Goal: Task Accomplishment & Management: Manage account settings

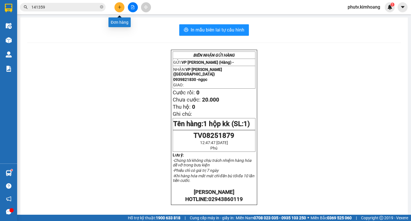
click at [120, 11] on button at bounding box center [120, 7] width 10 height 10
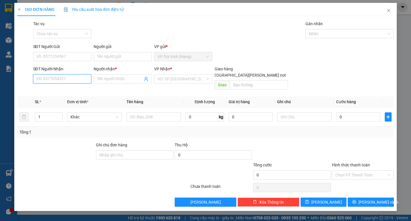
click at [55, 77] on input "SĐT Người Nhận" at bounding box center [62, 78] width 58 height 9
click at [59, 86] on div "0779669395 - THU" at bounding box center [62, 90] width 58 height 9
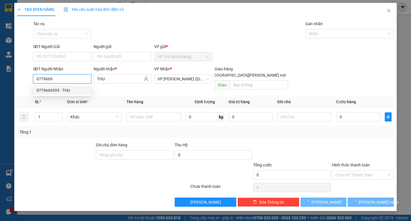
type input "0779669395"
type input "THU"
type input "30.000"
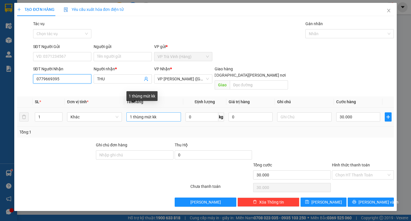
type input "0779669395"
drag, startPoint x: 165, startPoint y: 110, endPoint x: 126, endPoint y: 111, distance: 39.5
click at [126, 111] on td "1 thùng mút kk" at bounding box center [153, 116] width 59 height 19
type input "cục đen kv kk"
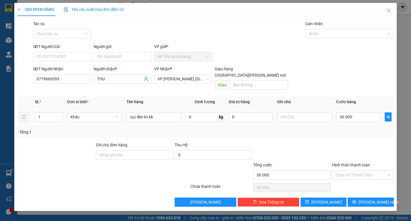
click at [349, 111] on div "30.000" at bounding box center [359, 116] width 44 height 11
click at [359, 114] on input "30.000" at bounding box center [359, 116] width 44 height 9
type input "0"
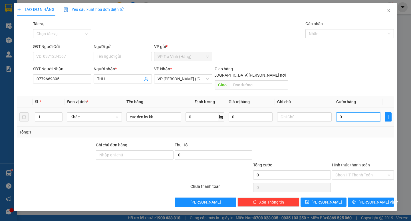
type input "3"
type input "03"
type input "35"
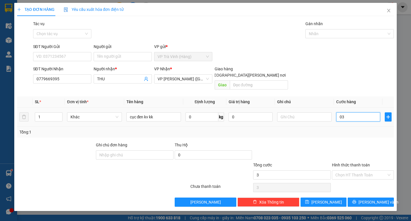
type input "035"
type input "350"
type input "0.350"
type input "3.500"
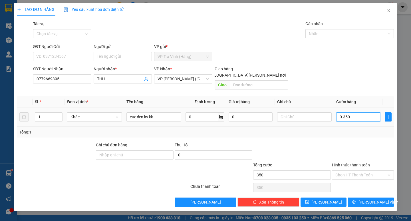
type input "3.500"
type input "03.500"
type input "35.000"
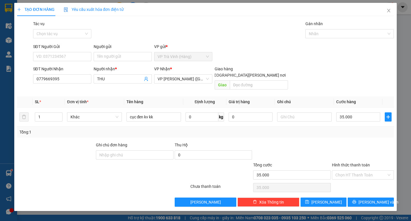
click at [364, 190] on div "Transit Pickup Surcharge Ids Transit Deliver Surcharge Ids Transit Deliver Surc…" at bounding box center [205, 114] width 377 height 186
click at [365, 197] on button "[PERSON_NAME] và In" at bounding box center [371, 201] width 46 height 9
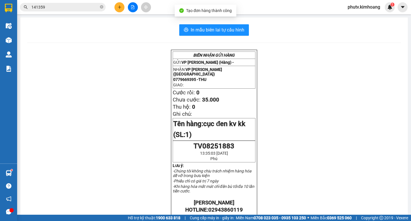
click at [217, 23] on div "In mẫu biên lai tự cấu hình BIÊN NHẬN GỬI HÀNG GỬI: VP Trà Vinh (Hàng) - NHẬN: …" at bounding box center [214, 199] width 388 height 364
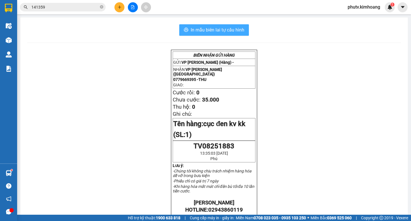
click at [233, 29] on span "In mẫu biên lai tự cấu hình" at bounding box center [218, 29] width 54 height 7
click at [103, 10] on span at bounding box center [101, 7] width 3 height 5
click at [102, 9] on span at bounding box center [101, 7] width 3 height 6
click at [84, 5] on input "text" at bounding box center [64, 7] width 67 height 6
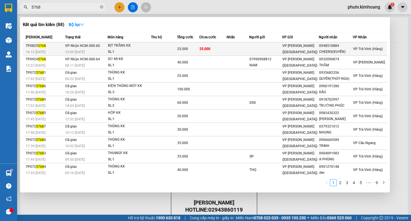
type input "5768"
click at [240, 46] on td at bounding box center [238, 48] width 23 height 13
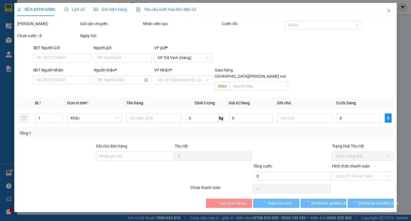
type input "0948510884"
type input "CHEERS(XUYẾN)"
type input "25.000"
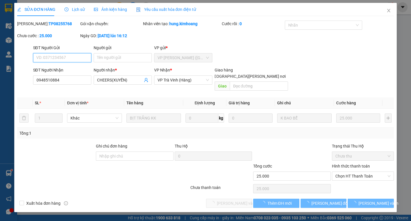
click at [369, 172] on span "Chọn HT Thanh Toán" at bounding box center [363, 176] width 55 height 9
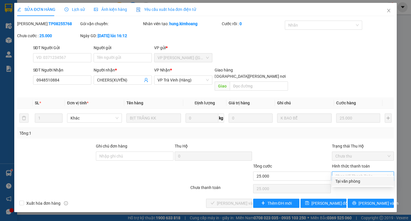
click at [365, 181] on div "Tại văn phòng" at bounding box center [363, 181] width 55 height 6
type input "0"
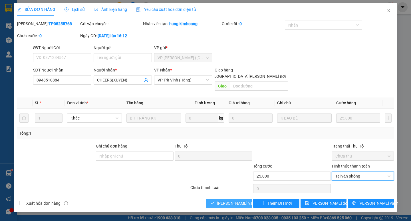
click at [229, 200] on span "[PERSON_NAME] và Giao hàng" at bounding box center [255, 203] width 77 height 6
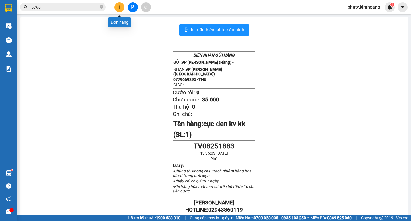
click at [117, 5] on button at bounding box center [120, 7] width 10 height 10
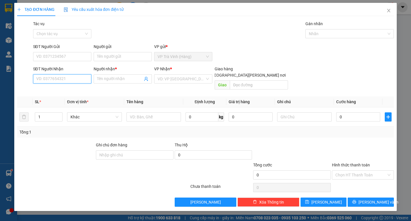
click at [54, 77] on input "SĐT Người Nhận" at bounding box center [62, 78] width 58 height 9
click at [78, 91] on div "0327553902 - NGỌC TIẾN" at bounding box center [65, 90] width 56 height 6
type input "0327553902"
type input "[PERSON_NAME]"
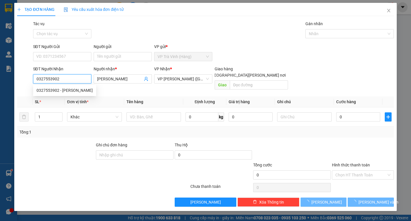
type input "30.000"
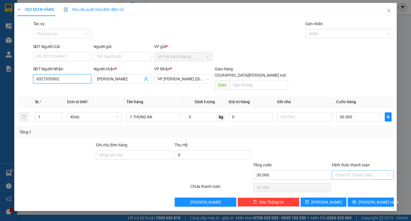
type input "0327553902"
click at [375, 171] on input "Hình thức thanh toán" at bounding box center [361, 175] width 51 height 9
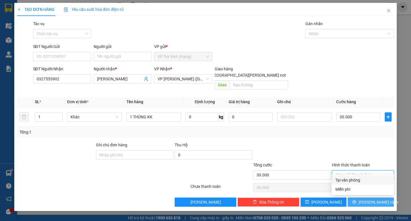
click at [363, 192] on div "Miễn phí" at bounding box center [363, 189] width 62 height 9
type input "0"
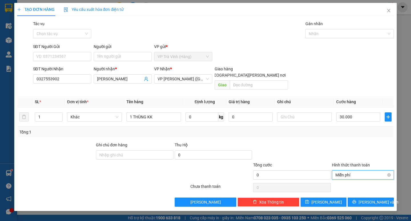
click at [363, 171] on span "Miễn phí" at bounding box center [363, 175] width 55 height 9
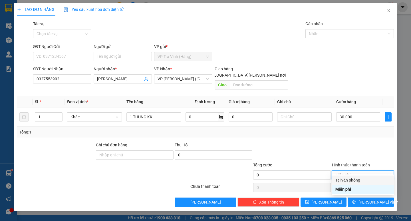
click at [347, 179] on div "Tại văn phòng" at bounding box center [363, 180] width 55 height 6
type input "30.000"
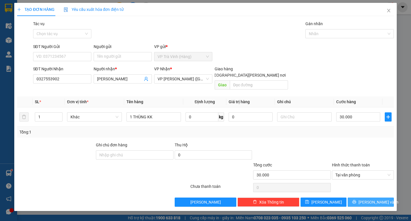
click at [373, 199] on span "[PERSON_NAME] và In" at bounding box center [379, 202] width 40 height 6
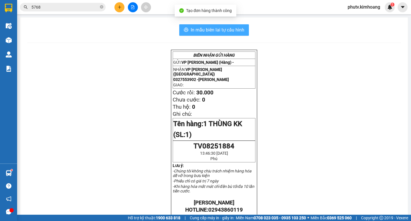
click at [233, 27] on span "In mẫu biên lai tự cấu hình" at bounding box center [218, 29] width 54 height 7
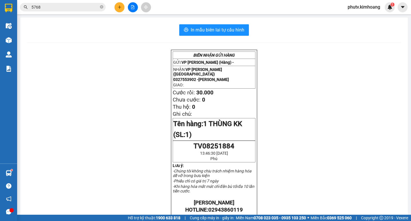
drag, startPoint x: 102, startPoint y: 8, endPoint x: 100, endPoint y: 4, distance: 4.5
click at [102, 6] on icon "close-circle" at bounding box center [101, 6] width 3 height 3
drag, startPoint x: 100, startPoint y: 4, endPoint x: 87, endPoint y: 2, distance: 13.0
click at [97, 4] on span at bounding box center [63, 7] width 86 height 9
click at [87, 2] on div "Kết quả tìm kiếm ( 88 ) Bộ lọc Mã ĐH Trạng thái Món hàng Thu hộ Tổng cước Chưa …" at bounding box center [55, 7] width 111 height 10
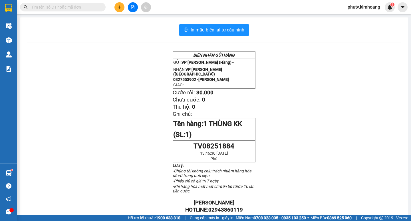
click at [91, 3] on span at bounding box center [63, 7] width 86 height 9
click at [69, 10] on input "text" at bounding box center [64, 7] width 67 height 6
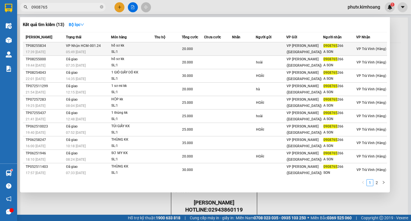
type input "0908765"
click at [167, 47] on td at bounding box center [168, 48] width 27 height 13
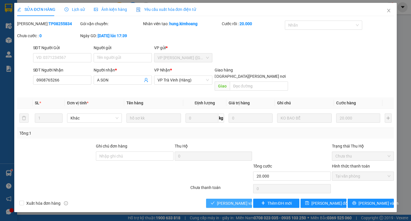
click at [239, 200] on span "[PERSON_NAME] và Giao hàng" at bounding box center [255, 203] width 77 height 6
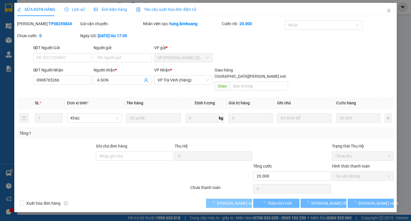
click at [240, 200] on span "[PERSON_NAME] và Giao hàng" at bounding box center [255, 203] width 77 height 6
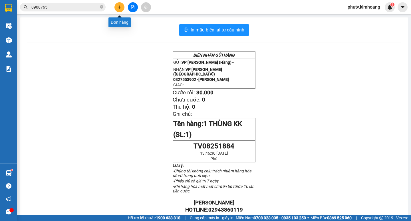
click at [118, 5] on icon "plus" at bounding box center [120, 7] width 4 height 4
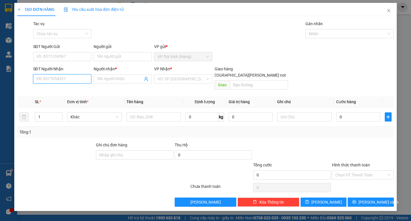
click at [44, 78] on input "SĐT Người Nhận" at bounding box center [62, 78] width 58 height 9
type input "0932162696"
click at [107, 75] on span at bounding box center [123, 78] width 58 height 9
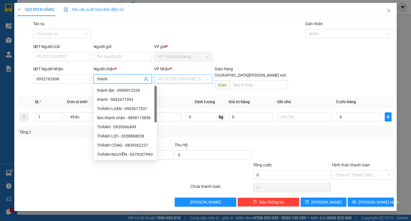
type input "thành"
click at [187, 81] on input "search" at bounding box center [181, 79] width 47 height 9
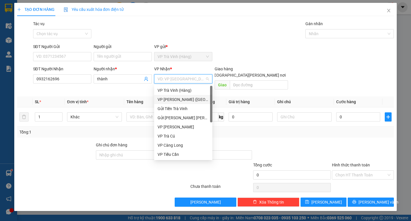
click at [167, 101] on div "VP [PERSON_NAME] ([GEOGRAPHIC_DATA])" at bounding box center [183, 99] width 51 height 6
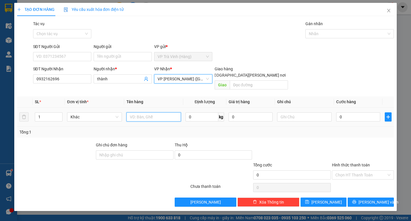
click at [129, 112] on input "text" at bounding box center [154, 116] width 55 height 9
type input "thùng mút kk"
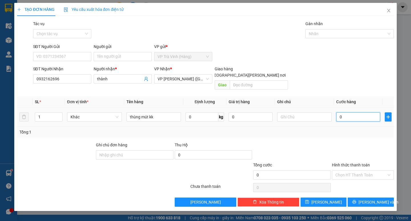
click at [348, 112] on input "0" at bounding box center [359, 116] width 44 height 9
type input "2"
type input "25"
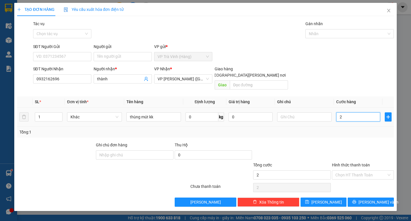
type input "25"
type input "250"
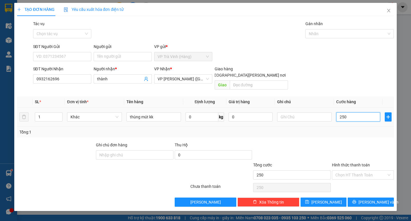
type input "2.500"
type input "25.000"
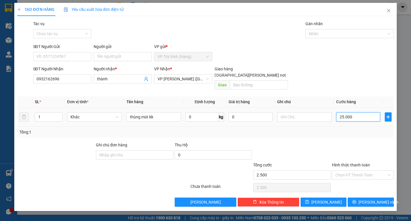
type input "25.000"
click at [376, 199] on span "[PERSON_NAME] và In" at bounding box center [379, 202] width 40 height 6
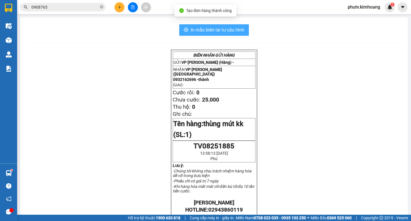
click at [226, 29] on span "In mẫu biên lai tự cấu hình" at bounding box center [218, 29] width 54 height 7
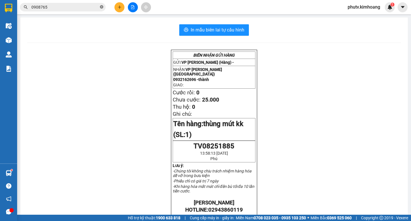
click at [102, 8] on icon "close-circle" at bounding box center [101, 6] width 3 height 3
click at [102, 8] on span at bounding box center [101, 7] width 3 height 6
click at [59, 10] on input "text" at bounding box center [64, 7] width 67 height 6
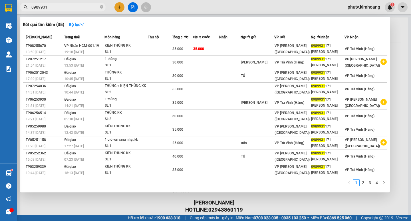
type input "0989931"
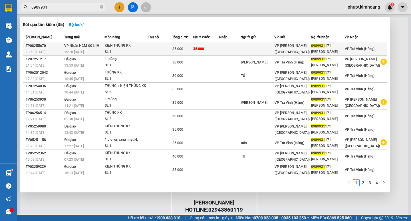
click at [219, 48] on td "35.000" at bounding box center [206, 48] width 26 height 13
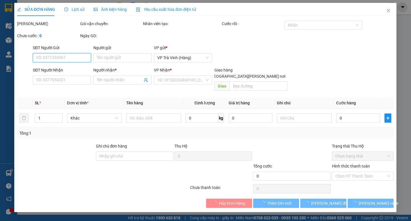
type input "0989931171"
type input "thùy linh"
type input "35.000"
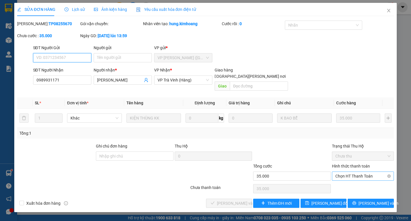
click at [370, 172] on span "Chọn HT Thanh Toán" at bounding box center [363, 176] width 55 height 9
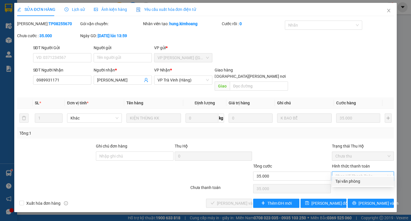
click at [366, 182] on div "Tại văn phòng" at bounding box center [363, 181] width 55 height 6
type input "0"
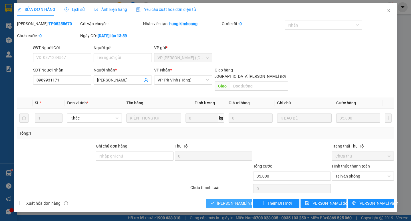
click at [229, 199] on button "[PERSON_NAME] và Giao hàng" at bounding box center [229, 203] width 46 height 9
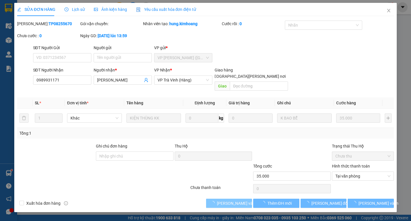
drag, startPoint x: 229, startPoint y: 193, endPoint x: 411, endPoint y: 178, distance: 183.2
click at [229, 199] on button "[PERSON_NAME] và Giao hàng" at bounding box center [229, 203] width 46 height 9
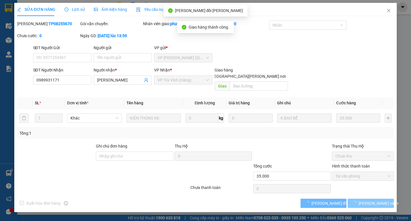
click at [369, 200] on span "[PERSON_NAME] và In" at bounding box center [379, 203] width 40 height 6
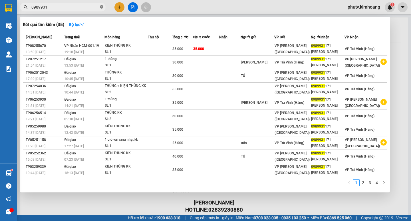
click at [103, 8] on icon "close-circle" at bounding box center [101, 6] width 3 height 3
click at [103, 7] on span at bounding box center [101, 7] width 3 height 6
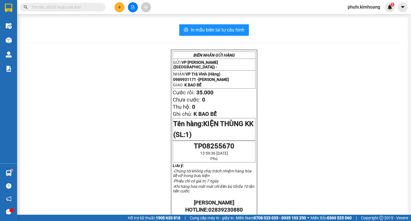
drag, startPoint x: 99, startPoint y: 8, endPoint x: 91, endPoint y: 6, distance: 8.7
click at [97, 8] on span at bounding box center [63, 7] width 86 height 9
click at [90, 6] on input "text" at bounding box center [64, 7] width 67 height 6
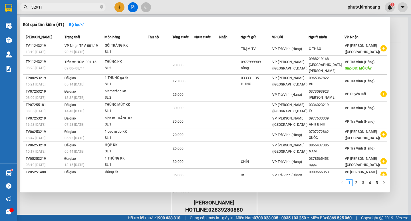
type input "329115"
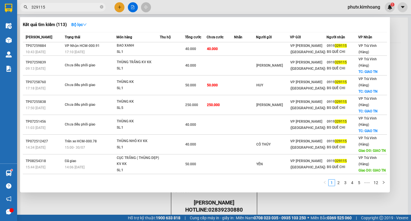
click at [102, 8] on icon "close-circle" at bounding box center [101, 6] width 3 height 3
drag, startPoint x: 102, startPoint y: 8, endPoint x: 78, endPoint y: 9, distance: 23.7
click at [100, 9] on span at bounding box center [63, 7] width 86 height 9
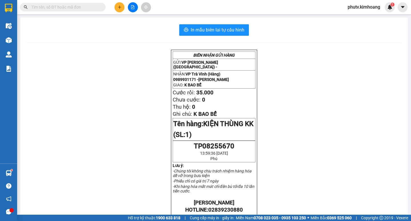
click at [62, 5] on input "text" at bounding box center [64, 7] width 67 height 6
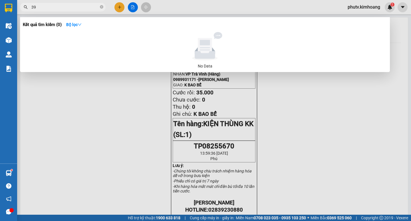
type input "3"
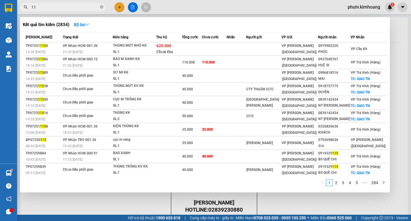
type input "1"
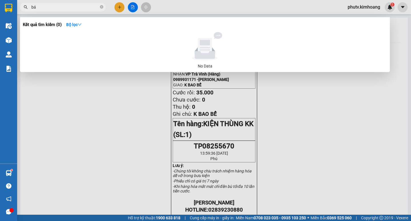
type input "b"
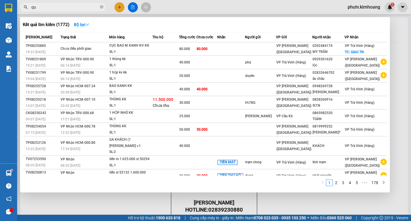
type input "quế"
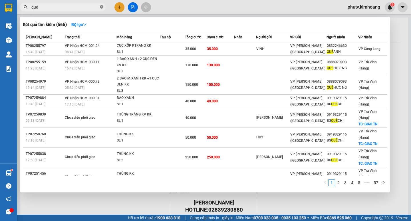
click at [102, 7] on icon "close-circle" at bounding box center [101, 6] width 3 height 3
click at [102, 7] on span at bounding box center [101, 7] width 3 height 6
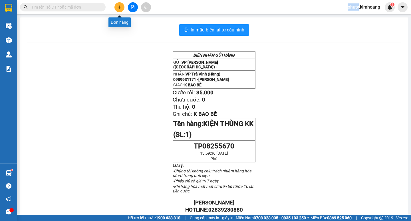
click at [118, 3] on button at bounding box center [120, 7] width 10 height 10
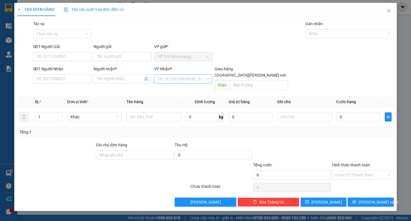
click at [174, 80] on input "search" at bounding box center [181, 79] width 47 height 9
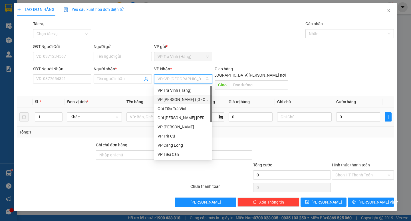
drag, startPoint x: 175, startPoint y: 100, endPoint x: 172, endPoint y: 102, distance: 3.5
click at [176, 97] on div "VP [PERSON_NAME] ([GEOGRAPHIC_DATA])" at bounding box center [183, 99] width 51 height 6
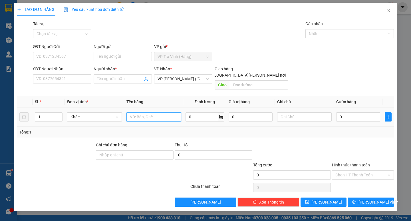
click at [144, 112] on input "text" at bounding box center [154, 116] width 55 height 9
type input "sơ mi kk"
click at [350, 112] on input "0" at bounding box center [359, 116] width 44 height 9
type input "2"
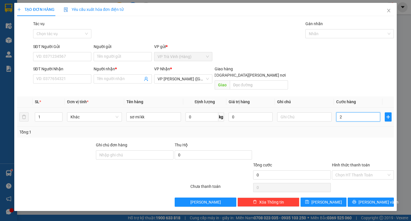
type input "2"
type input "20"
type input "200"
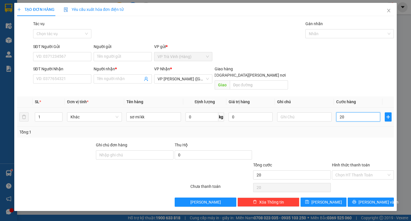
type input "200"
type input "2.000"
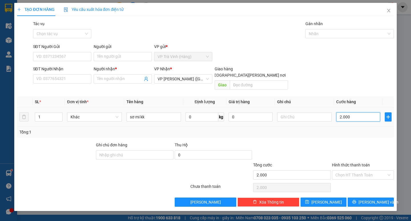
type input "20.000"
click at [51, 78] on input "SĐT Người Nhận" at bounding box center [62, 78] width 58 height 9
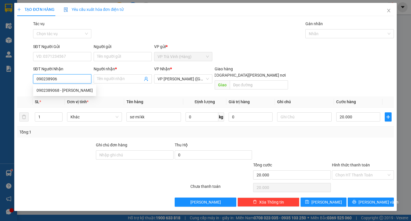
type input "0902389068"
click at [69, 91] on div "0902389068 - c vân" at bounding box center [65, 90] width 56 height 6
type input "c vân"
type input "30.000"
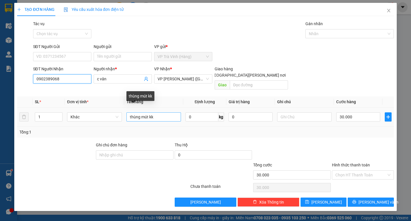
type input "0902389068"
drag, startPoint x: 162, startPoint y: 111, endPoint x: 121, endPoint y: 112, distance: 41.2
click at [121, 112] on tr "1 Khác thùng mút kk 0 kg 0 30.000" at bounding box center [205, 116] width 377 height 19
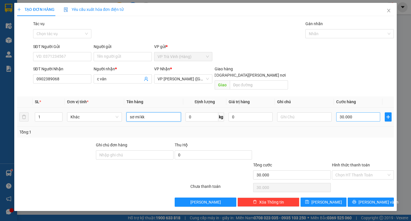
type input "sơ mi kk"
click at [360, 112] on input "30.000" at bounding box center [359, 116] width 44 height 9
type input "0"
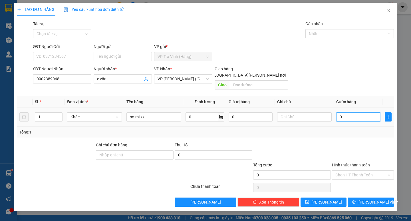
type input "02"
type input "2"
type input "20"
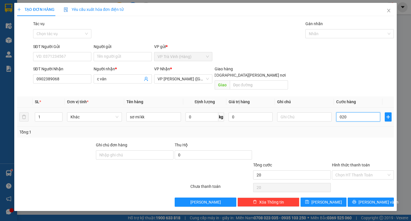
type input "0.200"
type input "200"
type input "02.000"
type input "2.000"
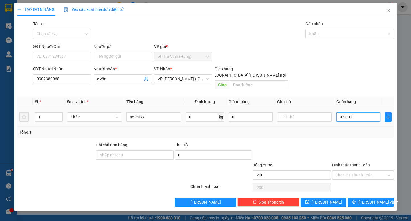
type input "2.000"
type input "20.000"
click at [367, 171] on input "Hình thức thanh toán" at bounding box center [361, 175] width 51 height 9
type input "20.000"
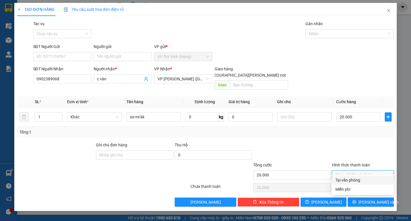
click at [359, 180] on div "Tại văn phòng" at bounding box center [363, 180] width 55 height 6
type input "0"
click at [373, 188] on div "Transit Pickup Surcharge Ids Transit Deliver Surcharge Ids Transit Deliver Surc…" at bounding box center [205, 114] width 377 height 186
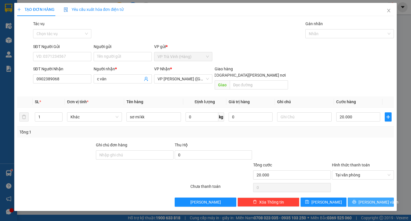
click at [376, 199] on span "[PERSON_NAME] và In" at bounding box center [379, 202] width 40 height 6
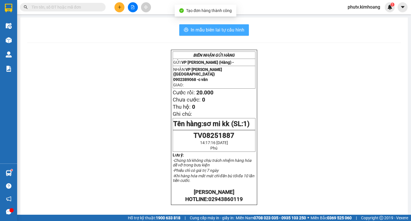
click at [224, 33] on span "In mẫu biên lai tự cấu hình" at bounding box center [218, 29] width 54 height 7
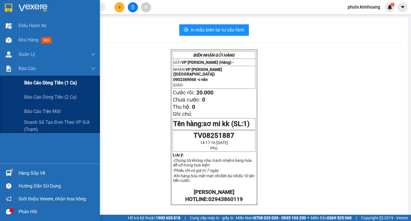
click at [50, 83] on span "Báo cáo dòng tiền (1 ca)" at bounding box center [50, 82] width 53 height 7
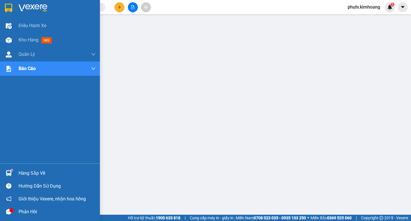
click at [31, 40] on span "Kho hàng" at bounding box center [29, 39] width 20 height 5
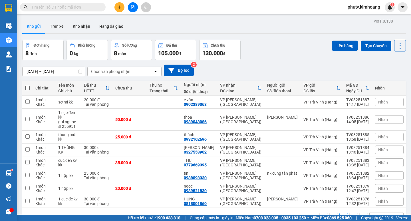
click at [89, 8] on input "text" at bounding box center [64, 7] width 67 height 6
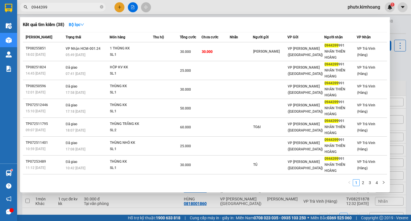
drag, startPoint x: 57, startPoint y: 7, endPoint x: 0, endPoint y: 38, distance: 65.1
click at [0, 29] on section "Kết quả tìm kiếm ( 38 ) Bộ lọc Mã ĐH Trạng thái Món hàng Thu hộ Tổng cước Chưa …" at bounding box center [205, 110] width 411 height 221
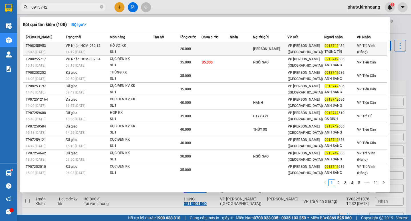
type input "0913742"
click at [210, 48] on td at bounding box center [216, 48] width 28 height 13
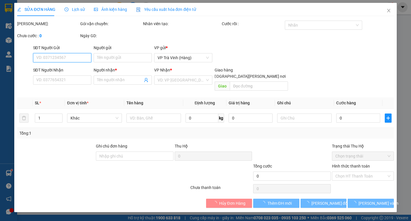
type input "NGÔ MỸ LỆ"
type input "0913742432"
type input "TRUNG TÍN"
type input "20.000"
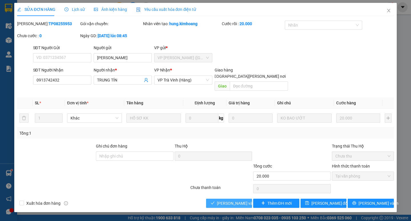
click at [233, 200] on span "[PERSON_NAME] và Giao hàng" at bounding box center [255, 203] width 77 height 6
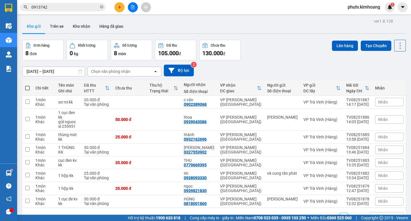
click at [82, 8] on input "0913742" at bounding box center [64, 7] width 67 height 6
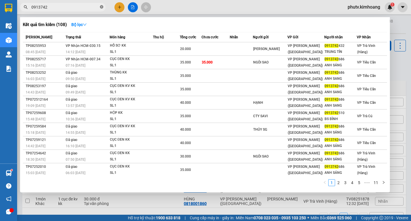
click at [103, 6] on icon "close-circle" at bounding box center [101, 6] width 3 height 3
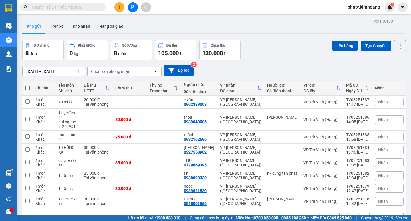
click at [90, 5] on input "text" at bounding box center [64, 7] width 67 height 6
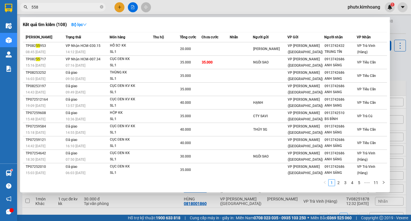
type input "5581"
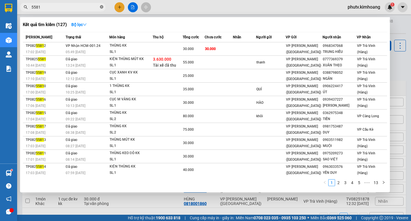
click at [102, 6] on icon "close-circle" at bounding box center [101, 6] width 3 height 3
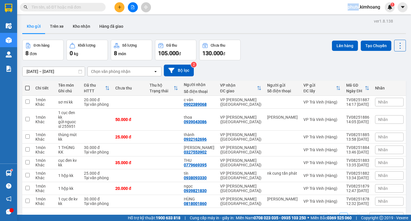
drag, startPoint x: 102, startPoint y: 6, endPoint x: 80, endPoint y: 10, distance: 22.3
click at [94, 9] on span at bounding box center [63, 7] width 86 height 9
click at [80, 10] on input "text" at bounding box center [64, 7] width 67 height 6
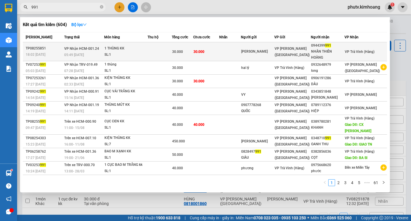
type input "991"
click at [294, 50] on span "VP [PERSON_NAME] ([GEOGRAPHIC_DATA])" at bounding box center [292, 52] width 35 height 10
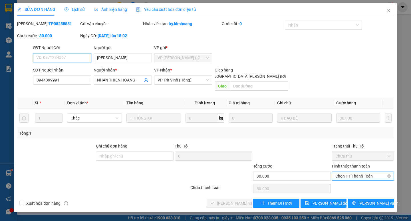
click at [363, 172] on span "Chọn HT Thanh Toán" at bounding box center [363, 176] width 55 height 9
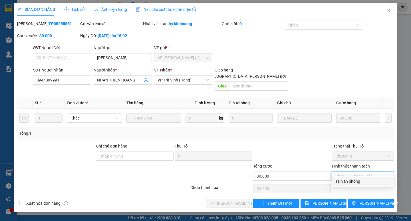
drag, startPoint x: 357, startPoint y: 181, endPoint x: 351, endPoint y: 180, distance: 6.4
click at [357, 180] on div "Tại văn phòng" at bounding box center [363, 181] width 55 height 6
type input "0"
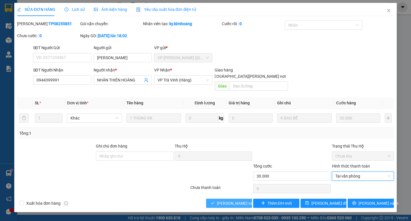
click at [243, 200] on span "[PERSON_NAME] và Giao hàng" at bounding box center [255, 203] width 77 height 6
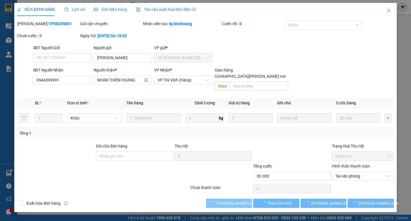
click at [243, 200] on span "[PERSON_NAME] và Giao hàng" at bounding box center [255, 203] width 77 height 6
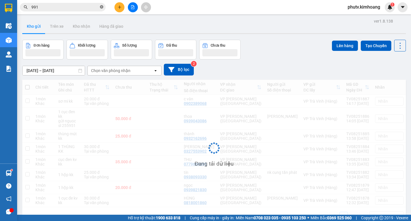
click at [101, 9] on icon "close-circle" at bounding box center [101, 6] width 3 height 3
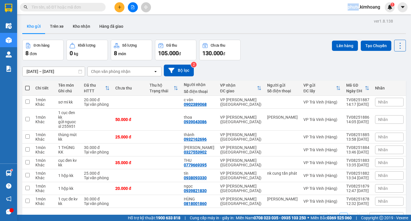
click at [101, 8] on span at bounding box center [101, 7] width 3 height 6
click at [89, 8] on input "text" at bounding box center [64, 7] width 67 height 6
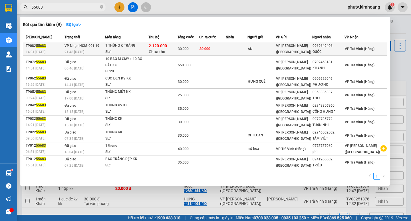
type input "55683"
click at [199, 43] on td "30.000" at bounding box center [188, 48] width 21 height 13
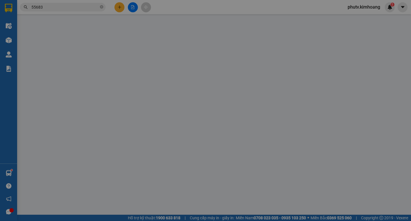
type input "ÂN"
type input "0969649406"
type input "QUỐC"
type input "2.120.000"
type input "30.000"
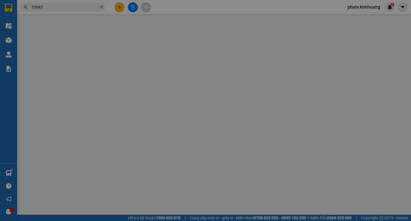
type input "30.000"
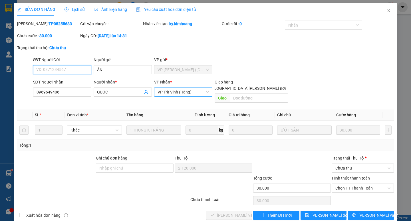
click at [187, 88] on span "VP Trà Vinh (Hàng)" at bounding box center [183, 92] width 51 height 9
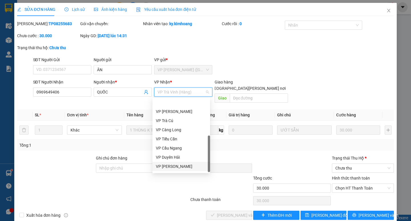
scroll to position [46, 0]
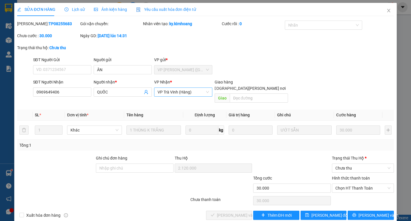
click at [190, 93] on span "VP Trà Vinh (Hàng)" at bounding box center [183, 92] width 51 height 9
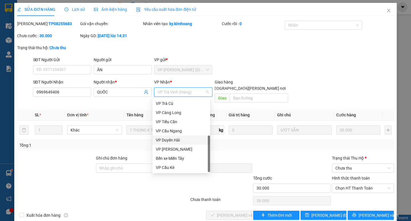
click at [179, 139] on div "VP Duyên Hải" at bounding box center [181, 140] width 51 height 6
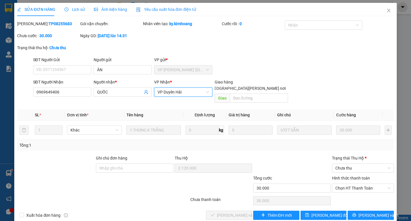
click at [187, 92] on span "VP Duyên Hải" at bounding box center [183, 92] width 51 height 9
click at [189, 97] on div "VP Nhận * VP Duyên Hải" at bounding box center [183, 89] width 58 height 20
click at [192, 94] on span "VP Duyên Hải" at bounding box center [183, 92] width 51 height 9
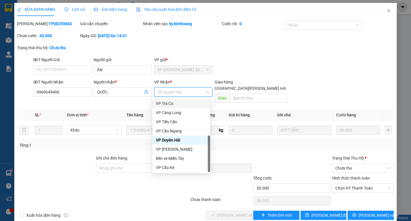
click at [187, 93] on span "VP Duyên Hải" at bounding box center [183, 92] width 51 height 9
click at [176, 138] on div "VP Duyên Hải" at bounding box center [181, 140] width 51 height 6
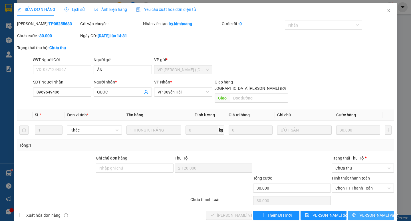
click at [366, 212] on span "[PERSON_NAME] và In" at bounding box center [379, 215] width 40 height 6
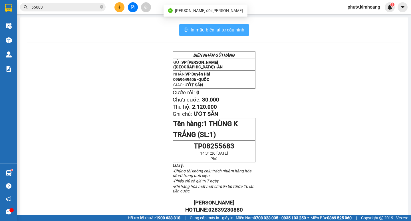
click at [230, 26] on button "In mẫu biên lai tự cấu hình" at bounding box center [214, 29] width 70 height 11
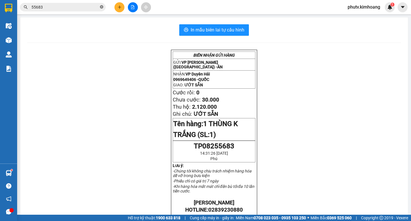
click at [100, 6] on icon "close-circle" at bounding box center [101, 6] width 3 height 3
click at [100, 6] on span at bounding box center [101, 7] width 3 height 6
click at [90, 6] on input "text" at bounding box center [64, 7] width 67 height 6
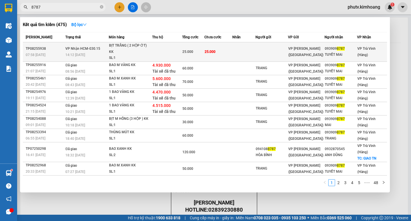
type input "8787"
click at [247, 44] on td at bounding box center [244, 51] width 23 height 19
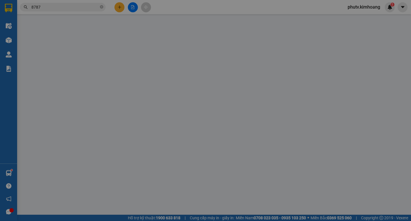
type input "0939098787"
type input "TUYẾT MAI"
type input "25.000"
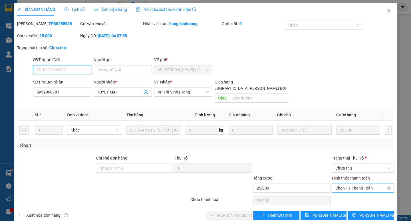
click at [362, 184] on span "Chọn HT Thanh Toán" at bounding box center [363, 188] width 55 height 9
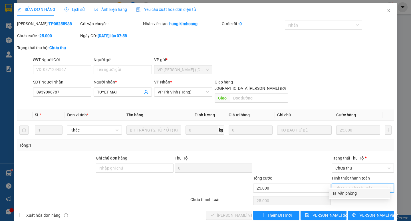
click at [357, 191] on div "Tại văn phòng" at bounding box center [360, 193] width 54 height 6
type input "0"
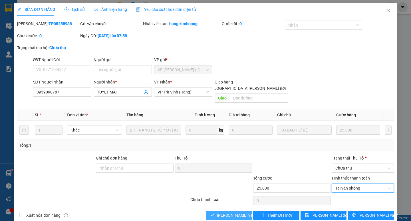
click at [224, 212] on span "[PERSON_NAME] và Giao hàng" at bounding box center [255, 215] width 77 height 6
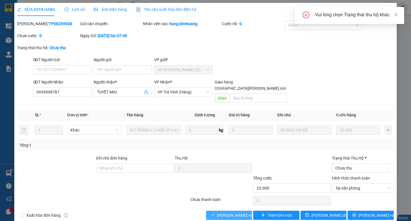
click at [224, 211] on button "[PERSON_NAME] và Giao hàng" at bounding box center [229, 215] width 46 height 9
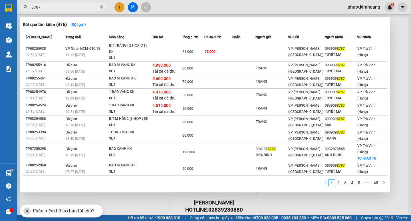
click at [87, 8] on input "8787" at bounding box center [64, 7] width 67 height 6
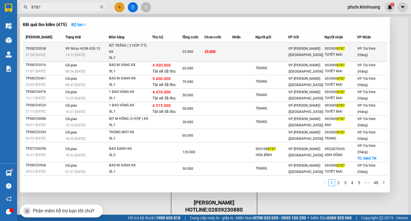
click at [215, 50] on span "25.000" at bounding box center [210, 52] width 11 height 4
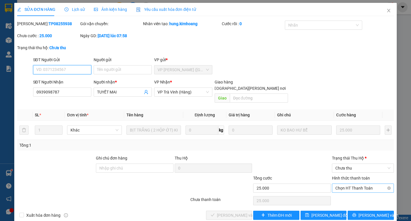
click at [365, 184] on span "Chọn HT Thanh Toán" at bounding box center [363, 188] width 55 height 9
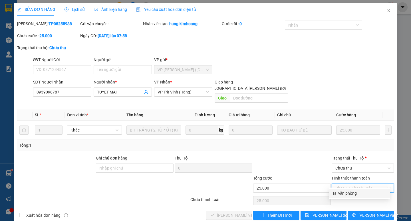
click at [353, 191] on div "Tại văn phòng" at bounding box center [360, 193] width 54 height 6
type input "0"
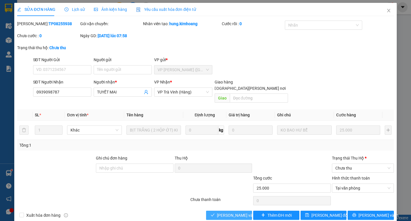
click at [234, 212] on span "[PERSON_NAME] và Giao hàng" at bounding box center [255, 215] width 77 height 6
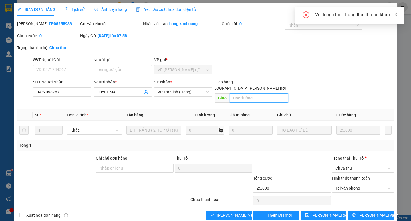
click at [237, 93] on input "text" at bounding box center [259, 97] width 58 height 9
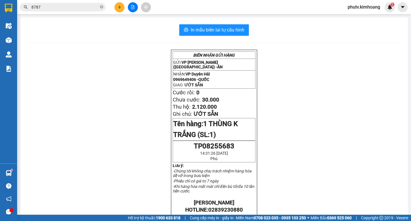
click at [79, 9] on input "8787" at bounding box center [64, 7] width 67 height 6
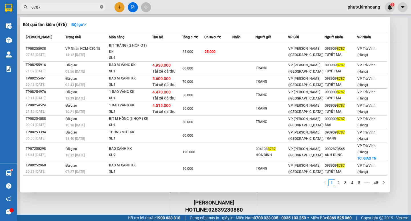
click at [101, 6] on icon "close-circle" at bounding box center [101, 6] width 3 height 3
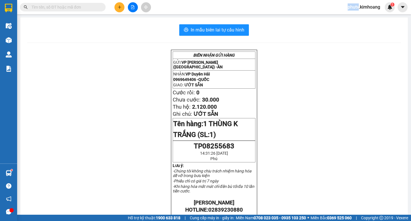
click at [101, 6] on span at bounding box center [101, 7] width 3 height 6
click at [87, 7] on input "text" at bounding box center [64, 7] width 67 height 6
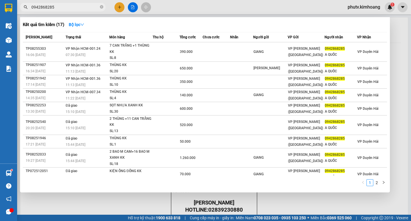
type input "0942868285"
click at [101, 3] on span "0942868285" at bounding box center [63, 7] width 86 height 9
click at [102, 8] on icon "close-circle" at bounding box center [101, 6] width 3 height 3
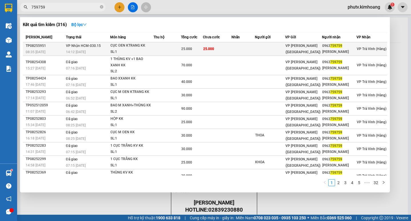
type input "759759"
click at [108, 47] on td "VP Nhận HCM-030.15 14:12 - 15/08" at bounding box center [88, 48] width 46 height 13
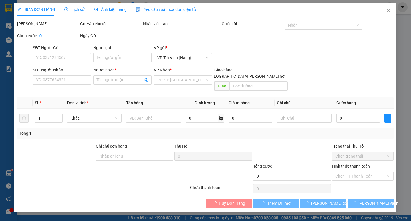
type input "0963759759"
type input "TRUNG NGỌC"
type input "25.000"
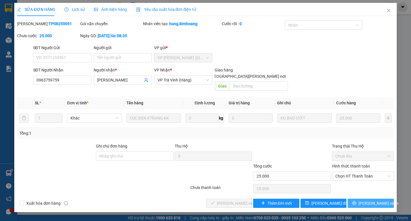
click at [357, 201] on icon "printer" at bounding box center [355, 203] width 4 height 4
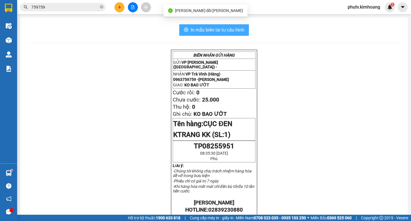
click at [203, 32] on span "In mẫu biên lai tự cấu hình" at bounding box center [218, 29] width 54 height 7
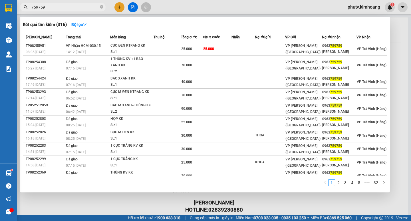
click at [78, 6] on input "759759" at bounding box center [64, 7] width 67 height 6
click at [103, 7] on span "759759" at bounding box center [63, 7] width 86 height 9
click at [102, 6] on icon "close-circle" at bounding box center [101, 6] width 3 height 3
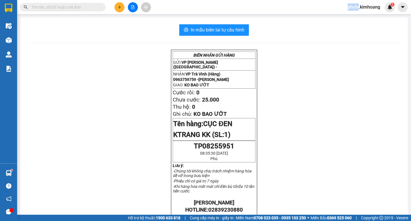
click at [102, 6] on span at bounding box center [101, 7] width 3 height 6
click at [94, 5] on input "text" at bounding box center [64, 7] width 67 height 6
click at [93, 7] on input "text" at bounding box center [64, 7] width 67 height 6
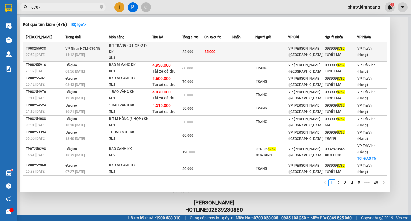
type input "8787"
click at [224, 50] on td "25.000" at bounding box center [219, 51] width 28 height 19
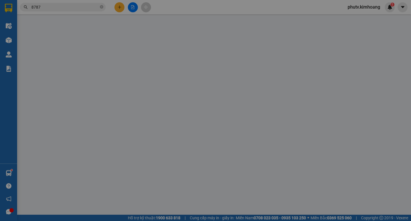
type input "0939098787"
type input "TUYẾT MAI"
type input "25.000"
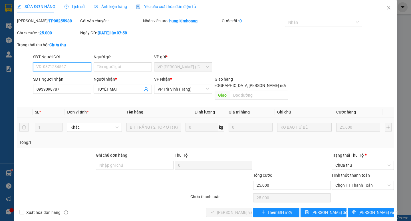
scroll to position [4, 0]
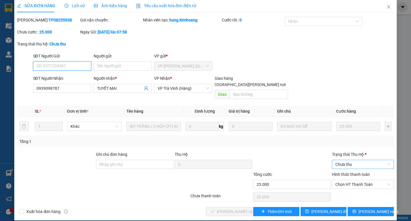
click at [386, 160] on span "Chưa thu" at bounding box center [363, 164] width 55 height 9
click at [302, 158] on div at bounding box center [292, 161] width 79 height 20
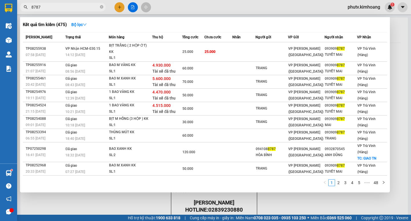
click at [93, 7] on input "8787" at bounding box center [64, 7] width 67 height 6
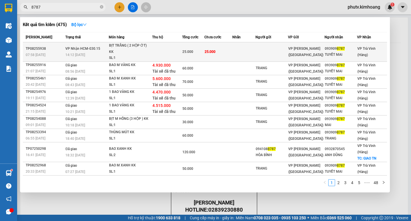
click at [179, 45] on td at bounding box center [167, 51] width 30 height 19
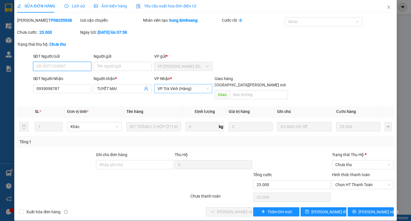
scroll to position [4, 0]
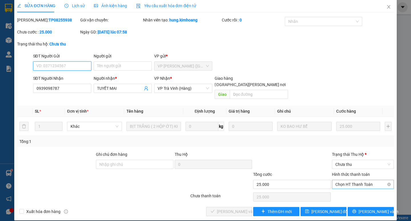
click at [365, 180] on span "Chọn HT Thanh Toán" at bounding box center [363, 184] width 55 height 9
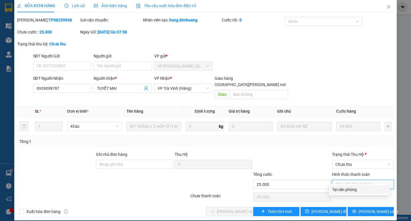
click at [356, 190] on div "Tại văn phòng" at bounding box center [360, 189] width 54 height 6
type input "0"
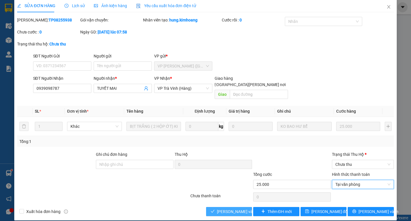
click at [227, 208] on span "[PERSON_NAME] và Giao hàng" at bounding box center [255, 211] width 77 height 6
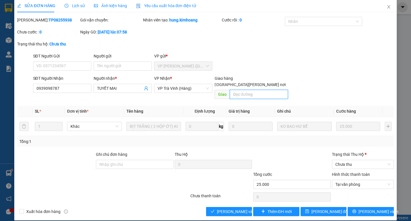
click at [235, 90] on input "text" at bounding box center [259, 94] width 58 height 9
type input "1"
click at [314, 208] on span "[PERSON_NAME] thay đổi" at bounding box center [330, 211] width 37 height 6
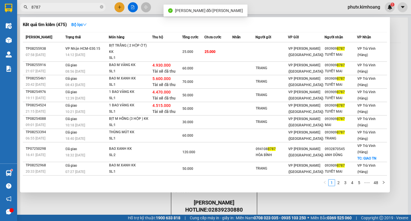
click at [63, 8] on input "8787" at bounding box center [64, 7] width 67 height 6
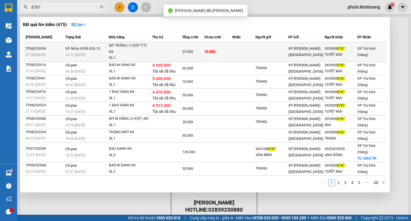
click at [318, 47] on div "VP [PERSON_NAME] ([GEOGRAPHIC_DATA])" at bounding box center [307, 51] width 36 height 13
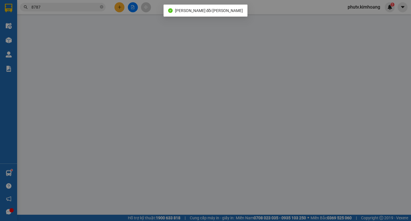
type input "0939098787"
type input "TUYẾT MAI"
type input "1"
type input "25.000"
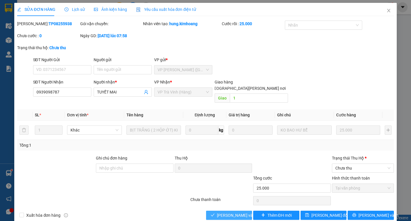
click at [233, 212] on span "[PERSON_NAME] và Giao hàng" at bounding box center [255, 215] width 77 height 6
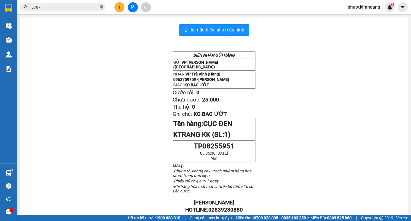
click at [103, 8] on icon "close-circle" at bounding box center [101, 6] width 3 height 3
click at [99, 9] on span at bounding box center [63, 7] width 86 height 9
click at [79, 5] on input "text" at bounding box center [64, 7] width 67 height 6
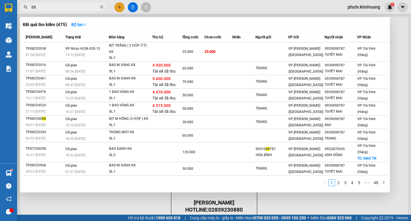
type input "883"
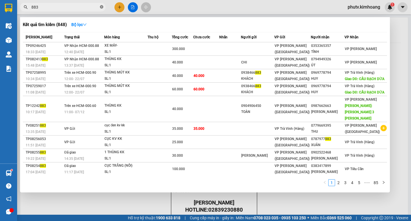
click at [101, 7] on icon "close-circle" at bounding box center [101, 6] width 3 height 3
drag, startPoint x: 101, startPoint y: 7, endPoint x: 92, endPoint y: 9, distance: 9.5
click at [99, 7] on span at bounding box center [63, 7] width 86 height 9
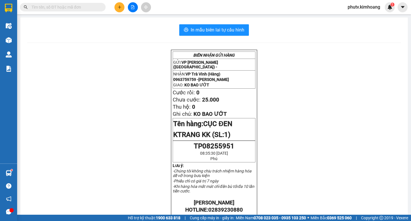
click at [89, 10] on input "text" at bounding box center [64, 7] width 67 height 6
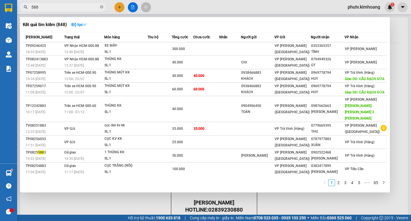
type input "5883"
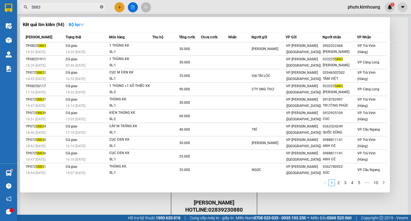
click at [102, 7] on icon "close-circle" at bounding box center [101, 6] width 3 height 3
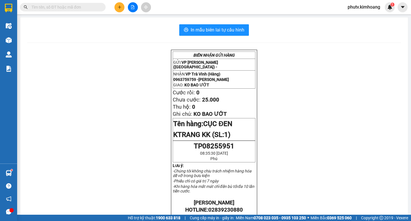
drag, startPoint x: 98, startPoint y: 7, endPoint x: 91, endPoint y: 9, distance: 7.3
click at [93, 8] on span at bounding box center [63, 7] width 86 height 9
click at [77, 9] on input "text" at bounding box center [64, 7] width 67 height 6
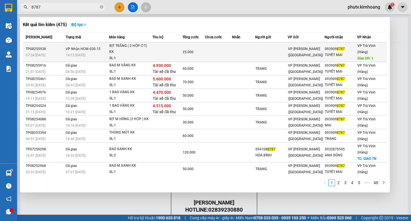
type input "8787"
click at [205, 49] on div "25.000" at bounding box center [194, 52] width 22 height 6
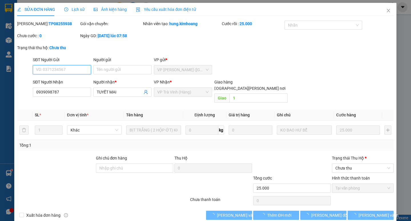
scroll to position [1, 0]
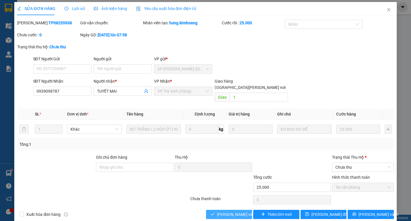
click at [234, 211] on span "[PERSON_NAME] và Giao hàng" at bounding box center [255, 214] width 77 height 6
click at [238, 93] on input "1" at bounding box center [259, 97] width 58 height 9
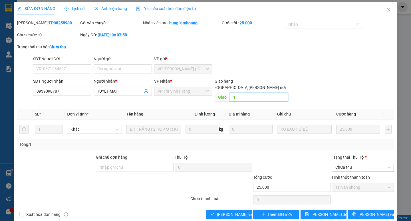
click at [350, 164] on span "Chưa thu" at bounding box center [363, 167] width 55 height 9
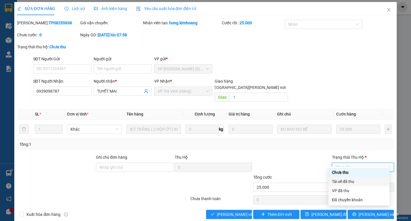
click at [343, 179] on div "Tài xế đã thu" at bounding box center [359, 181] width 54 height 6
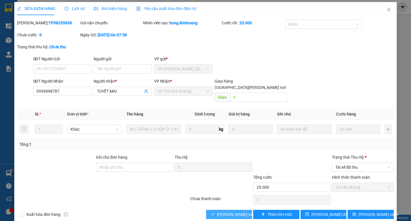
click at [237, 211] on span "[PERSON_NAME] và Giao hàng" at bounding box center [255, 214] width 77 height 6
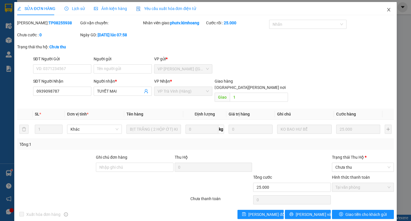
drag, startPoint x: 383, startPoint y: 9, endPoint x: 211, endPoint y: 12, distance: 171.8
click at [387, 9] on icon "close" at bounding box center [389, 9] width 5 height 5
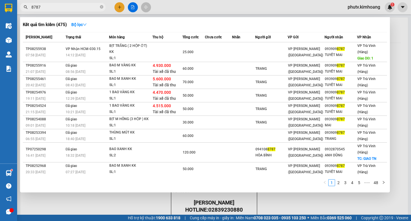
click at [58, 6] on input "8787" at bounding box center [64, 7] width 67 height 6
click at [105, 205] on div at bounding box center [205, 110] width 411 height 221
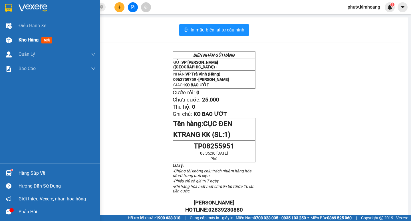
click at [30, 37] on span "Kho hàng" at bounding box center [29, 39] width 20 height 5
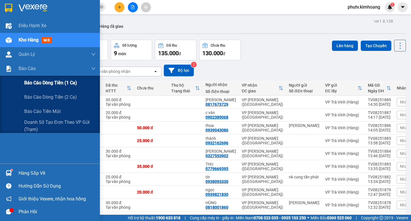
click at [53, 85] on span "Báo cáo dòng tiền (1 ca)" at bounding box center [50, 82] width 53 height 7
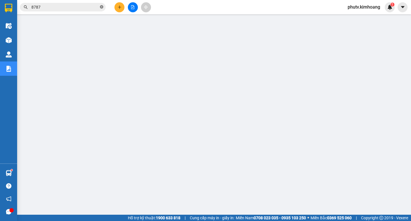
click at [103, 7] on icon "close-circle" at bounding box center [101, 6] width 3 height 3
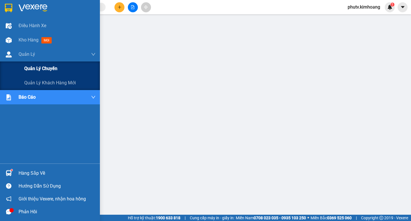
click at [35, 69] on span "Quản lý chuyến" at bounding box center [40, 68] width 33 height 7
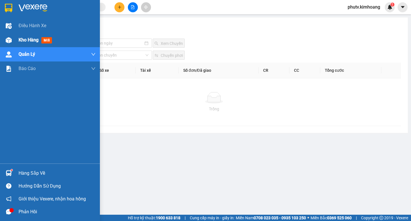
click at [29, 42] on span "Kho hàng" at bounding box center [29, 39] width 20 height 5
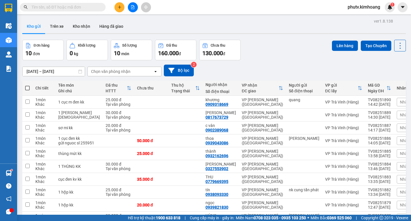
click at [83, 7] on input "text" at bounding box center [64, 7] width 67 height 6
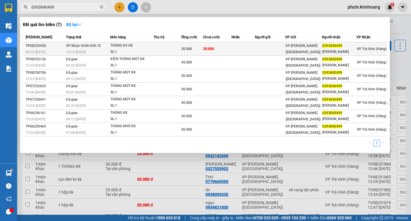
type input "0393840499"
click at [211, 48] on span "30.000" at bounding box center [208, 49] width 11 height 4
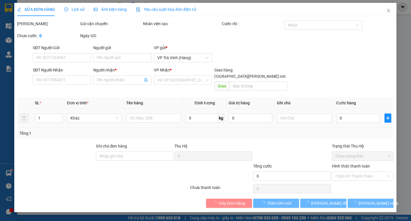
type input "0393840499"
type input "KIM PHÁT"
type input "30.000"
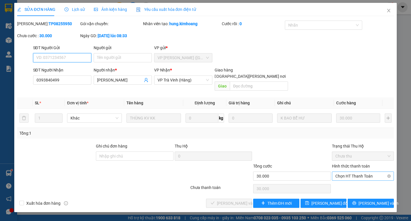
click at [355, 172] on span "Chọn HT Thanh Toán" at bounding box center [363, 176] width 55 height 9
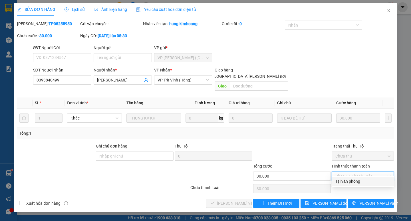
click at [355, 181] on div "Tại văn phòng" at bounding box center [363, 181] width 55 height 6
type input "0"
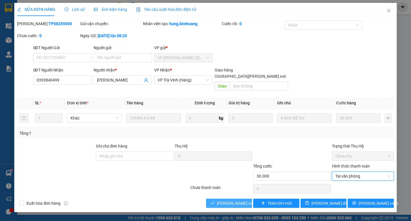
click at [242, 200] on span "[PERSON_NAME] và Giao hàng" at bounding box center [255, 203] width 77 height 6
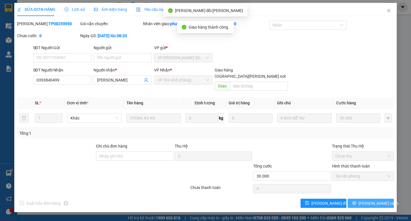
click at [364, 199] on button "[PERSON_NAME] và In" at bounding box center [371, 203] width 46 height 9
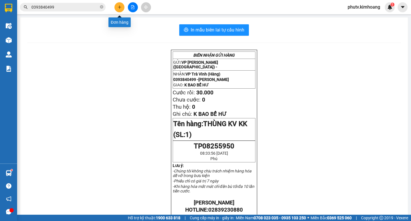
click at [115, 7] on button at bounding box center [120, 7] width 10 height 10
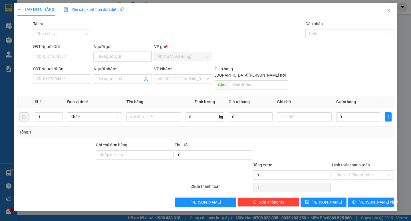
click at [130, 55] on input "Người gửi" at bounding box center [123, 56] width 58 height 9
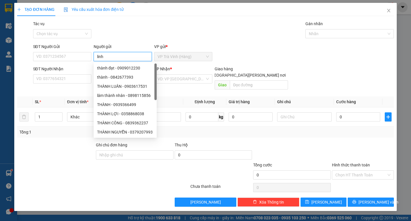
type input "linh"
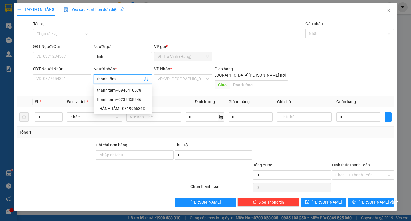
type input "thành tâm"
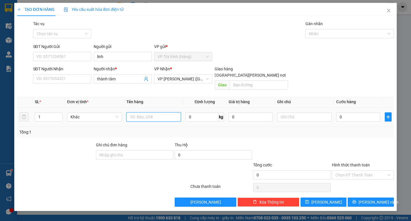
click at [153, 112] on input "text" at bounding box center [154, 116] width 55 height 9
type input "tiền mặt 1.650.000 ghnt"
click at [362, 112] on input "0" at bounding box center [359, 116] width 44 height 9
type input "2"
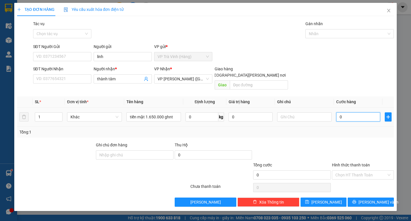
type input "2"
type input "20"
drag, startPoint x: 320, startPoint y: 32, endPoint x: 321, endPoint y: 45, distance: 12.9
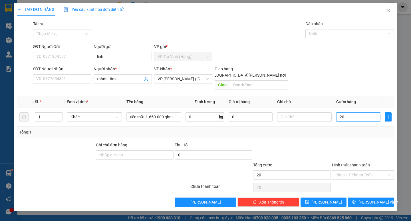
click at [320, 33] on div at bounding box center [347, 33] width 80 height 7
type input "20.000"
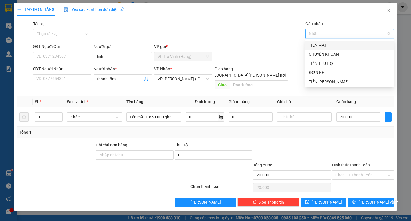
drag, startPoint x: 323, startPoint y: 45, endPoint x: 319, endPoint y: 48, distance: 4.8
click at [323, 45] on div "TIỀN MẶT" at bounding box center [350, 45] width 82 height 6
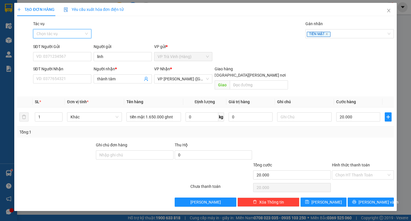
click at [70, 33] on input "Tác vụ" at bounding box center [60, 33] width 47 height 9
click at [64, 52] on div "Nhập hàng kho nhận" at bounding box center [62, 54] width 51 height 6
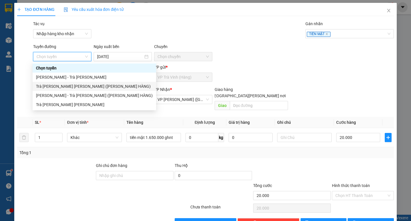
click at [66, 85] on div "Trà Vinh - [PERSON_NAME] (TIỀN HÀNG)" at bounding box center [94, 86] width 117 height 6
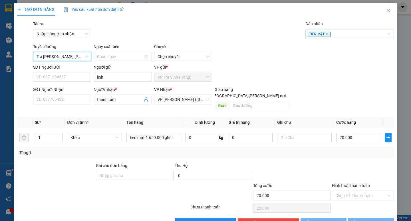
type input "[DATE]"
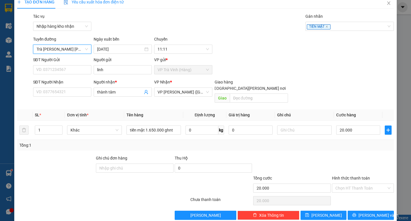
scroll to position [11, 0]
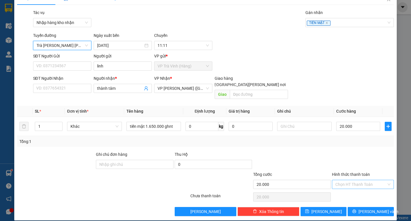
click at [356, 180] on input "Hình thức thanh toán" at bounding box center [361, 184] width 51 height 9
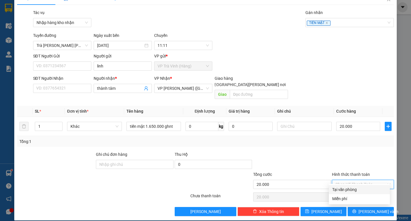
click at [359, 187] on div "Tại văn phòng" at bounding box center [360, 189] width 54 height 6
type input "0"
click at [363, 208] on span "[PERSON_NAME] và In" at bounding box center [379, 211] width 40 height 6
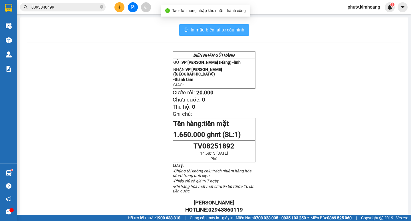
click at [191, 29] on span "In mẫu biên lai tự cấu hình" at bounding box center [218, 29] width 54 height 7
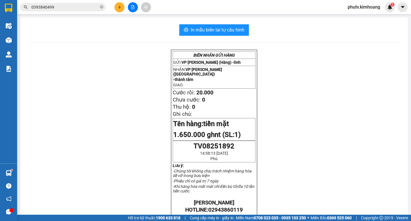
click at [78, 7] on input "0393840499" at bounding box center [64, 7] width 67 height 6
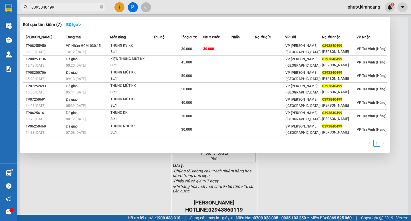
click at [78, 7] on input "0393840499" at bounding box center [64, 7] width 67 height 6
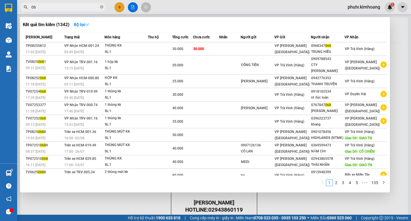
type input "0"
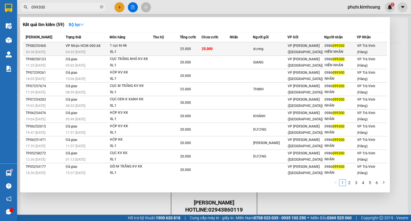
type input "099300"
click at [125, 46] on div "1 cục kv kk" at bounding box center [131, 46] width 43 height 6
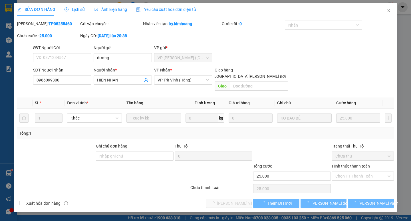
type input "dương"
type input "0986099300"
type input "HIỀN NHÂN"
type input "25.000"
drag, startPoint x: 354, startPoint y: 179, endPoint x: 260, endPoint y: 185, distance: 94.2
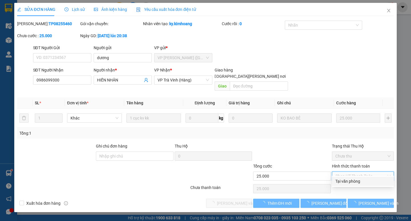
click at [354, 179] on div "Tại văn phòng" at bounding box center [363, 181] width 55 height 6
type input "0"
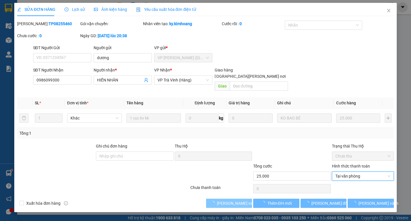
click at [235, 200] on span "[PERSON_NAME] và Giao hàng" at bounding box center [255, 203] width 77 height 6
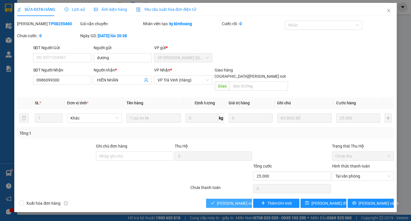
click at [231, 200] on span "[PERSON_NAME] và Giao hàng" at bounding box center [255, 203] width 77 height 6
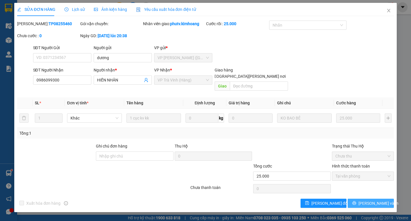
click at [379, 200] on span "[PERSON_NAME] và In" at bounding box center [379, 203] width 40 height 6
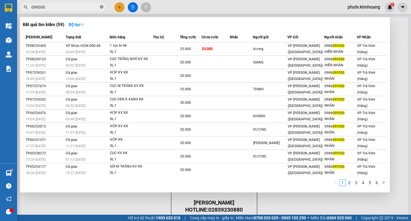
click at [101, 7] on icon "close-circle" at bounding box center [101, 6] width 3 height 3
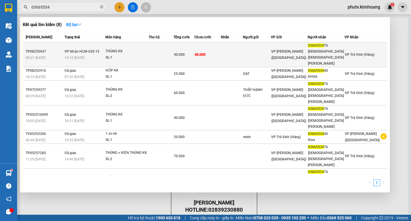
type input "03665534"
click at [139, 55] on div "SL: 1" at bounding box center [127, 58] width 43 height 6
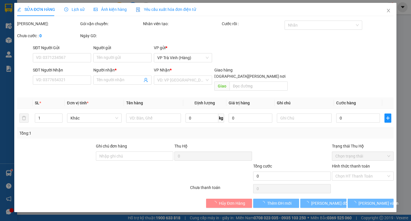
type input "0366553476"
type input "CHÙA PHẬT TÂM"
type input "40.000"
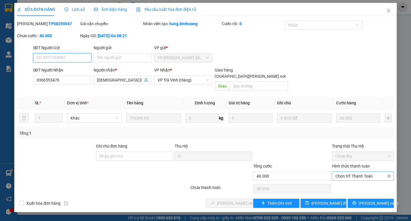
click at [360, 172] on span "Chọn HT Thanh Toán" at bounding box center [363, 176] width 55 height 9
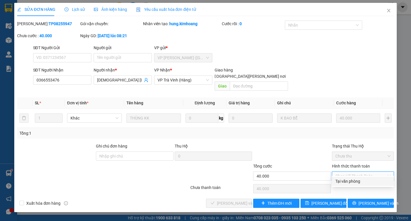
click at [359, 179] on div "Tại văn phòng" at bounding box center [363, 181] width 55 height 6
type input "0"
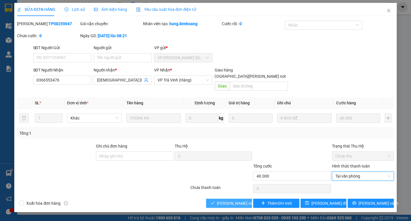
click at [230, 200] on span "[PERSON_NAME] và Giao hàng" at bounding box center [255, 203] width 77 height 6
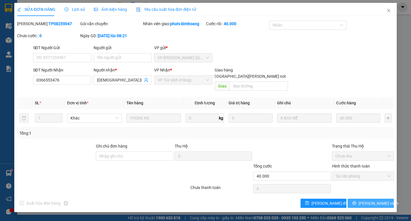
click at [377, 199] on button "[PERSON_NAME] và In" at bounding box center [371, 203] width 46 height 9
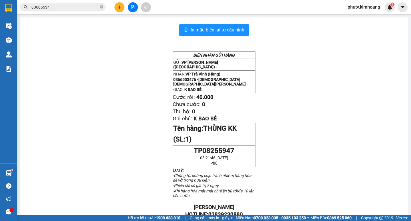
click at [61, 10] on input "03665534" at bounding box center [64, 7] width 67 height 6
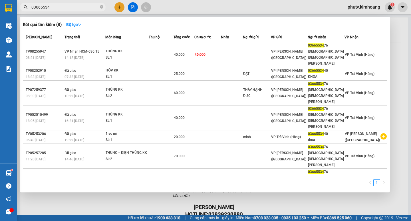
click at [61, 10] on input "03665534" at bounding box center [64, 7] width 67 height 6
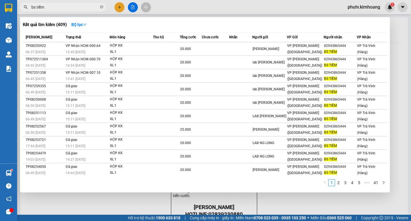
click at [126, 210] on div at bounding box center [205, 110] width 411 height 221
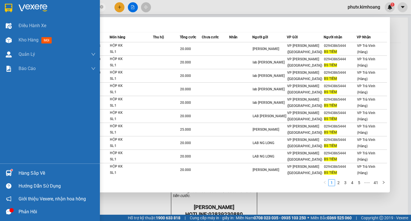
drag, startPoint x: 67, startPoint y: 5, endPoint x: 0, endPoint y: 89, distance: 107.5
click at [0, 89] on section "Kết quả tìm kiếm ( 409 ) Bộ lọc Mã ĐH Trạng thái Món hàng Thu hộ Tổng cước Chưa…" at bounding box center [205, 110] width 411 height 221
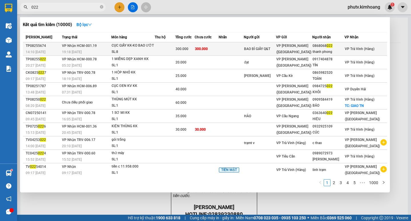
type input "022"
click at [149, 48] on div "CỤC GIẤY KK-KO BAO ƯỚT" at bounding box center [133, 46] width 43 height 6
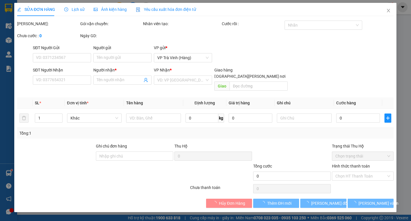
type input "BAO BÌ GIẤY Q&T"
type input "0868068022"
type input "thanh phong"
type input "300.000"
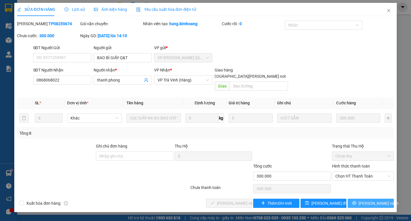
click at [355, 199] on button "[PERSON_NAME] và In" at bounding box center [371, 203] width 46 height 9
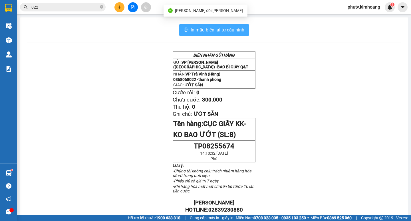
click at [205, 28] on span "In mẫu biên lai tự cấu hình" at bounding box center [218, 29] width 54 height 7
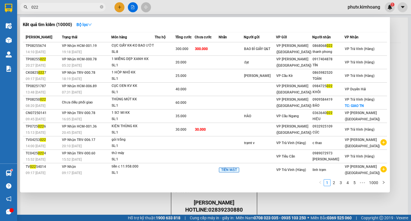
click at [60, 7] on input "022" at bounding box center [64, 7] width 67 height 6
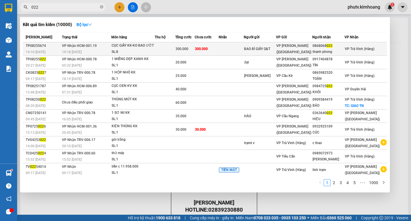
click at [195, 49] on div "300.000" at bounding box center [185, 49] width 19 height 6
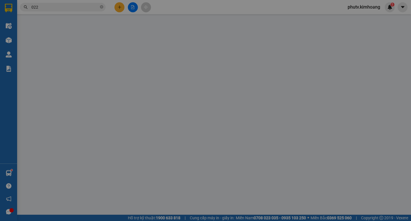
type input "BAO BÌ GIẤY Q&T"
type input "0868068022"
type input "thanh phong"
type input "300.000"
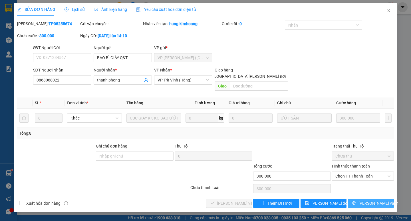
click at [382, 200] on span "[PERSON_NAME] và In" at bounding box center [379, 203] width 40 height 6
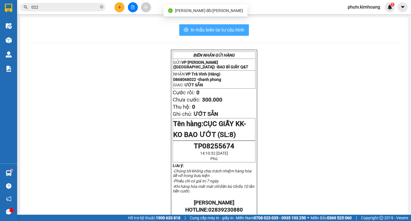
click at [214, 27] on span "In mẫu biên lai tự cấu hình" at bounding box center [218, 29] width 54 height 7
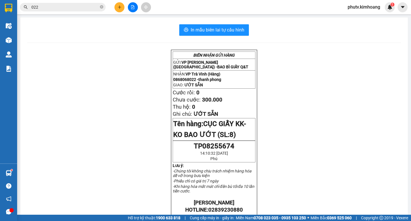
click at [46, 4] on span "022" at bounding box center [63, 7] width 86 height 9
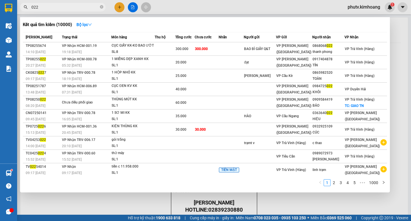
click at [46, 4] on input "022" at bounding box center [64, 7] width 67 height 6
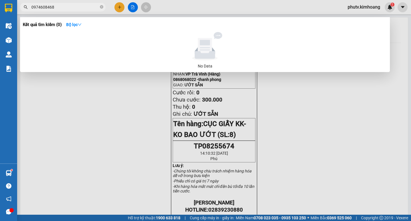
click at [44, 9] on input "0974608468" at bounding box center [64, 7] width 67 height 6
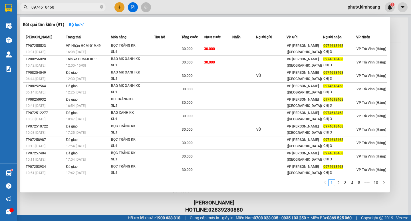
click at [78, 12] on div at bounding box center [205, 110] width 411 height 221
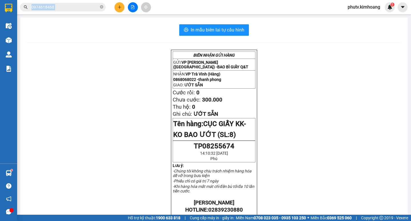
click at [78, 12] on div "Kết quả tìm kiếm ( 91 ) Bộ lọc Mã ĐH Trạng thái Món hàng Thu hộ Tổng cước Chưa …" at bounding box center [55, 7] width 111 height 10
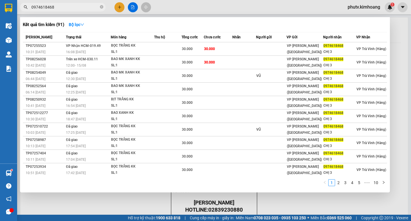
click at [75, 9] on input "0974618468" at bounding box center [64, 7] width 67 height 6
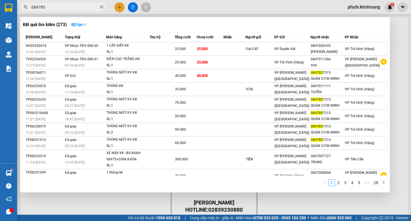
type input "0847857"
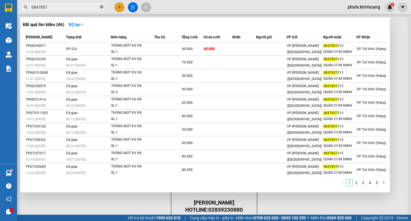
click at [102, 5] on icon "close-circle" at bounding box center [101, 6] width 3 height 3
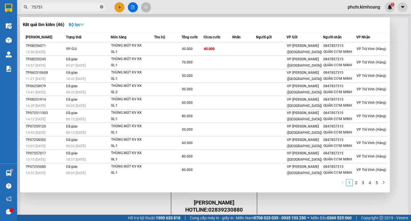
type input "757515"
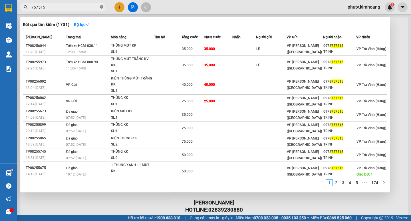
click at [101, 5] on icon "close-circle" at bounding box center [101, 6] width 3 height 3
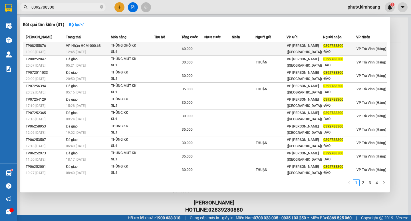
type input "0392788300"
click at [93, 49] on div "12:45 - 15/08" at bounding box center [88, 52] width 45 height 6
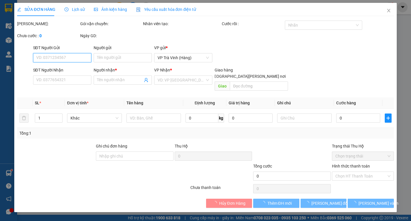
type input "0392788300"
type input "ĐÀO"
type input "60.000"
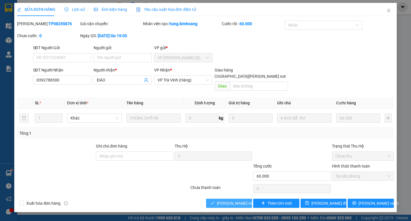
click at [219, 200] on span "[PERSON_NAME] và Giao hàng" at bounding box center [255, 203] width 77 height 6
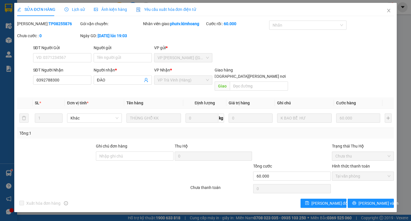
click at [360, 192] on div "Total Paid Fee 60.000 Total UnPaid Fee 0 Cash Collection Total Fee Mã ĐH: TP082…" at bounding box center [205, 114] width 377 height 187
click at [361, 199] on button "[PERSON_NAME] và In" at bounding box center [371, 203] width 46 height 9
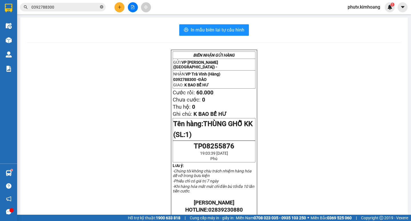
click at [101, 7] on icon "close-circle" at bounding box center [101, 6] width 3 height 3
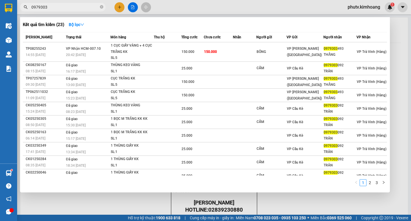
type input "0979303"
click at [118, 8] on div at bounding box center [205, 110] width 411 height 221
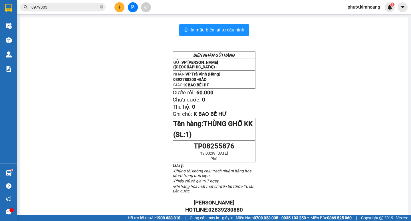
click at [119, 5] on icon "plus" at bounding box center [120, 7] width 4 height 4
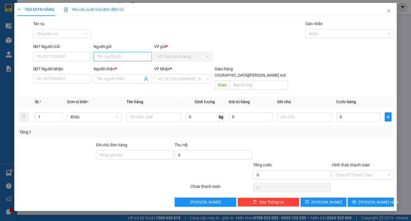
click at [121, 55] on input "Người gửi" at bounding box center [123, 56] width 58 height 9
type input "hường"
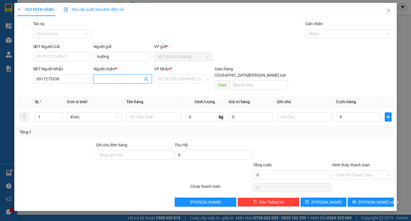
click at [100, 79] on input "Người nhận *" at bounding box center [120, 79] width 46 height 6
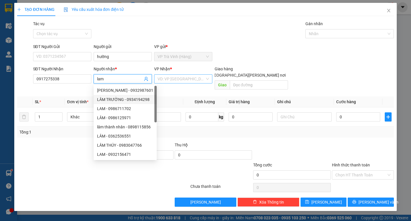
click at [176, 83] on input "search" at bounding box center [181, 79] width 47 height 9
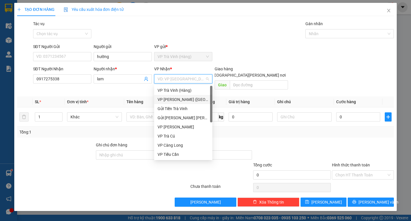
click at [181, 99] on div "VP [PERSON_NAME] ([GEOGRAPHIC_DATA])" at bounding box center [183, 99] width 51 height 6
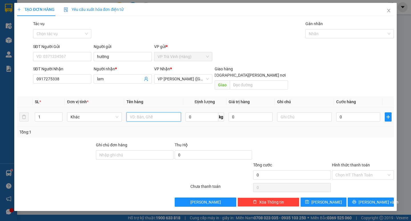
click at [157, 112] on input "text" at bounding box center [154, 116] width 55 height 9
click at [356, 112] on input "0" at bounding box center [359, 116] width 44 height 9
click at [358, 131] on div "Transit Pickup Surcharge Ids Transit Deliver Surcharge Ids Transit Deliver Surc…" at bounding box center [205, 114] width 377 height 186
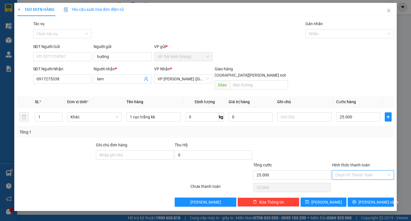
click at [362, 171] on input "Hình thức thanh toán" at bounding box center [361, 175] width 51 height 9
click at [361, 178] on div "Tại văn phòng" at bounding box center [363, 180] width 55 height 6
click at [366, 199] on span "[PERSON_NAME] và In" at bounding box center [379, 202] width 40 height 6
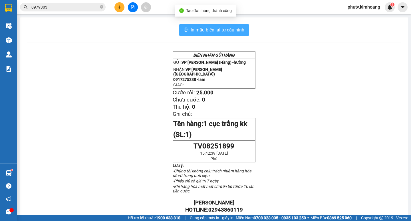
click at [241, 28] on span "In mẫu biên lai tự cấu hình" at bounding box center [218, 29] width 54 height 7
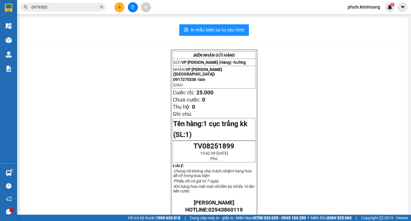
click at [103, 6] on span "0979303" at bounding box center [63, 7] width 86 height 9
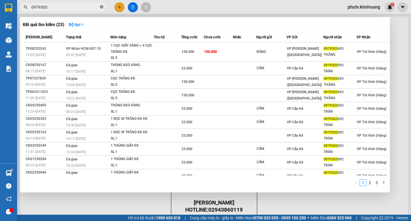
click at [101, 7] on icon "close-circle" at bounding box center [101, 6] width 3 height 3
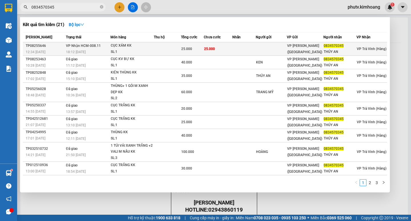
click at [182, 46] on div "25.000" at bounding box center [192, 49] width 22 height 6
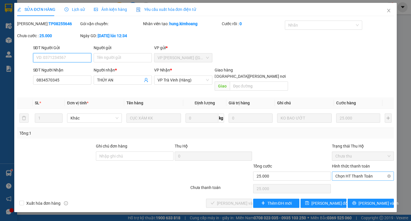
click at [361, 172] on span "Chọn HT Thanh Toán" at bounding box center [363, 176] width 55 height 9
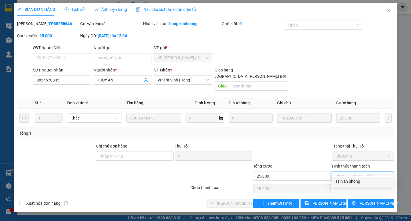
click at [357, 178] on div "Tại văn phòng" at bounding box center [363, 181] width 55 height 6
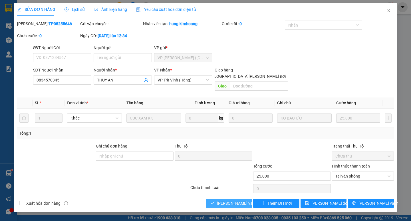
click at [229, 200] on span "[PERSON_NAME] và Giao hàng" at bounding box center [255, 203] width 77 height 6
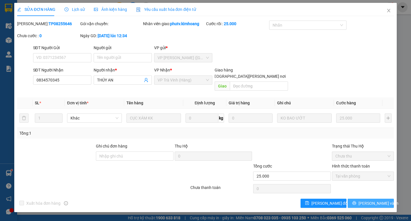
drag, startPoint x: 381, startPoint y: 199, endPoint x: 370, endPoint y: 194, distance: 11.1
click at [380, 200] on span "[PERSON_NAME] và In" at bounding box center [379, 203] width 40 height 6
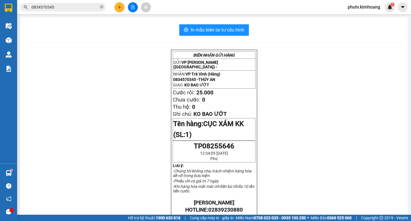
click at [122, 7] on button at bounding box center [120, 7] width 10 height 10
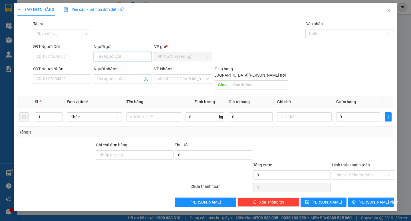
click at [119, 59] on input "Người gửi" at bounding box center [123, 56] width 58 height 9
drag, startPoint x: 108, startPoint y: 79, endPoint x: 105, endPoint y: 77, distance: 3.9
click at [105, 77] on input "Người nhận *" at bounding box center [120, 79] width 46 height 6
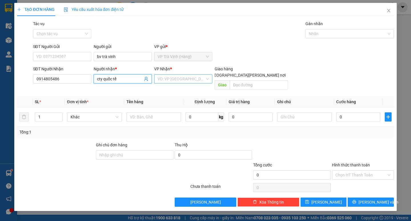
click at [189, 81] on input "search" at bounding box center [181, 79] width 47 height 9
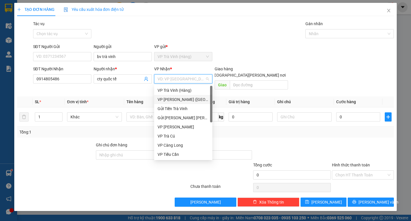
click at [172, 101] on div "VP [PERSON_NAME] ([GEOGRAPHIC_DATA])" at bounding box center [183, 99] width 51 height 6
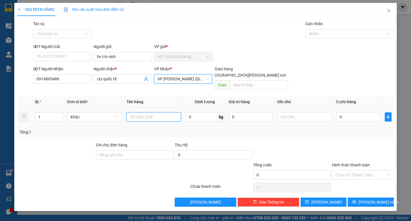
click at [134, 114] on input "text" at bounding box center [154, 116] width 55 height 9
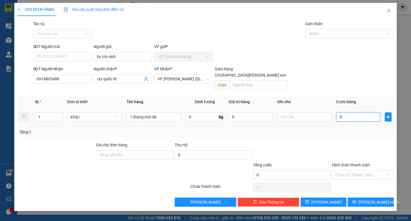
click at [353, 114] on input "0" at bounding box center [359, 116] width 44 height 9
click at [342, 129] on div "Tổng: 1" at bounding box center [205, 132] width 372 height 6
drag, startPoint x: 371, startPoint y: 197, endPoint x: 369, endPoint y: 195, distance: 3.5
click at [369, 199] on span "[PERSON_NAME] và In" at bounding box center [379, 202] width 40 height 6
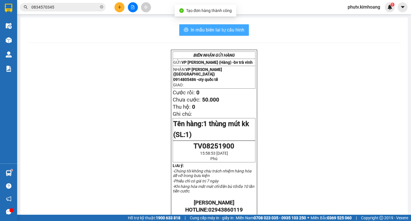
click at [194, 28] on span "In mẫu biên lai tự cấu hình" at bounding box center [218, 29] width 54 height 7
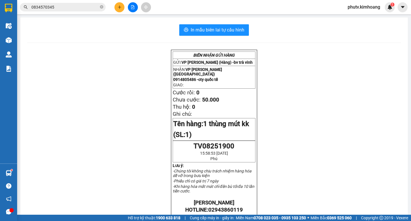
click at [61, 10] on input "0834570345" at bounding box center [64, 7] width 67 height 6
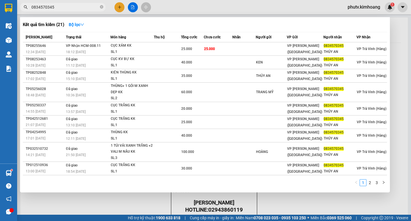
click at [61, 10] on input "0834570345" at bounding box center [64, 7] width 67 height 6
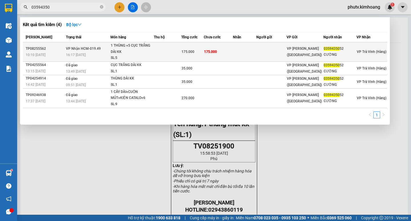
click at [181, 53] on td at bounding box center [167, 51] width 27 height 19
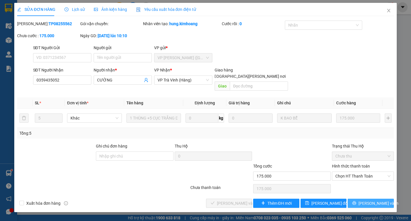
click at [357, 199] on button "[PERSON_NAME] và In" at bounding box center [371, 203] width 46 height 9
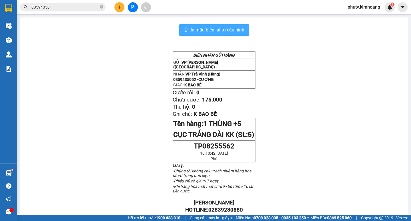
drag, startPoint x: 230, startPoint y: 33, endPoint x: 225, endPoint y: 24, distance: 10.1
click at [226, 27] on span "In mẫu biên lai tự cấu hình" at bounding box center [218, 29] width 54 height 7
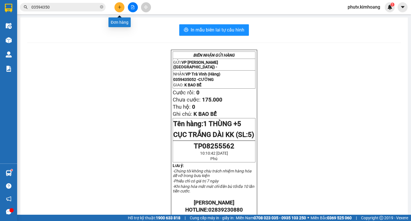
click at [119, 3] on button at bounding box center [120, 7] width 10 height 10
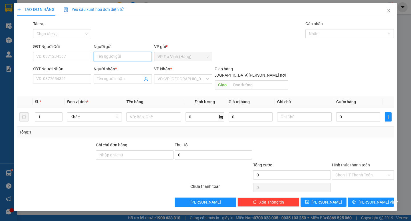
click at [111, 57] on input "Người gửi" at bounding box center [123, 56] width 58 height 9
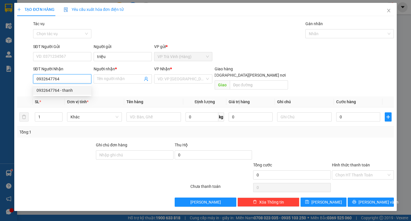
click at [64, 87] on div "0932647764 - thanh" at bounding box center [62, 90] width 58 height 9
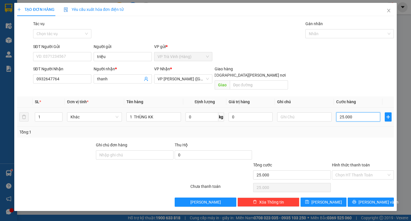
click at [345, 112] on input "25.000" at bounding box center [359, 116] width 44 height 9
click at [352, 142] on div at bounding box center [363, 152] width 63 height 20
click at [371, 190] on div "Transit Pickup Surcharge Ids Transit Deliver Surcharge Ids Transit Deliver Surc…" at bounding box center [205, 114] width 377 height 186
click at [370, 199] on button "[PERSON_NAME] và In" at bounding box center [371, 201] width 46 height 9
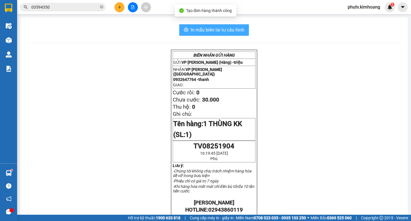
click at [215, 26] on span "In mẫu biên lai tự cấu hình" at bounding box center [218, 29] width 54 height 7
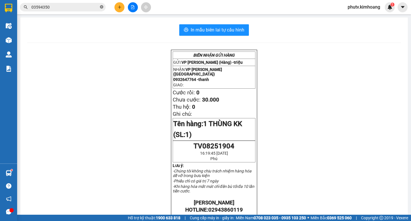
click at [101, 8] on icon "close-circle" at bounding box center [101, 6] width 3 height 3
click at [116, 10] on button at bounding box center [120, 7] width 10 height 10
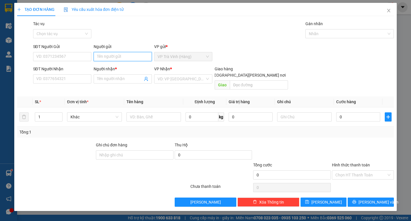
click at [118, 52] on input "Người gửi" at bounding box center [123, 56] width 58 height 9
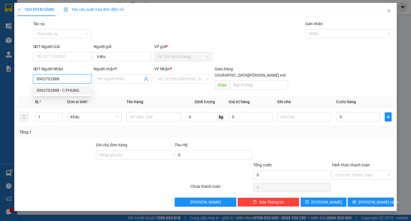
click at [54, 89] on div "0903702888 - C PHỤNG" at bounding box center [62, 90] width 51 height 6
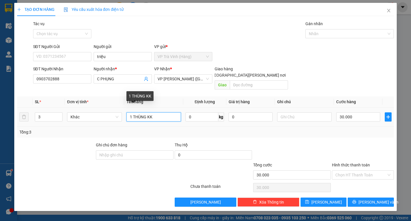
click at [132, 112] on input "1 THÙNG KK" at bounding box center [154, 116] width 55 height 9
click at [353, 107] on td "30.000" at bounding box center [358, 116] width 49 height 19
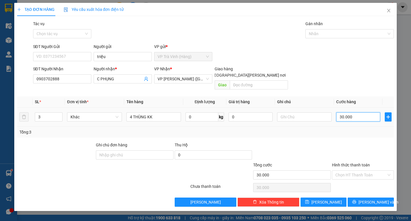
click at [353, 112] on input "30.000" at bounding box center [359, 116] width 44 height 9
click at [352, 131] on div "Tổng: 3" at bounding box center [205, 132] width 377 height 11
click at [367, 199] on span "[PERSON_NAME] và In" at bounding box center [379, 202] width 40 height 6
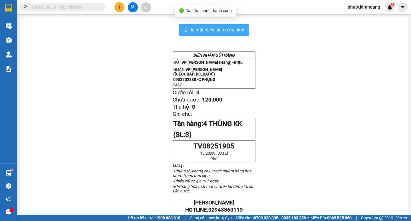
click at [232, 30] on span "In mẫu biên lai tự cấu hình" at bounding box center [218, 29] width 54 height 7
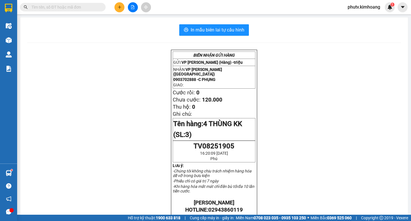
click at [97, 7] on input "text" at bounding box center [64, 7] width 67 height 6
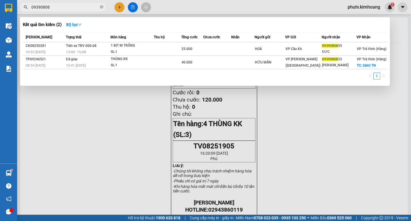
click at [334, 163] on div at bounding box center [205, 110] width 411 height 221
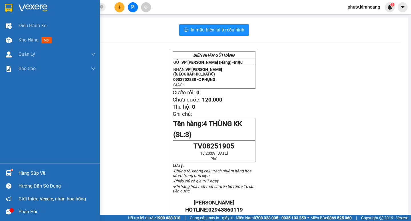
click at [19, 172] on div "Hàng sắp về" at bounding box center [57, 173] width 77 height 9
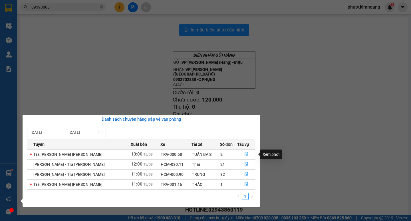
click at [245, 153] on icon "file-done" at bounding box center [247, 154] width 4 height 4
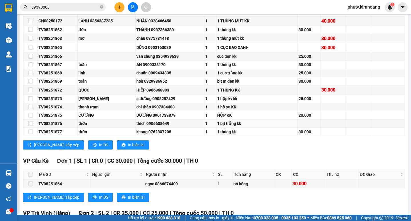
scroll to position [211, 0]
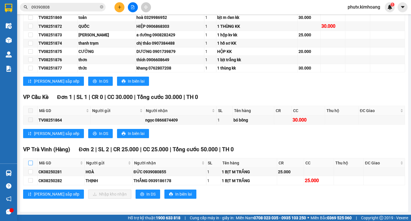
click at [31, 161] on input "checkbox" at bounding box center [30, 163] width 5 height 5
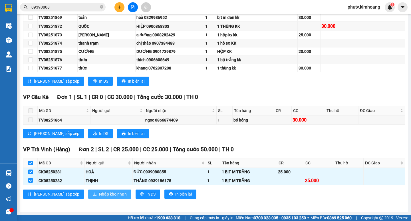
click at [99, 191] on span "Nhập kho nhận" at bounding box center [113, 194] width 28 height 6
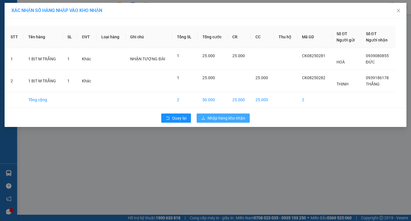
click at [230, 114] on button "Nhập hàng kho nhận" at bounding box center [223, 117] width 53 height 9
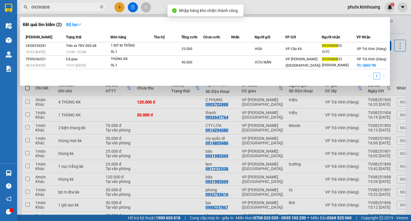
click at [73, 7] on input "09390808" at bounding box center [64, 7] width 67 height 6
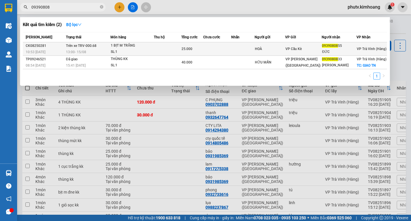
click at [163, 47] on td at bounding box center [167, 48] width 27 height 13
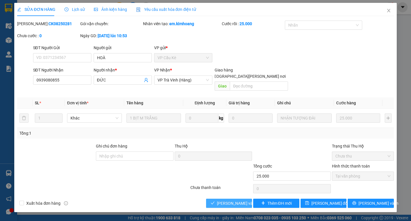
click at [231, 200] on span "[PERSON_NAME] và Giao hàng" at bounding box center [255, 203] width 77 height 6
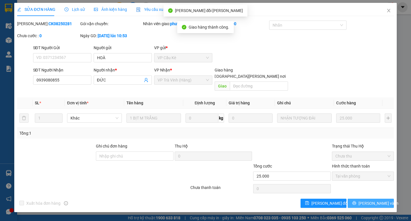
click at [371, 200] on span "[PERSON_NAME] và In" at bounding box center [379, 203] width 40 height 6
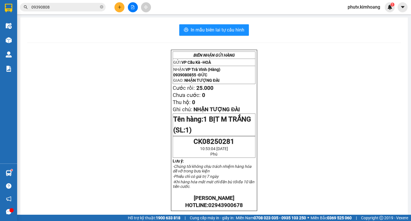
click at [56, 8] on input "09390808" at bounding box center [64, 7] width 67 height 6
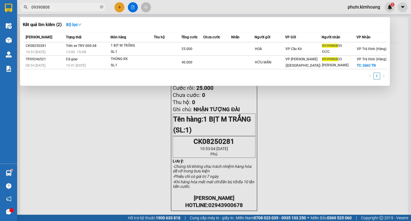
click at [56, 8] on input "09390808" at bounding box center [64, 7] width 67 height 6
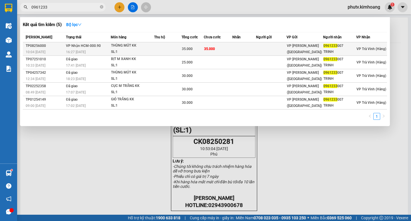
click at [107, 45] on td "VP Nhận HCM-000.90 16:27 - 15/08" at bounding box center [88, 48] width 46 height 13
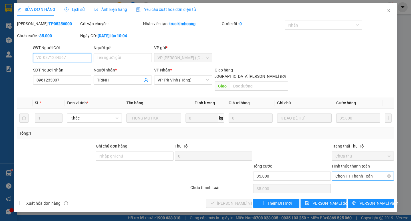
click at [369, 172] on span "Chọn HT Thanh Toán" at bounding box center [363, 176] width 55 height 9
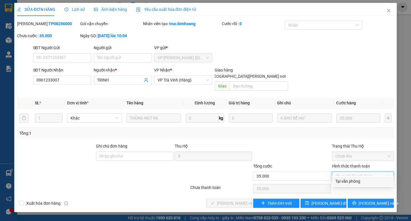
drag, startPoint x: 358, startPoint y: 180, endPoint x: 348, endPoint y: 186, distance: 11.4
click at [358, 181] on div "Tại văn phòng" at bounding box center [363, 181] width 55 height 6
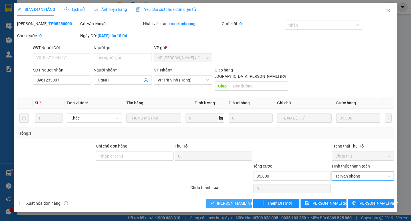
click at [234, 200] on span "[PERSON_NAME] và Giao hàng" at bounding box center [255, 203] width 77 height 6
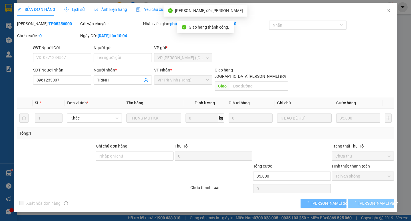
click at [368, 200] on span "[PERSON_NAME] và In" at bounding box center [379, 203] width 40 height 6
click at [367, 200] on span "[PERSON_NAME] và In" at bounding box center [379, 203] width 40 height 6
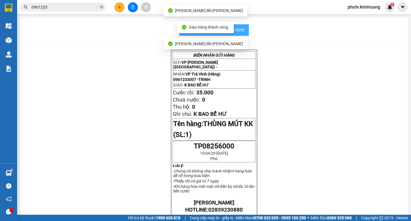
click at [239, 30] on span "In mẫu biên lai tự cấu hình" at bounding box center [218, 29] width 54 height 7
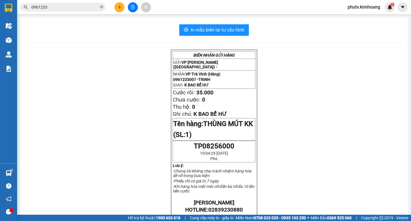
click at [102, 6] on icon "close-circle" at bounding box center [101, 6] width 3 height 3
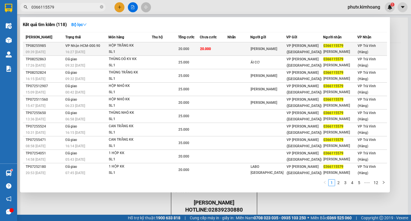
click at [131, 47] on div "HỘP TRẮNG KK" at bounding box center [130, 46] width 43 height 6
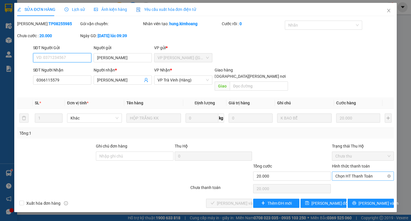
click at [346, 172] on span "Chọn HT Thanh Toán" at bounding box center [363, 176] width 55 height 9
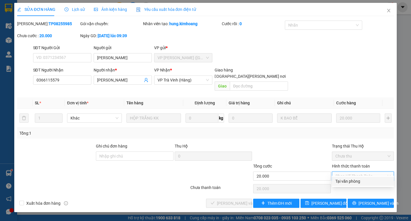
click at [348, 182] on div "Tại văn phòng" at bounding box center [363, 181] width 55 height 6
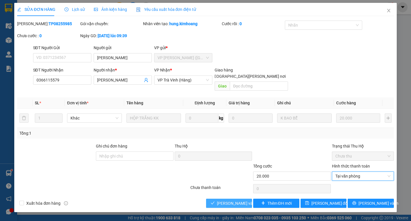
click at [227, 200] on span "[PERSON_NAME] và Giao hàng" at bounding box center [255, 203] width 77 height 6
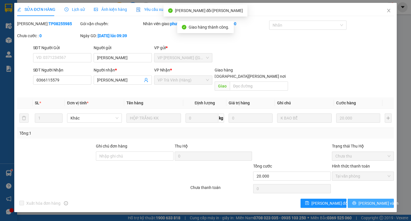
click at [369, 200] on span "[PERSON_NAME] và In" at bounding box center [379, 203] width 40 height 6
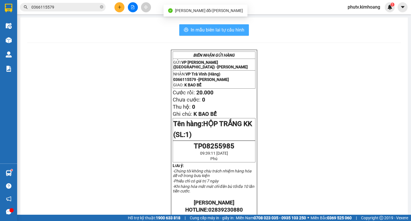
click at [239, 31] on span "In mẫu biên lai tự cấu hình" at bounding box center [218, 29] width 54 height 7
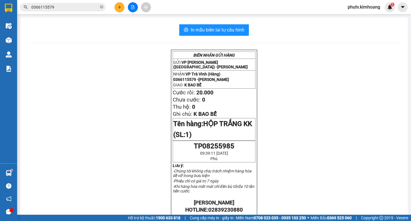
click at [308, 176] on div "BIÊN NHẬN GỬI HÀNG GỬI: VP Trần Phú (Hàng) - THANH NGỌC NHẬN: VP Trà Vinh (Hàng…" at bounding box center [214, 214] width 374 height 329
click at [58, 4] on span "0366115579" at bounding box center [63, 7] width 86 height 9
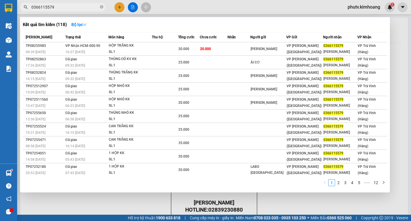
click at [59, 5] on input "0366115579" at bounding box center [64, 7] width 67 height 6
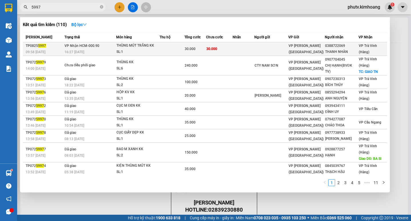
click at [180, 45] on td at bounding box center [172, 48] width 25 height 13
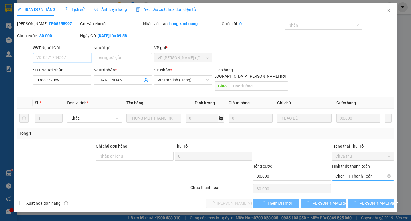
click at [356, 172] on span "Chọn HT Thanh Toán" at bounding box center [363, 176] width 55 height 9
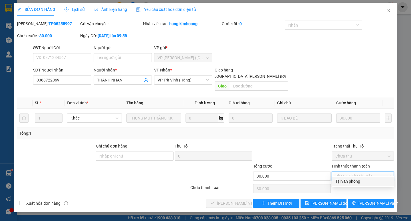
click at [359, 177] on div "Tại văn phòng" at bounding box center [363, 181] width 62 height 9
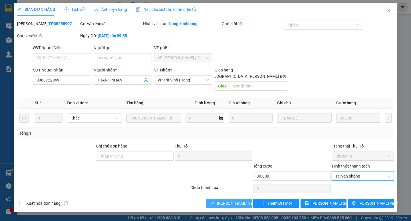
click at [214, 201] on icon "check" at bounding box center [213, 203] width 4 height 4
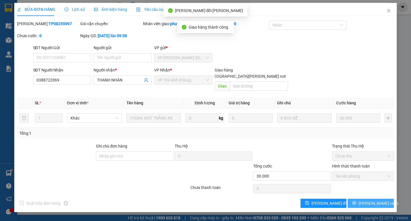
click at [372, 199] on button "[PERSON_NAME] và In" at bounding box center [371, 203] width 46 height 9
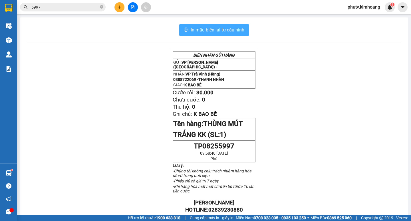
click at [234, 30] on span "In mẫu biên lai tự cấu hình" at bounding box center [218, 29] width 54 height 7
click at [88, 7] on input "5997" at bounding box center [64, 7] width 67 height 6
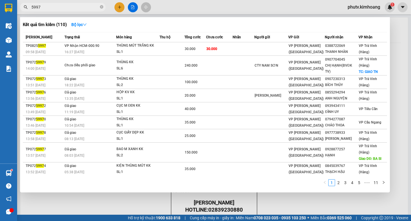
click at [88, 7] on input "5997" at bounding box center [64, 7] width 67 height 6
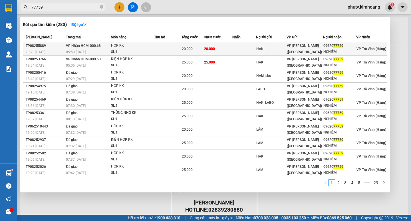
click at [144, 49] on div "SL: 1" at bounding box center [132, 52] width 43 height 6
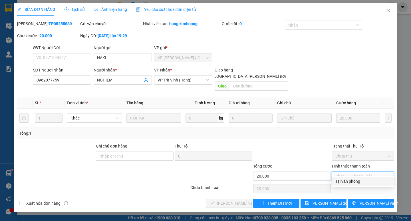
click at [355, 180] on div "Tại văn phòng" at bounding box center [363, 181] width 55 height 6
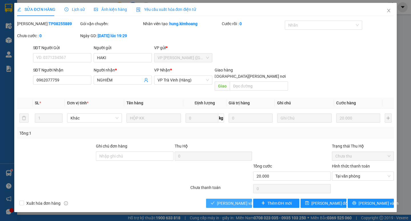
click at [229, 200] on span "[PERSON_NAME] và Giao hàng" at bounding box center [255, 203] width 77 height 6
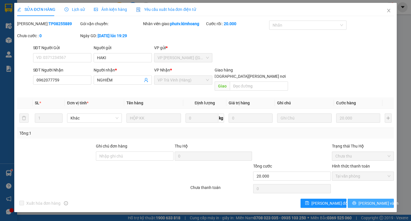
click at [369, 200] on span "[PERSON_NAME] và In" at bounding box center [379, 203] width 40 height 6
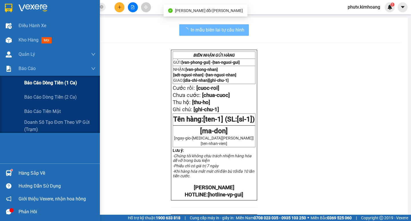
click at [30, 69] on span "Báo cáo" at bounding box center [27, 68] width 17 height 7
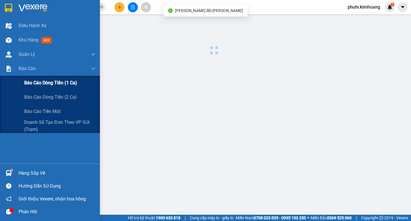
click at [40, 85] on span "Báo cáo dòng tiền (1 ca)" at bounding box center [50, 82] width 53 height 7
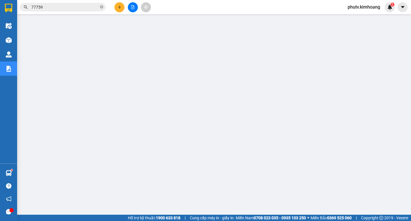
click at [80, 5] on input "77759" at bounding box center [64, 7] width 67 height 6
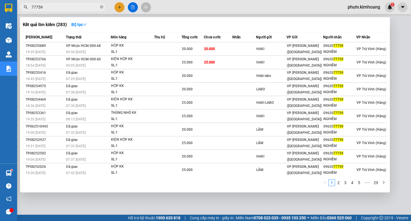
click at [80, 5] on input "77759" at bounding box center [64, 7] width 67 height 6
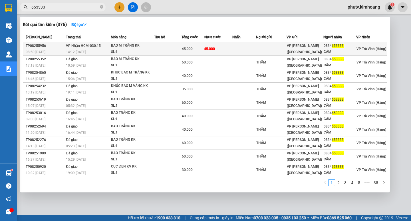
click at [65, 45] on td "VP Nhận HCM-030.15 14:12 - 15/08" at bounding box center [88, 48] width 46 height 13
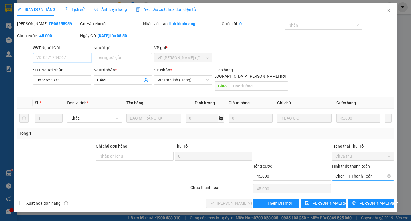
click at [358, 172] on span "Chọn HT Thanh Toán" at bounding box center [363, 176] width 55 height 9
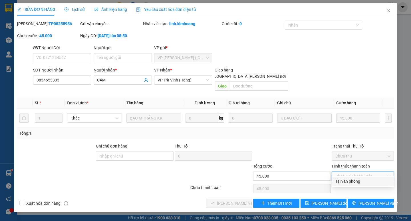
click at [364, 178] on div "Tại văn phòng" at bounding box center [363, 181] width 55 height 6
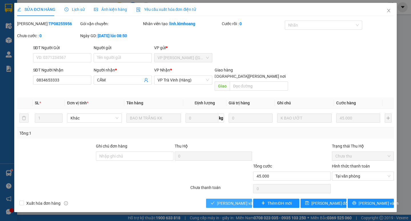
click at [208, 199] on button "[PERSON_NAME] và Giao hàng" at bounding box center [229, 203] width 46 height 9
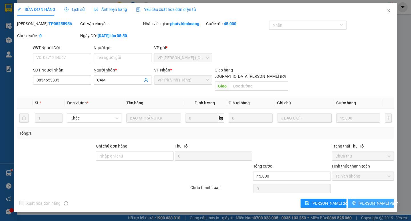
click at [362, 199] on button "[PERSON_NAME] và In" at bounding box center [371, 203] width 46 height 9
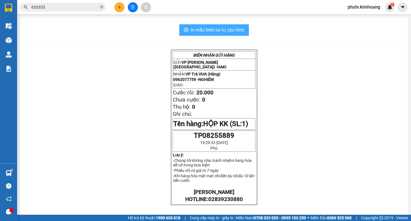
click at [184, 29] on icon "printer" at bounding box center [186, 30] width 4 height 4
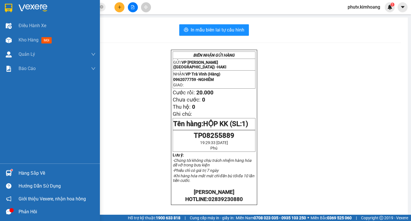
click at [25, 173] on div "Hàng sắp về" at bounding box center [57, 173] width 77 height 9
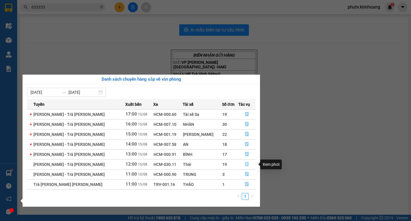
click at [245, 164] on icon "file-done" at bounding box center [246, 164] width 3 height 4
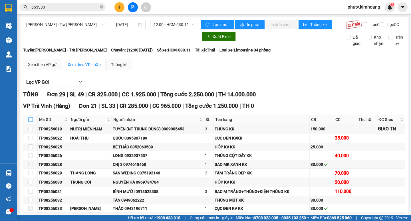
click at [31, 122] on input "checkbox" at bounding box center [30, 119] width 5 height 5
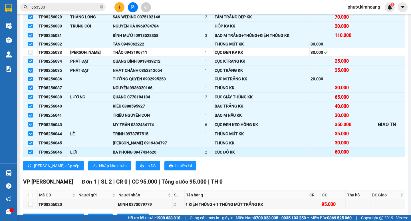
scroll to position [171, 0]
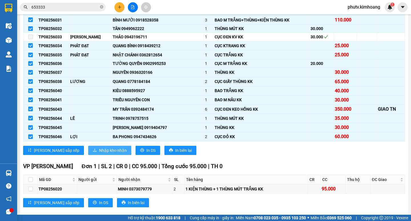
click at [99, 152] on span "Nhập kho nhận" at bounding box center [113, 150] width 28 height 6
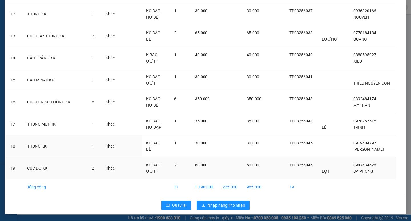
scroll to position [306, 0]
click at [208, 206] on span "Nhập hàng kho nhận" at bounding box center [227, 205] width 38 height 6
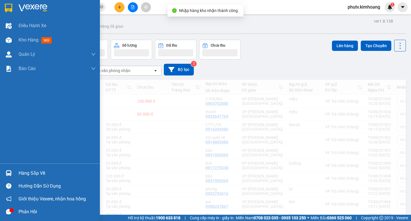
click at [34, 172] on div "Hàng sắp về" at bounding box center [57, 173] width 77 height 9
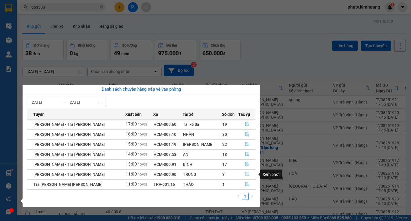
click at [245, 172] on icon "file-done" at bounding box center [246, 174] width 3 height 4
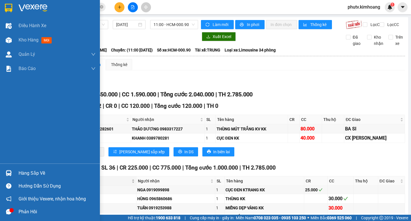
scroll to position [57, 0]
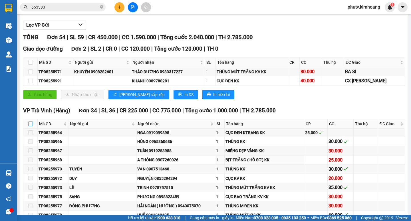
click at [29, 126] on input "checkbox" at bounding box center [30, 123] width 5 height 5
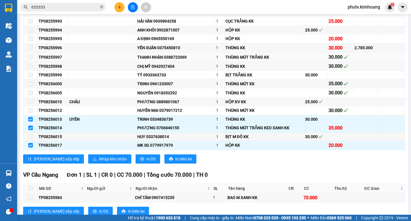
scroll to position [343, 0]
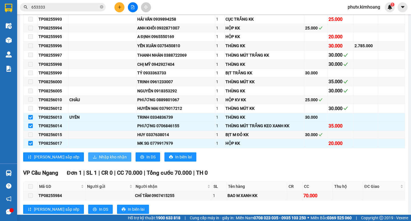
click at [99, 160] on span "Nhập kho nhận" at bounding box center [113, 157] width 28 height 6
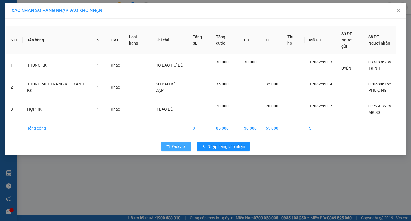
click at [181, 143] on span "Quay lại" at bounding box center [179, 146] width 14 height 6
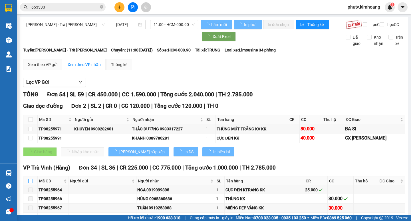
click at [31, 183] on input "checkbox" at bounding box center [30, 181] width 5 height 5
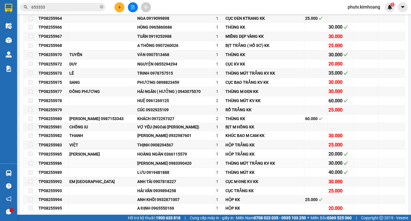
scroll to position [343, 0]
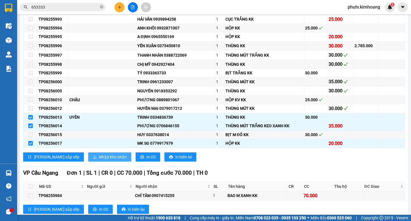
click at [91, 158] on button "Nhập kho nhận" at bounding box center [109, 156] width 43 height 9
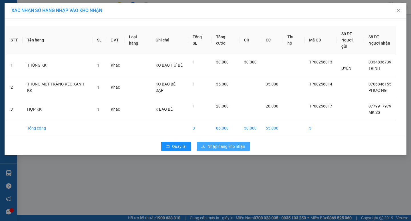
click at [229, 143] on span "Nhập hàng kho nhận" at bounding box center [227, 146] width 38 height 6
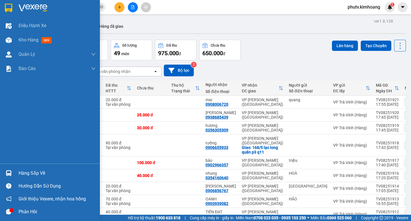
click at [42, 174] on div "Hàng sắp về" at bounding box center [57, 173] width 77 height 9
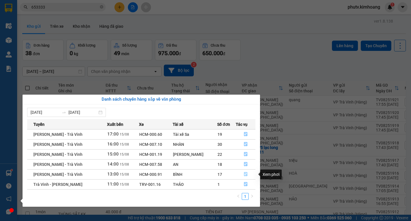
click at [245, 174] on icon "file-done" at bounding box center [246, 174] width 4 height 4
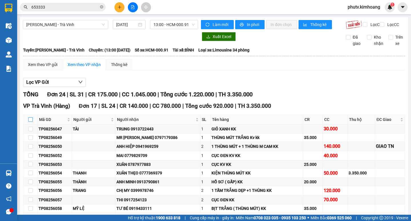
click at [31, 122] on input "checkbox" at bounding box center [30, 119] width 5 height 5
checkbox input "true"
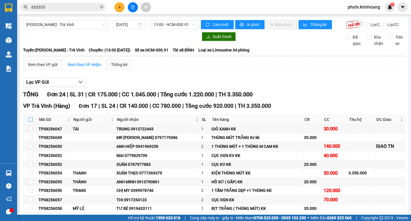
checkbox input "true"
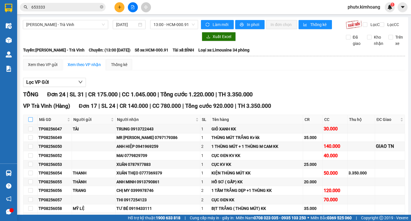
checkbox input "true"
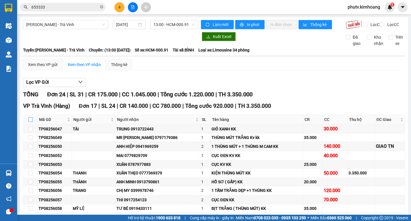
checkbox input "true"
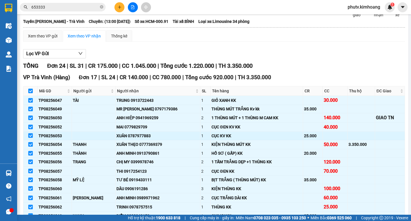
scroll to position [57, 0]
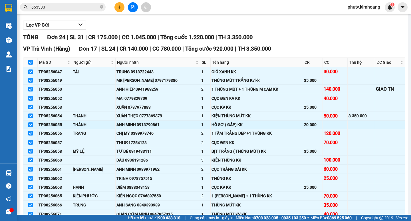
click at [31, 127] on input "checkbox" at bounding box center [30, 124] width 5 height 5
checkbox input "false"
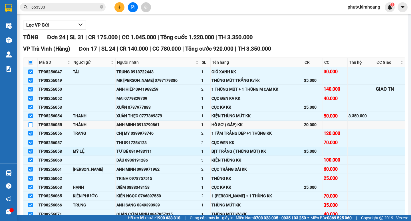
scroll to position [200, 0]
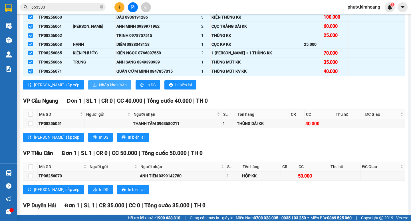
click at [99, 88] on span "Nhập kho nhận" at bounding box center [113, 85] width 28 height 6
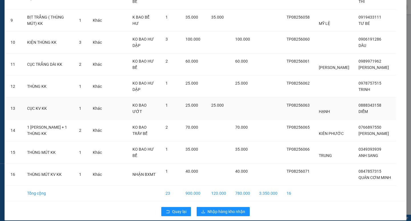
scroll to position [233, 0]
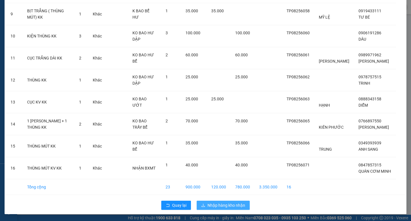
click at [208, 203] on span "Nhập hàng kho nhận" at bounding box center [227, 205] width 38 height 6
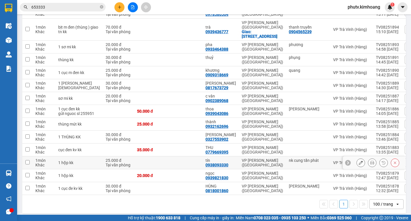
scroll to position [425, 0]
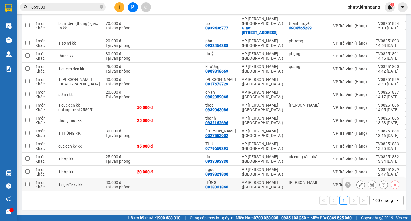
click at [147, 185] on td at bounding box center [151, 184] width 34 height 13
checkbox input "true"
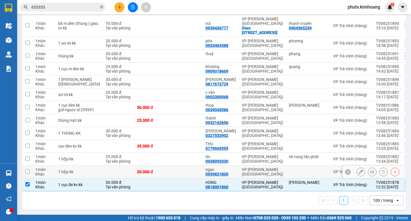
click at [169, 166] on td at bounding box center [186, 171] width 34 height 13
checkbox input "true"
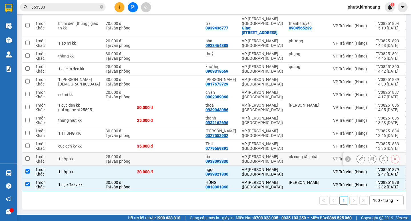
click at [169, 153] on td at bounding box center [186, 159] width 34 height 13
checkbox input "true"
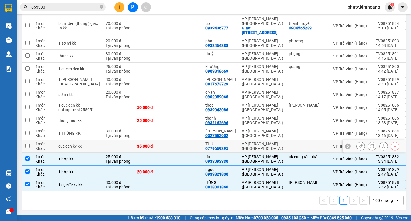
click at [169, 140] on td at bounding box center [186, 146] width 34 height 13
checkbox input "true"
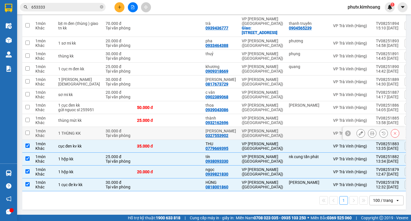
click at [169, 128] on td at bounding box center [186, 133] width 34 height 13
checkbox input "true"
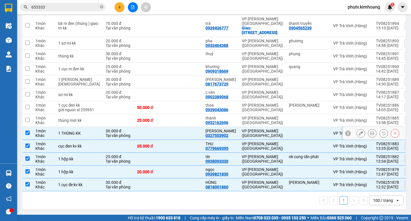
click at [169, 114] on td at bounding box center [186, 120] width 34 height 13
checkbox input "true"
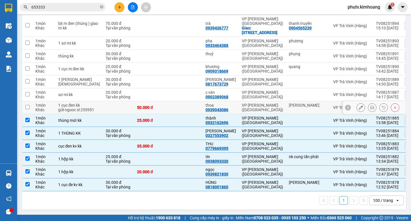
click at [169, 104] on td at bounding box center [186, 107] width 34 height 13
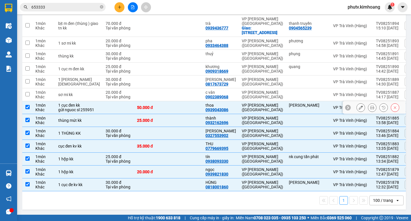
click at [169, 104] on td at bounding box center [186, 107] width 34 height 13
checkbox input "false"
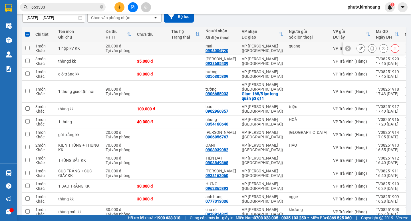
scroll to position [0, 0]
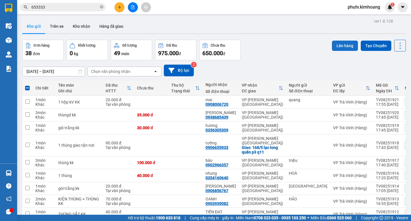
click at [342, 47] on button "Lên hàng" at bounding box center [345, 46] width 26 height 10
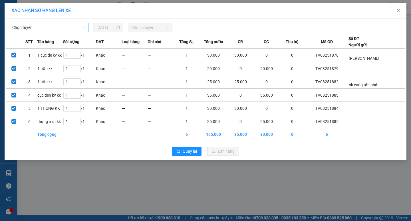
click at [32, 28] on span "Chọn tuyến" at bounding box center [48, 27] width 73 height 9
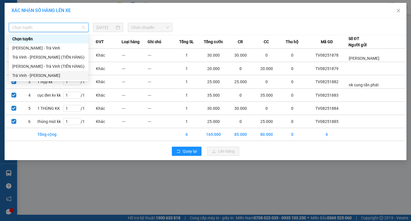
click at [60, 78] on div "Trà Vinh - [PERSON_NAME]" at bounding box center [48, 75] width 73 height 6
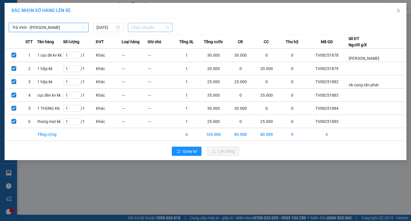
click at [156, 29] on span "Chọn chuyến" at bounding box center [150, 27] width 38 height 9
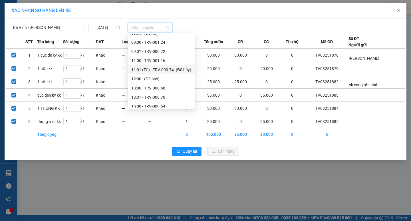
scroll to position [183, 0]
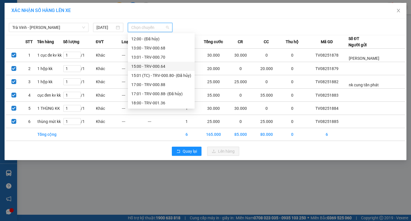
click at [157, 68] on div "15:00 - TRV-000.64" at bounding box center [161, 66] width 60 height 6
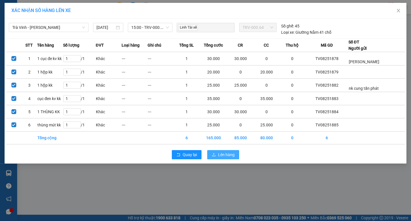
click at [212, 158] on button "Lên hàng" at bounding box center [223, 154] width 32 height 9
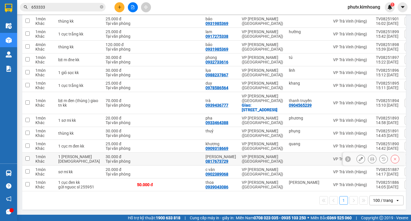
scroll to position [343, 0]
click at [103, 178] on td at bounding box center [118, 184] width 31 height 13
checkbox input "true"
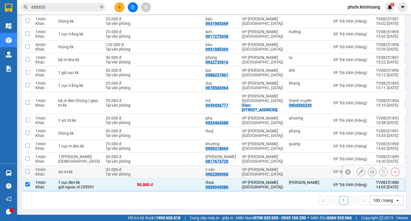
click at [106, 167] on div "20.000 đ" at bounding box center [119, 169] width 26 height 5
checkbox input "true"
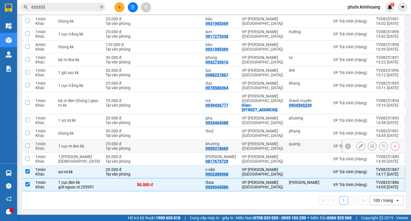
click at [106, 154] on div "30.000 đ" at bounding box center [119, 156] width 26 height 5
checkbox input "true"
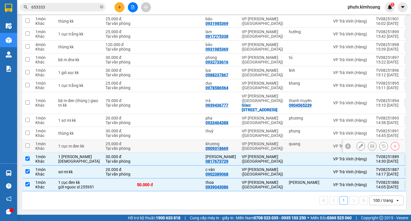
click at [106, 146] on div "Tại văn phòng" at bounding box center [119, 148] width 26 height 5
checkbox input "true"
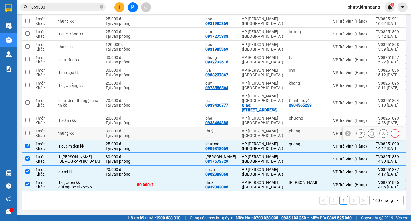
click at [106, 129] on div "30.000 đ" at bounding box center [119, 131] width 26 height 5
checkbox input "true"
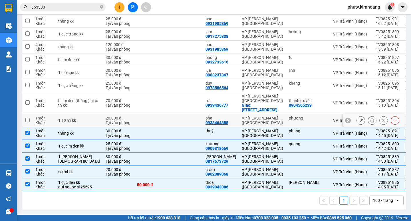
click at [106, 120] on div "Tại văn phòng" at bounding box center [119, 122] width 26 height 5
checkbox input "true"
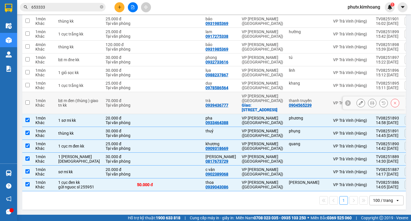
click at [106, 103] on div "Tại văn phòng" at bounding box center [119, 105] width 26 height 5
checkbox input "true"
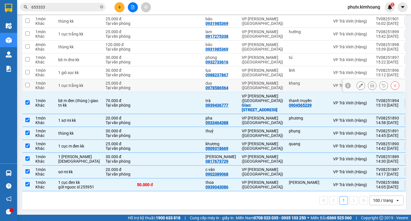
click at [106, 81] on div "25.000 đ" at bounding box center [119, 83] width 26 height 5
checkbox input "true"
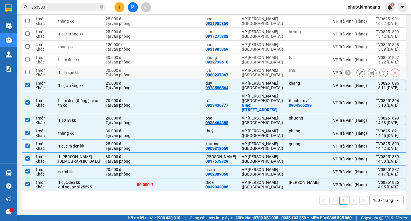
click at [106, 68] on div "30.000 đ" at bounding box center [119, 70] width 26 height 5
checkbox input "true"
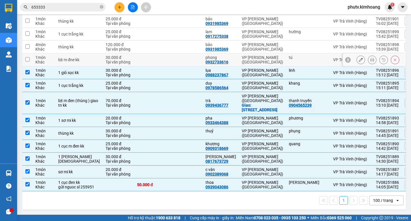
click at [106, 55] on div "30.000 đ" at bounding box center [119, 57] width 26 height 5
checkbox input "true"
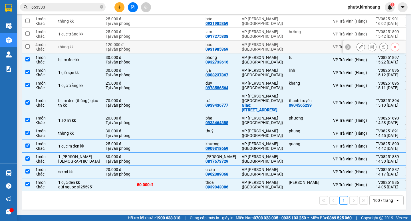
click at [106, 42] on div "120.000 đ" at bounding box center [119, 44] width 26 height 5
checkbox input "true"
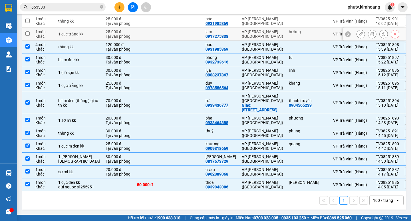
click at [106, 29] on div "25.000 đ" at bounding box center [119, 31] width 26 height 5
checkbox input "true"
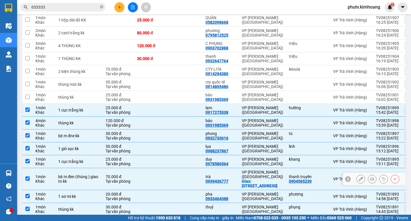
scroll to position [258, 0]
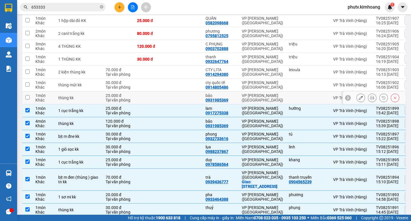
click at [174, 104] on td at bounding box center [186, 97] width 34 height 13
checkbox input "true"
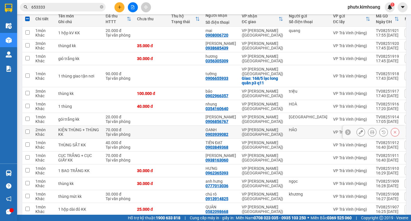
scroll to position [1, 0]
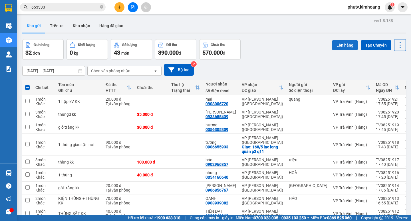
click at [333, 49] on button "Lên hàng" at bounding box center [345, 45] width 26 height 10
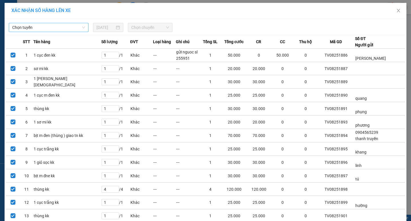
click at [59, 29] on span "Chọn tuyến" at bounding box center [48, 27] width 73 height 9
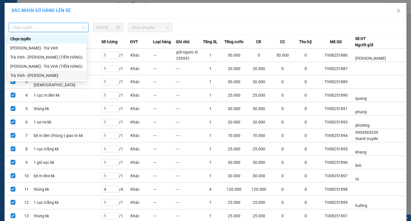
click at [53, 74] on div "Trà Vinh - [PERSON_NAME]" at bounding box center [46, 75] width 73 height 6
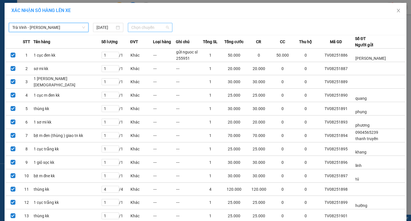
click at [138, 28] on span "Chọn chuyến" at bounding box center [150, 27] width 38 height 9
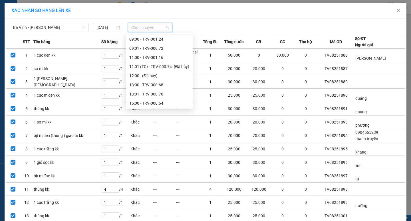
scroll to position [183, 0]
click at [149, 84] on div "17:00 - TRV-000.88" at bounding box center [159, 84] width 60 height 6
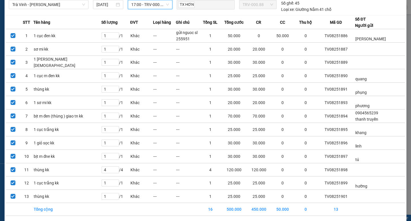
scroll to position [50, 0]
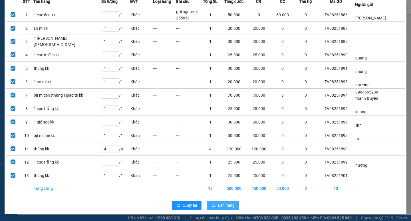
click at [225, 205] on span "Lên hàng" at bounding box center [226, 205] width 17 height 6
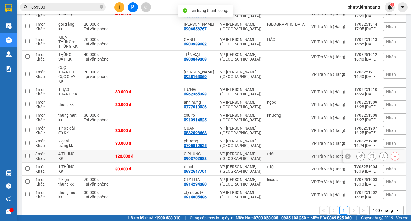
scroll to position [175, 0]
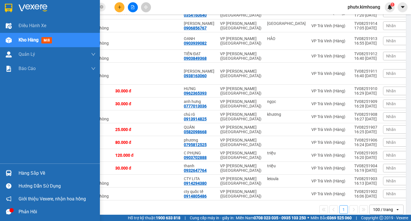
click at [24, 169] on div "Hàng sắp về" at bounding box center [57, 173] width 77 height 9
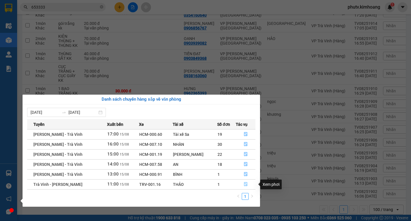
click at [245, 181] on button "button" at bounding box center [245, 184] width 19 height 9
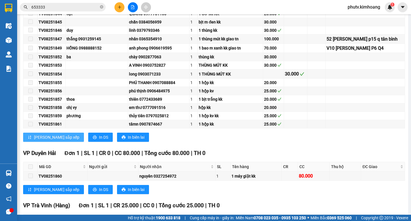
scroll to position [417, 0]
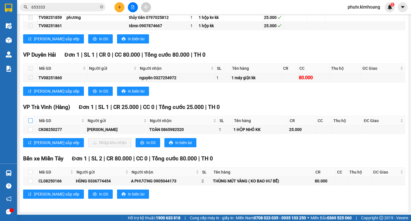
click at [31, 118] on label at bounding box center [30, 120] width 5 height 6
click at [31, 118] on input "checkbox" at bounding box center [30, 120] width 5 height 5
checkbox input "true"
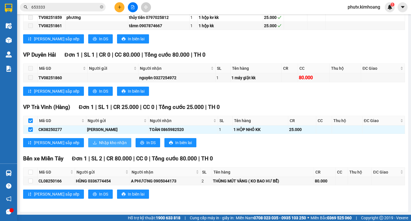
click at [88, 139] on button "Nhập kho nhận" at bounding box center [109, 142] width 43 height 9
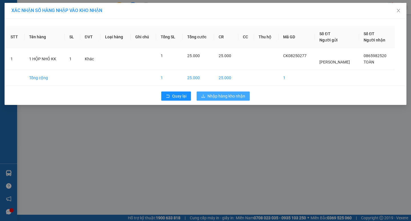
click at [211, 98] on span "Nhập hàng kho nhận" at bounding box center [227, 96] width 38 height 6
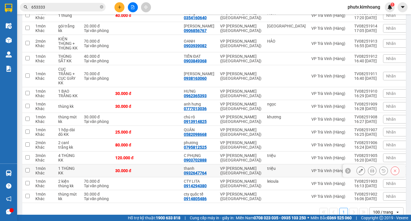
scroll to position [175, 0]
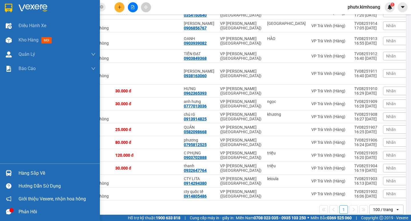
click at [14, 173] on div "Hàng sắp về" at bounding box center [50, 173] width 100 height 13
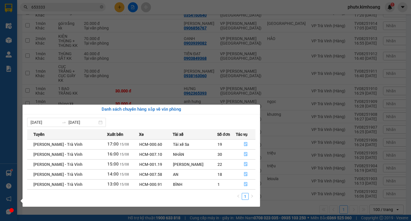
click at [81, 6] on section "Kết quả tìm kiếm ( 375 ) Bộ lọc Mã ĐH Trạng thái Món hàng Thu hộ Tổng cước Chưa…" at bounding box center [205, 110] width 411 height 221
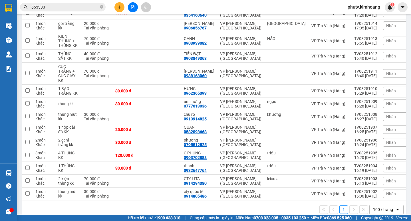
click at [81, 6] on input "653333" at bounding box center [64, 7] width 67 height 6
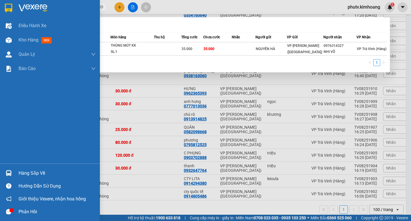
type input "08256109"
click at [33, 173] on div "Hàng sắp về" at bounding box center [57, 173] width 77 height 9
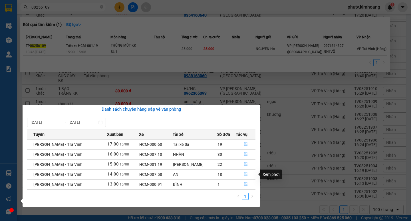
click at [245, 175] on icon "file-done" at bounding box center [246, 174] width 4 height 4
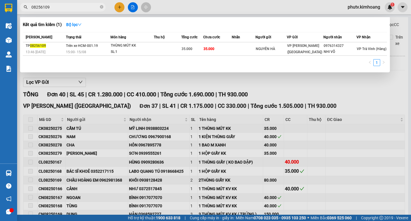
click at [99, 151] on div at bounding box center [205, 110] width 411 height 221
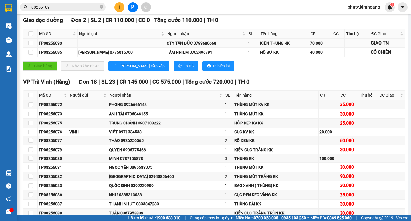
scroll to position [114, 0]
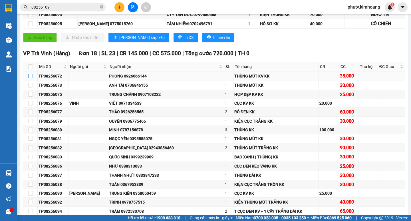
click at [30, 79] on label at bounding box center [30, 76] width 5 height 6
click at [30, 78] on input "checkbox" at bounding box center [30, 76] width 5 height 5
checkbox input "true"
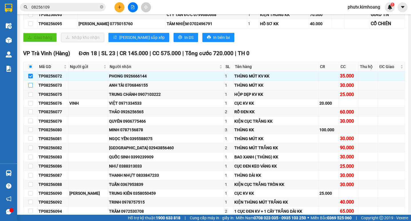
click at [31, 87] on input "checkbox" at bounding box center [30, 85] width 5 height 5
checkbox input "true"
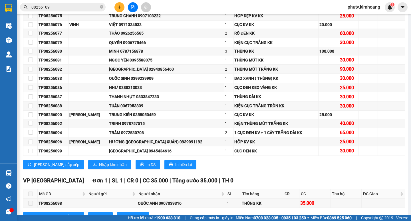
scroll to position [229, 0]
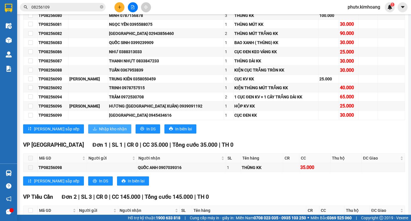
click at [99, 132] on span "Nhập kho nhận" at bounding box center [113, 129] width 28 height 6
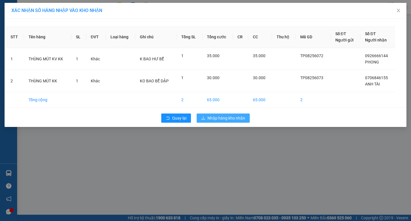
click at [218, 116] on span "Nhập hàng kho nhận" at bounding box center [227, 118] width 38 height 6
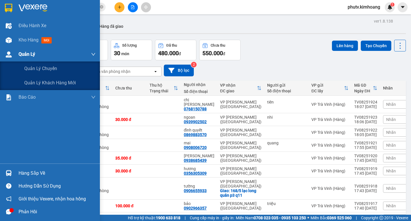
click at [0, 59] on div "Quản Lý" at bounding box center [50, 54] width 100 height 14
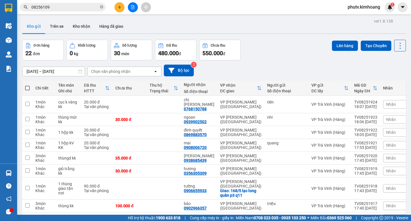
drag, startPoint x: 101, startPoint y: 9, endPoint x: 104, endPoint y: 5, distance: 4.3
click at [103, 7] on icon "close-circle" at bounding box center [101, 6] width 3 height 3
click at [104, 4] on span at bounding box center [63, 7] width 86 height 9
click at [90, 9] on input "text" at bounding box center [64, 7] width 67 height 6
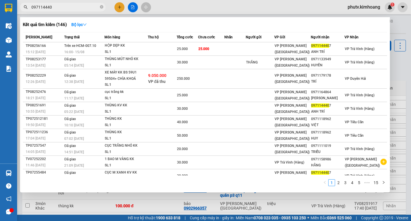
type input "0971144407"
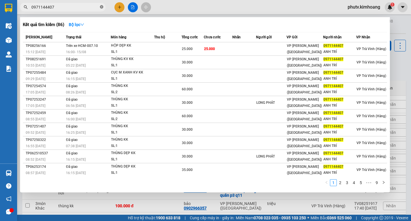
click at [101, 5] on icon "close-circle" at bounding box center [101, 6] width 3 height 3
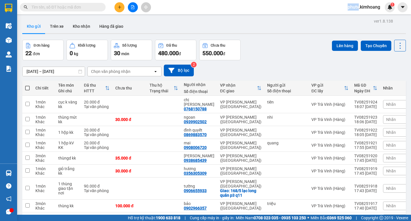
drag, startPoint x: 101, startPoint y: 5, endPoint x: 89, endPoint y: 9, distance: 12.5
click at [99, 9] on span at bounding box center [63, 7] width 86 height 9
click at [82, 3] on div "Kết quả tìm kiếm ( 86 ) Bộ lọc Mã ĐH Trạng thái Món hàng Thu hộ Tổng cước Chưa …" at bounding box center [55, 7] width 111 height 10
click at [83, 5] on input "text" at bounding box center [64, 7] width 67 height 6
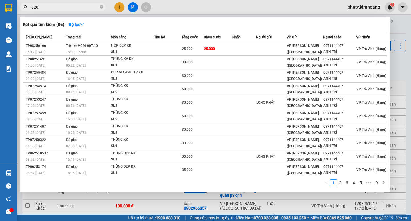
type input "6205"
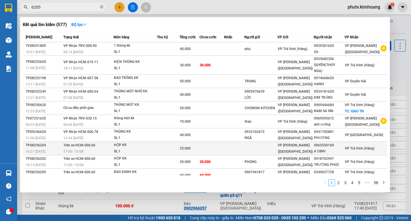
scroll to position [1, 0]
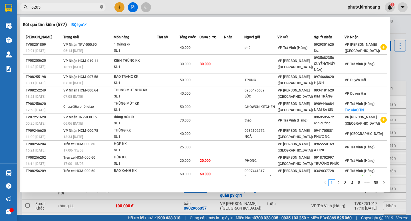
click at [101, 6] on icon "close-circle" at bounding box center [101, 6] width 3 height 3
drag, startPoint x: 101, startPoint y: 6, endPoint x: 93, endPoint y: 8, distance: 7.7
click at [93, 8] on span at bounding box center [63, 7] width 86 height 9
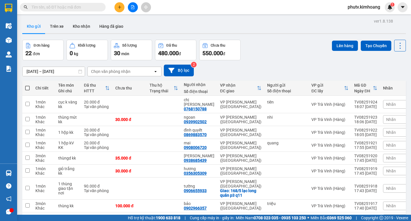
click at [90, 9] on input "text" at bounding box center [64, 7] width 67 height 6
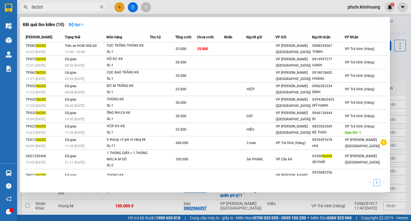
type input "56205"
click at [99, 7] on span "56205" at bounding box center [63, 7] width 86 height 9
drag, startPoint x: 99, startPoint y: 7, endPoint x: 107, endPoint y: 10, distance: 9.1
click at [100, 8] on span "56205" at bounding box center [63, 7] width 86 height 9
click at [102, 7] on icon "close-circle" at bounding box center [101, 6] width 3 height 3
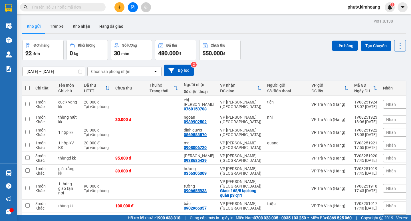
click at [84, 6] on input "text" at bounding box center [64, 7] width 67 height 6
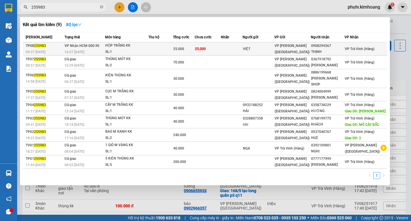
type input "255983"
click at [243, 47] on td at bounding box center [232, 48] width 22 height 13
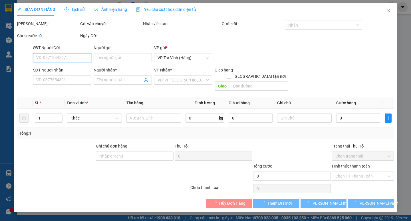
type input "VIỆT"
type input "0908294567"
type input "THỊNH"
type input "25.000"
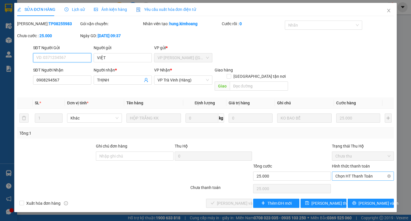
click at [359, 172] on span "Chọn HT Thanh Toán" at bounding box center [363, 176] width 55 height 9
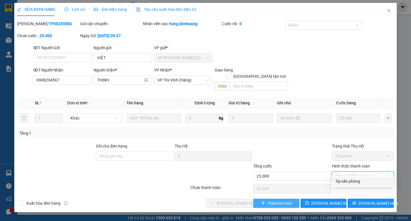
drag, startPoint x: 254, startPoint y: 205, endPoint x: 263, endPoint y: 197, distance: 11.9
click at [256, 204] on div "SỬA ĐƠN HÀNG Lịch sử Ảnh kiện hàng Yêu cầu xuất hóa đơn điện tử Total Paid Fee …" at bounding box center [205, 107] width 383 height 209
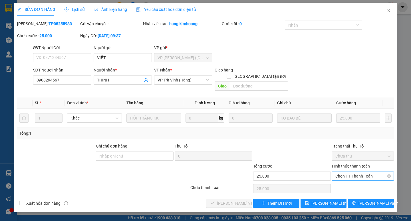
click at [357, 172] on span "Chọn HT Thanh Toán" at bounding box center [363, 176] width 55 height 9
click at [348, 180] on div "Tại văn phòng" at bounding box center [363, 181] width 55 height 6
type input "0"
click at [230, 200] on span "[PERSON_NAME] và Giao hàng" at bounding box center [244, 203] width 55 height 6
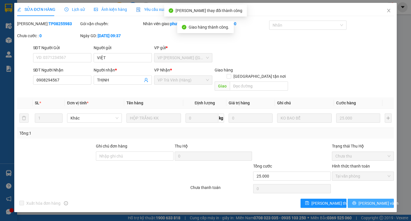
click at [374, 200] on span "[PERSON_NAME] và In" at bounding box center [379, 203] width 40 height 6
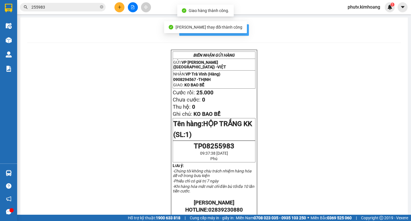
click at [238, 33] on span "In mẫu biên lai tự cấu hình" at bounding box center [218, 29] width 54 height 7
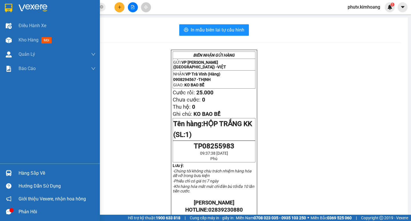
click at [37, 172] on div "Hàng sắp về" at bounding box center [57, 173] width 77 height 9
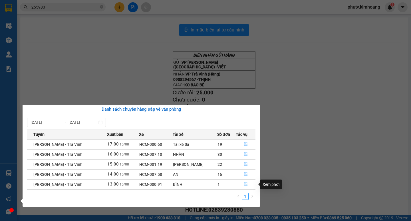
click at [244, 182] on icon "file-done" at bounding box center [246, 184] width 4 height 4
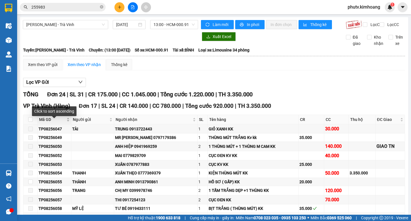
scroll to position [29, 0]
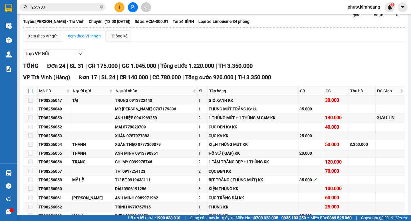
click at [31, 93] on input "checkbox" at bounding box center [30, 91] width 5 height 5
checkbox input "true"
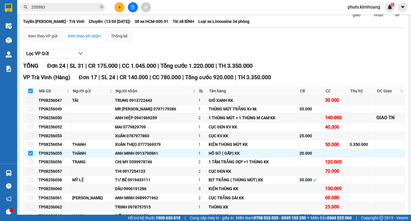
checkbox input "true"
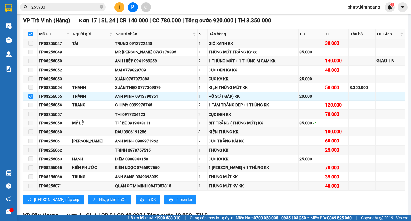
scroll to position [143, 0]
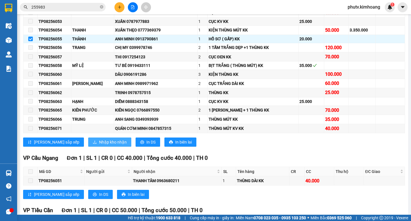
click at [88, 143] on button "Nhập kho nhận" at bounding box center [109, 141] width 43 height 9
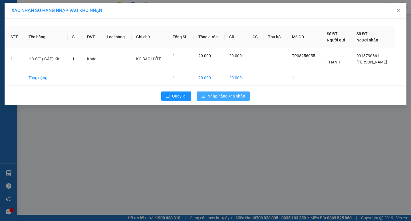
click at [214, 98] on span "Nhập hàng kho nhận" at bounding box center [227, 96] width 38 height 6
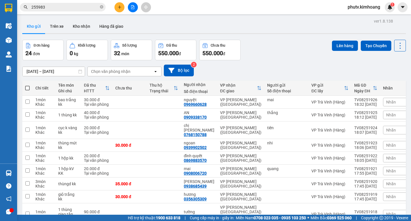
click at [53, 5] on input "255983" at bounding box center [64, 7] width 67 height 6
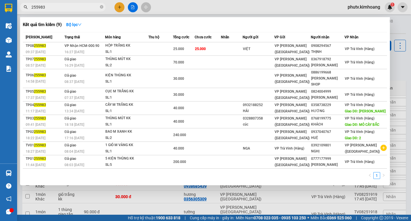
click at [53, 5] on input "255983" at bounding box center [64, 7] width 67 height 6
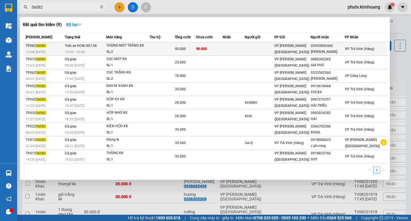
type input "56082"
click at [145, 49] on div "SL: 2" at bounding box center [128, 52] width 43 height 6
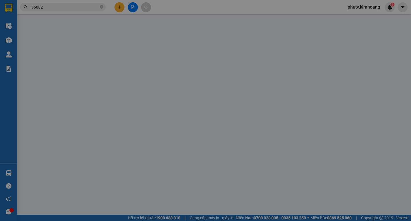
type input "02943856460"
type input "[PERSON_NAME]"
type input "90.000"
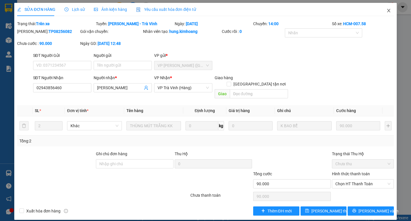
click at [390, 9] on icon "close" at bounding box center [389, 10] width 5 height 5
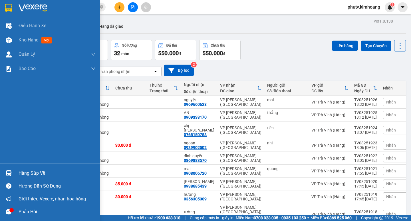
click at [25, 168] on div "Hàng sắp về" at bounding box center [50, 173] width 100 height 13
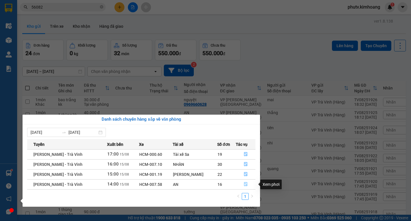
click at [244, 184] on icon "file-done" at bounding box center [246, 184] width 4 height 4
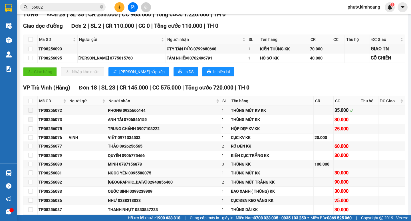
scroll to position [86, 0]
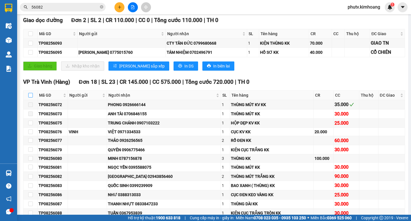
click at [32, 97] on input "checkbox" at bounding box center [30, 95] width 5 height 5
checkbox input "true"
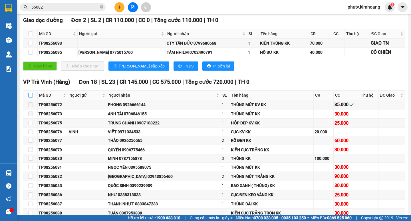
checkbox input "true"
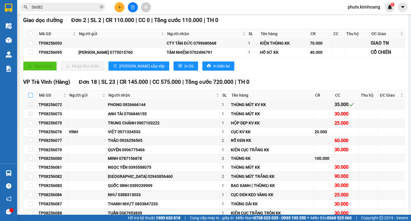
checkbox input "true"
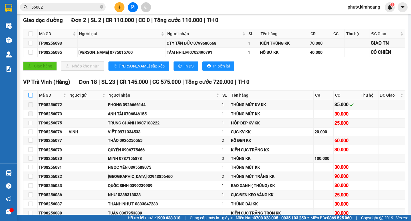
checkbox input "true"
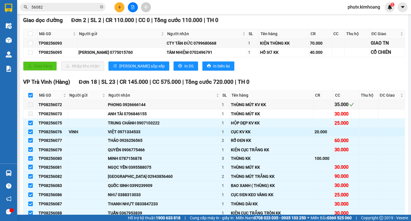
scroll to position [114, 0]
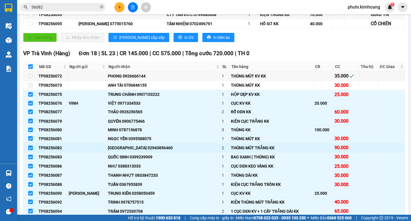
click at [32, 150] on input "checkbox" at bounding box center [30, 147] width 5 height 5
checkbox input "false"
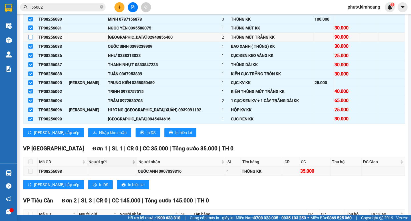
scroll to position [229, 0]
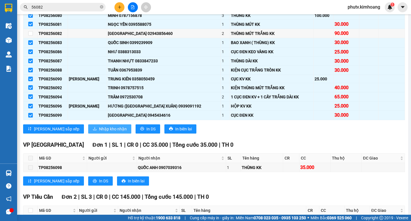
click at [99, 132] on span "Nhập kho nhận" at bounding box center [113, 129] width 28 height 6
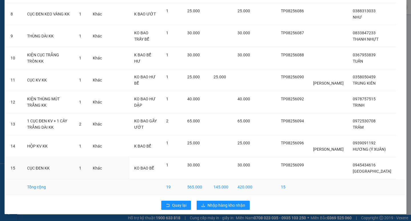
scroll to position [218, 0]
click at [219, 203] on span "Nhập hàng kho nhận" at bounding box center [227, 205] width 38 height 6
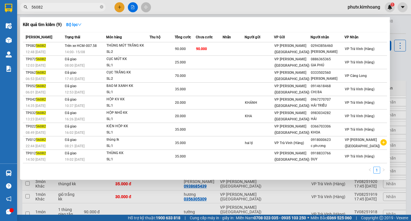
click at [50, 7] on input "56082" at bounding box center [64, 7] width 67 height 6
click at [103, 7] on icon "close-circle" at bounding box center [101, 6] width 3 height 3
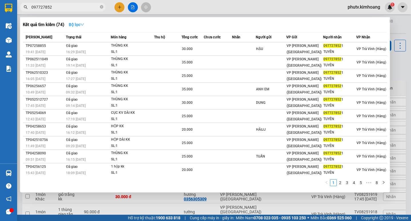
type input "0977278521"
click at [102, 7] on icon "close-circle" at bounding box center [101, 6] width 3 height 3
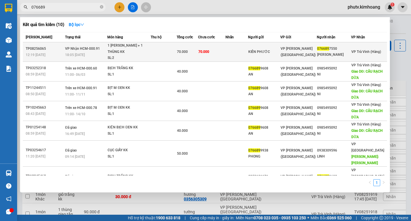
type input "076689"
click at [184, 48] on td "70.000" at bounding box center [187, 51] width 21 height 19
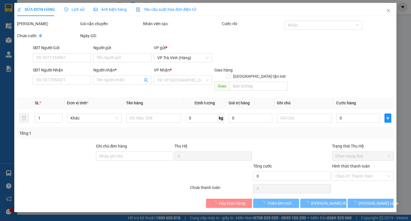
type input "KIÊN PHƯỚC"
type input "0766897550"
type input "[PERSON_NAME]"
type input "70.000"
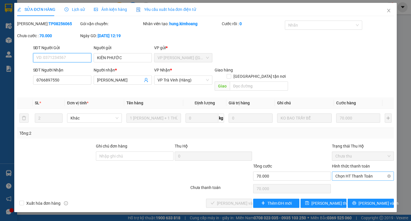
click at [360, 172] on span "Chọn HT Thanh Toán" at bounding box center [363, 176] width 55 height 9
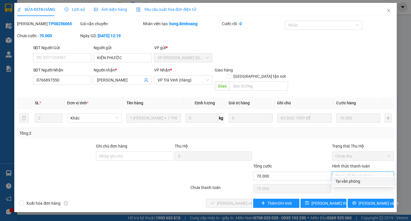
click at [360, 183] on div "Tại văn phòng" at bounding box center [363, 181] width 55 height 6
type input "0"
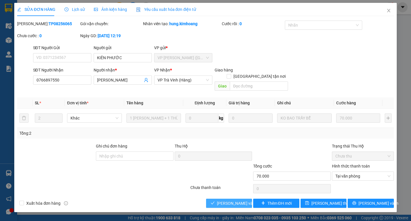
click at [242, 199] on button "[PERSON_NAME] và Giao hàng" at bounding box center [229, 203] width 46 height 9
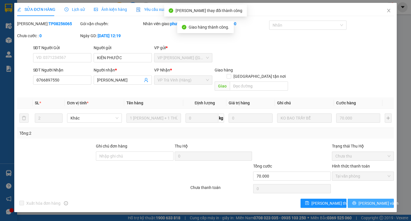
click at [384, 199] on button "[PERSON_NAME] và In" at bounding box center [371, 203] width 46 height 9
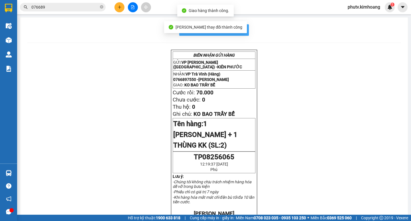
click at [239, 26] on span "In mẫu biên lai tự cấu hình" at bounding box center [218, 29] width 54 height 7
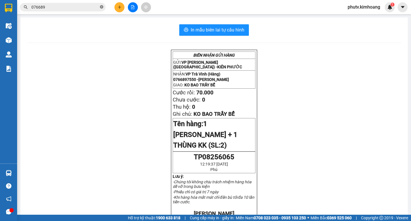
click at [102, 7] on icon "close-circle" at bounding box center [101, 6] width 3 height 3
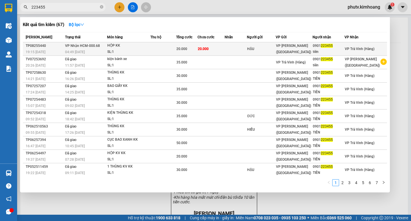
type input "223455"
click at [163, 48] on td at bounding box center [164, 48] width 26 height 13
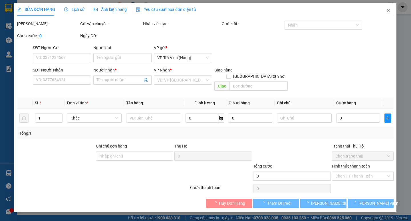
type input "HẬU"
type input "0901223455"
type input "tiên"
type input "20.000"
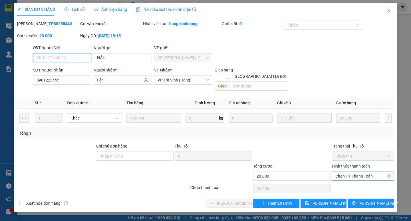
click at [348, 173] on span "Chọn HT Thanh Toán" at bounding box center [363, 176] width 55 height 9
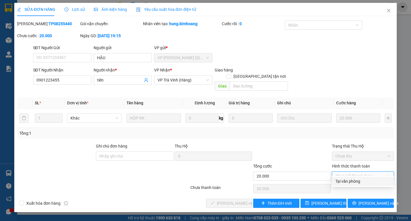
click at [354, 178] on div "Tại văn phòng" at bounding box center [363, 181] width 55 height 6
type input "0"
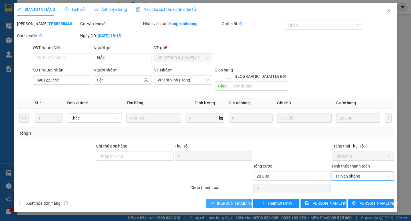
click at [230, 200] on span "[PERSON_NAME] và Giao hàng" at bounding box center [244, 203] width 55 height 6
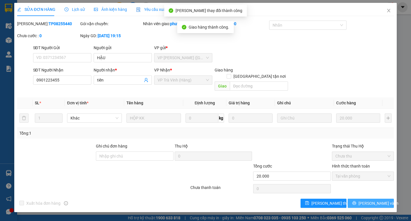
click at [364, 199] on button "[PERSON_NAME] và In" at bounding box center [371, 203] width 46 height 9
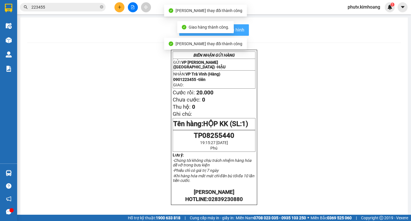
click at [244, 33] on button "In mẫu biên lai tự cấu hình" at bounding box center [214, 29] width 70 height 11
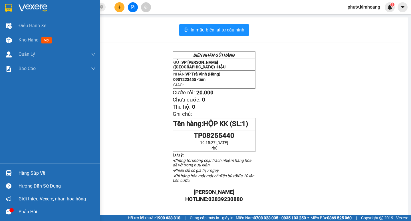
click at [30, 176] on div "Hàng sắp về" at bounding box center [57, 173] width 77 height 9
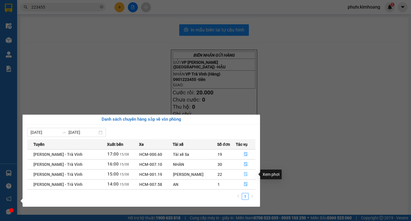
click at [244, 172] on icon "file-done" at bounding box center [245, 174] width 3 height 4
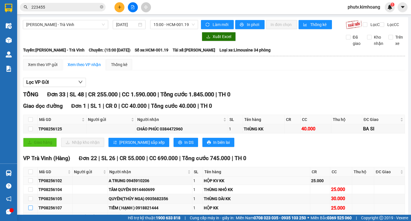
scroll to position [29, 0]
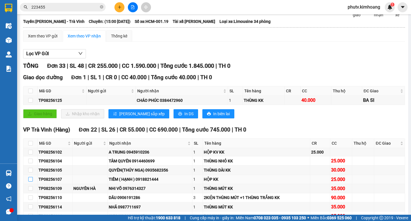
click at [31, 181] on input "checkbox" at bounding box center [30, 179] width 5 height 5
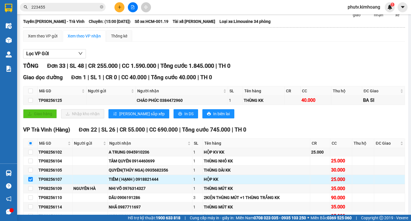
click at [27, 184] on td at bounding box center [30, 179] width 14 height 9
click at [31, 181] on input "checkbox" at bounding box center [30, 179] width 5 height 5
checkbox input "false"
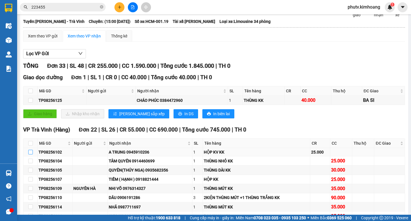
click at [31, 154] on input "checkbox" at bounding box center [30, 152] width 5 height 5
checkbox input "true"
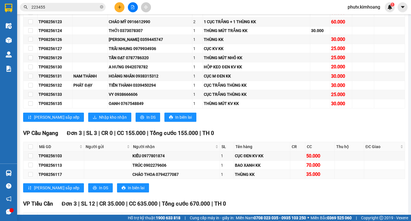
scroll to position [314, 0]
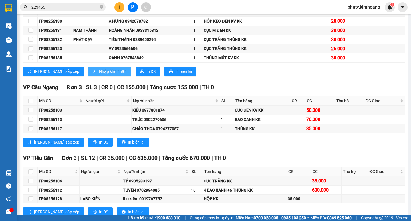
click at [99, 75] on span "Nhập kho nhận" at bounding box center [113, 71] width 28 height 6
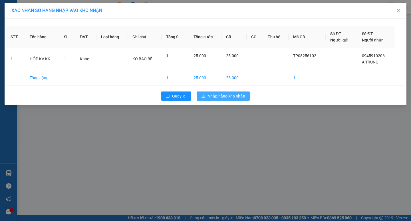
click at [230, 99] on span "Nhập hàng kho nhận" at bounding box center [227, 96] width 38 height 6
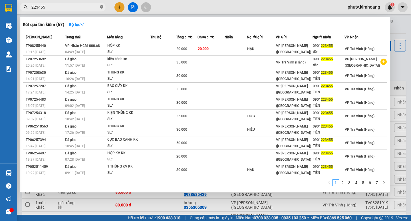
click at [103, 8] on icon "close-circle" at bounding box center [101, 6] width 3 height 3
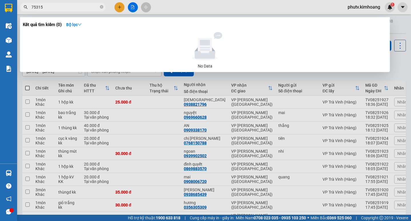
click at [36, 5] on input "75315" at bounding box center [64, 7] width 67 height 6
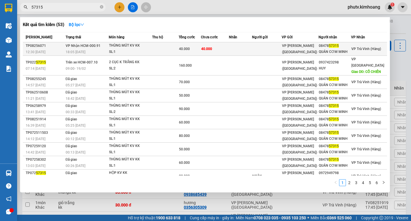
type input "57315"
click at [193, 44] on td "40.000" at bounding box center [190, 48] width 22 height 13
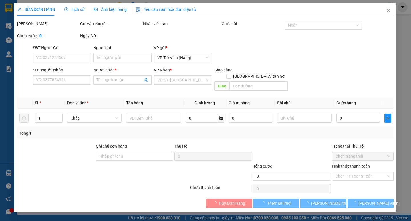
type input "0847857315"
type input "QUÁN CƠM MINH"
type input "40.000"
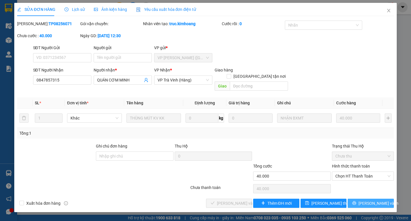
click at [379, 200] on span "[PERSON_NAME] và In" at bounding box center [379, 203] width 40 height 6
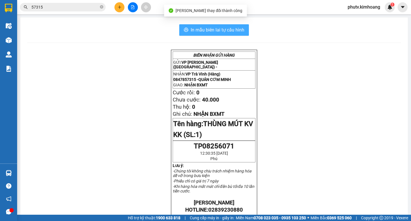
click at [197, 32] on span "In mẫu biên lai tự cấu hình" at bounding box center [218, 29] width 54 height 7
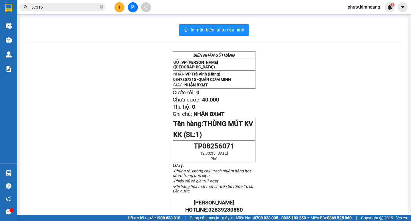
click at [64, 8] on input "57315" at bounding box center [64, 7] width 67 height 6
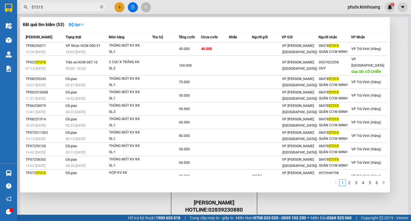
click at [65, 9] on input "57315" at bounding box center [64, 7] width 67 height 6
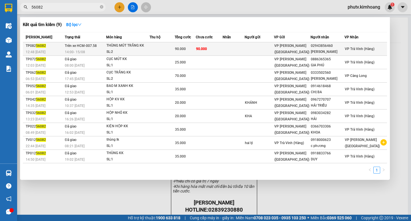
type input "56082"
click at [114, 45] on div "THÙNG MÚT TRẮNG KK" at bounding box center [128, 46] width 43 height 6
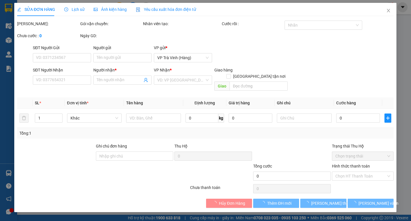
type input "02943856460"
type input "[PERSON_NAME]"
type input "90.000"
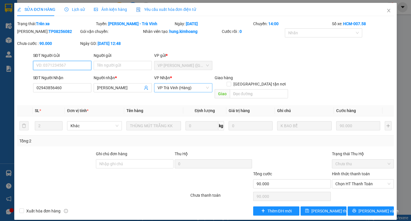
click at [190, 88] on span "VP Trà Vinh (Hàng)" at bounding box center [183, 87] width 51 height 9
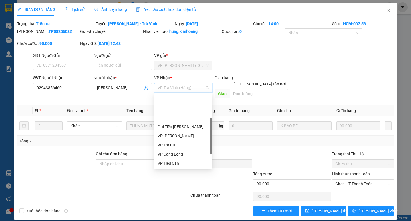
click at [181, 187] on div "VP [GEOGRAPHIC_DATA]" at bounding box center [183, 190] width 51 height 6
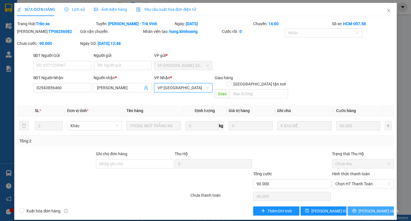
click at [363, 207] on button "[PERSON_NAME] và In" at bounding box center [371, 210] width 46 height 9
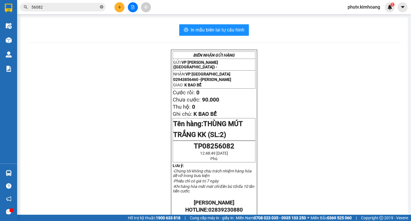
click at [101, 5] on span at bounding box center [101, 7] width 3 height 5
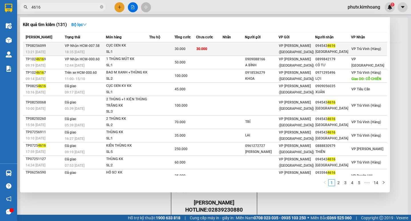
type input "4616"
click at [145, 48] on div "CỤC ĐEN KK" at bounding box center [127, 46] width 43 height 6
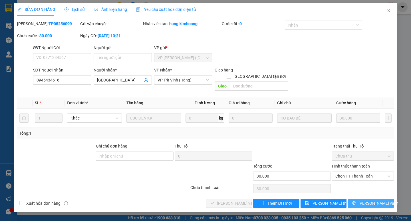
click at [357, 199] on button "[PERSON_NAME] và In" at bounding box center [371, 203] width 46 height 9
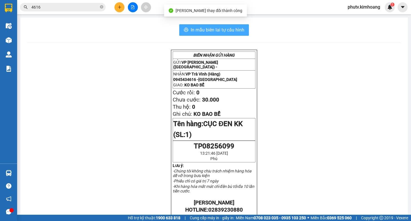
click at [233, 33] on span "In mẫu biên lai tự cấu hình" at bounding box center [218, 29] width 54 height 7
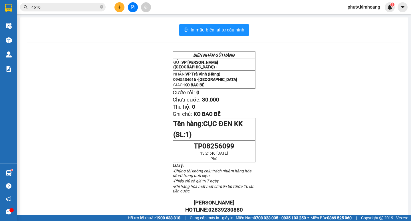
click at [152, 13] on div "Kết quả tìm kiếm ( 131 ) Bộ lọc Mã ĐH Trạng thái Món hàng Thu hộ Tổng cước Chưa…" at bounding box center [205, 7] width 411 height 14
click at [123, 7] on button at bounding box center [120, 7] width 10 height 10
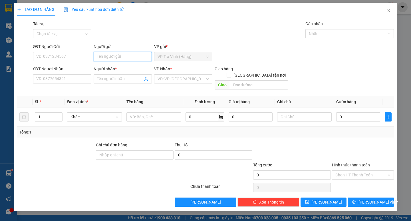
click at [127, 58] on input "Người gửi" at bounding box center [123, 56] width 58 height 9
type input "thi cường"
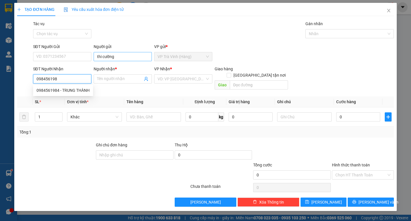
type input "0984561984"
click at [43, 93] on div "0984561984 - TRUNG THÀNH" at bounding box center [63, 90] width 53 height 6
type input "TRUNG THÀNH"
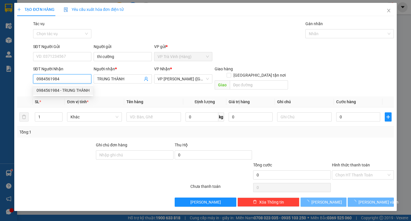
type input "25.000"
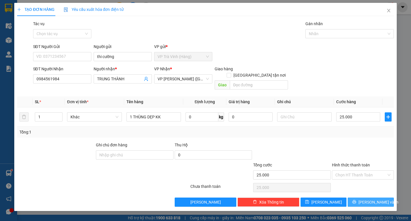
click at [368, 199] on span "[PERSON_NAME] và In" at bounding box center [379, 202] width 40 height 6
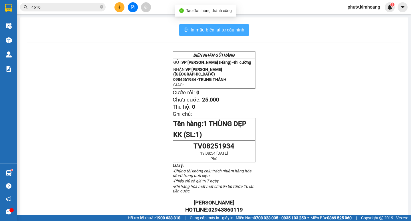
click at [187, 31] on button "In mẫu biên lai tự cấu hình" at bounding box center [214, 29] width 70 height 11
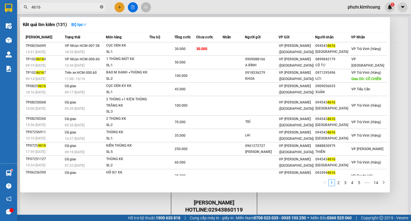
click at [101, 8] on icon "close-circle" at bounding box center [101, 6] width 3 height 3
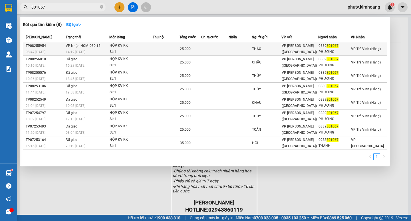
type input "801067"
click at [147, 46] on div "HỘP KV KK" at bounding box center [131, 46] width 43 height 6
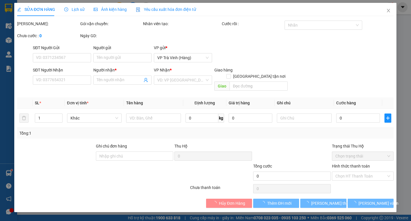
type input "THẢO"
type input "0889801067"
type input "PHƯƠNG"
type input "25.000"
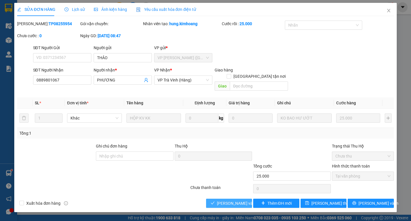
click at [229, 200] on span "[PERSON_NAME] và Giao hàng" at bounding box center [244, 203] width 55 height 6
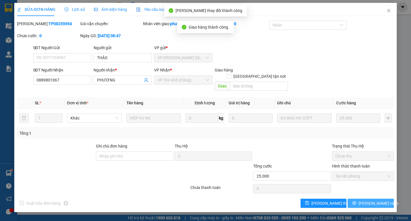
click at [380, 200] on span "[PERSON_NAME] và In" at bounding box center [379, 203] width 40 height 6
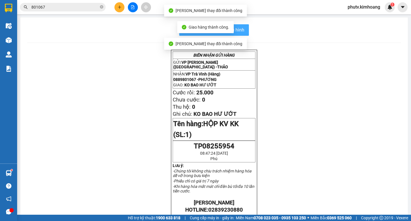
click at [238, 26] on button "In mẫu biên lai tự cấu hình" at bounding box center [214, 29] width 70 height 11
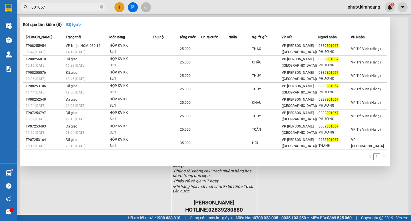
click at [45, 8] on input "801067" at bounding box center [64, 7] width 67 height 6
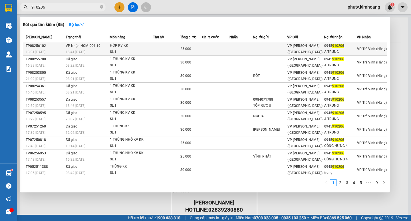
click at [133, 47] on div "HỘP KV KK" at bounding box center [131, 46] width 43 height 6
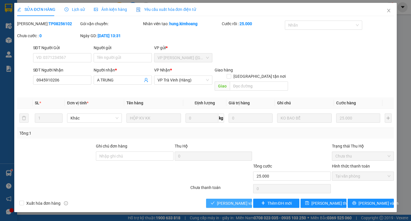
drag, startPoint x: 228, startPoint y: 195, endPoint x: 237, endPoint y: 193, distance: 9.8
click at [229, 200] on span "[PERSON_NAME] và Giao hàng" at bounding box center [244, 203] width 55 height 6
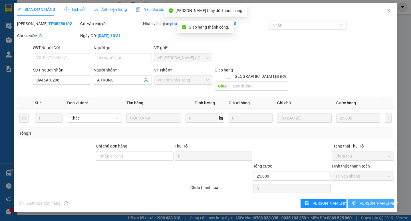
click at [378, 200] on span "[PERSON_NAME] và In" at bounding box center [379, 203] width 40 height 6
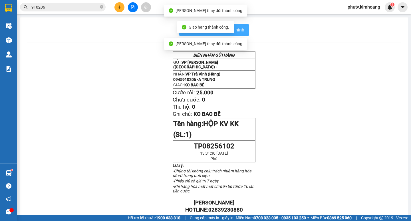
click at [238, 27] on span "In mẫu biên lai tự cấu hình" at bounding box center [218, 29] width 54 height 7
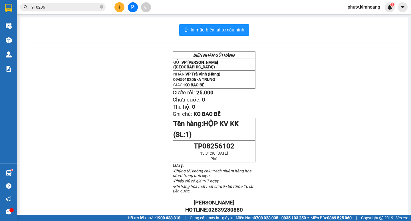
click at [47, 8] on input "910206" at bounding box center [64, 7] width 67 height 6
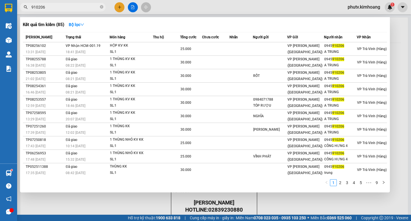
click at [47, 8] on input "910206" at bounding box center [64, 7] width 67 height 6
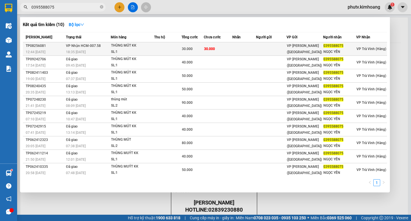
type input "0395588075"
click at [249, 46] on td at bounding box center [245, 48] width 24 height 13
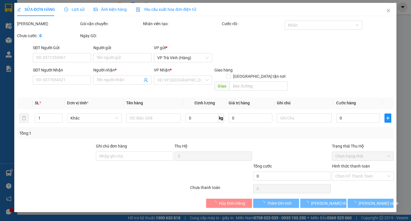
type input "0395588075"
type input "NGỌC YẾN"
type input "30.000"
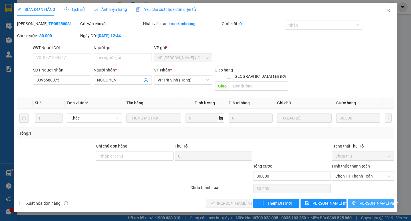
click at [377, 200] on span "[PERSON_NAME] và In" at bounding box center [379, 203] width 40 height 6
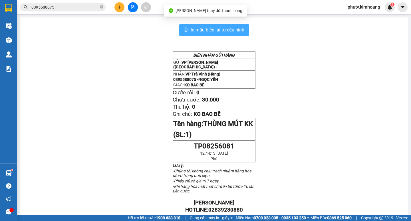
click at [193, 31] on span "In mẫu biên lai tự cấu hình" at bounding box center [218, 29] width 54 height 7
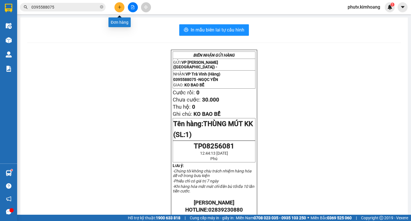
click at [121, 7] on icon "plus" at bounding box center [120, 7] width 4 height 4
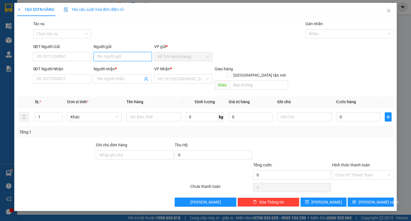
click at [114, 58] on input "Người gửi" at bounding box center [123, 56] width 58 height 9
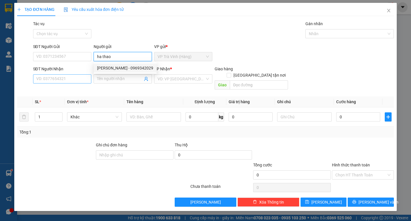
type input "ha thao"
click at [71, 79] on input "SĐT Người Nhận" at bounding box center [62, 78] width 58 height 9
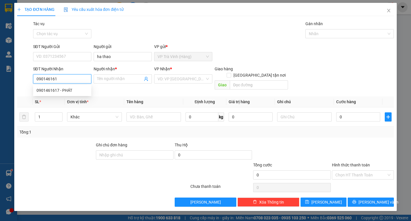
type input "0901461617"
click at [65, 90] on div "0901461617 - PHÁT" at bounding box center [62, 90] width 51 height 6
type input "PHÁT"
type input "20.000"
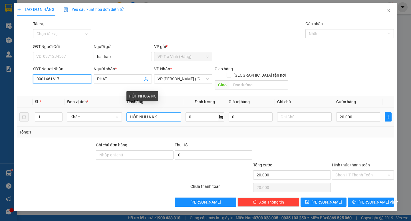
type input "0901461617"
click at [159, 112] on input "HỘP NHỰA KK" at bounding box center [154, 116] width 55 height 9
type input "hộp kk"
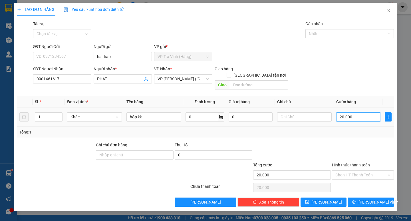
click at [351, 112] on input "20.000" at bounding box center [359, 116] width 44 height 9
click at [383, 197] on button "[PERSON_NAME] và In" at bounding box center [371, 201] width 46 height 9
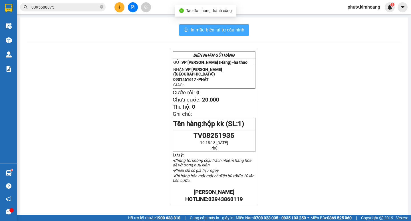
click at [188, 28] on button "In mẫu biên lai tự cấu hình" at bounding box center [214, 29] width 70 height 11
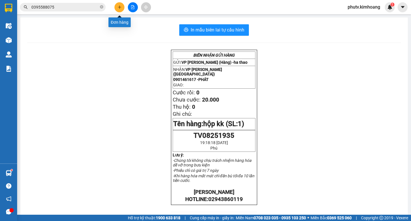
click at [121, 9] on button at bounding box center [120, 7] width 10 height 10
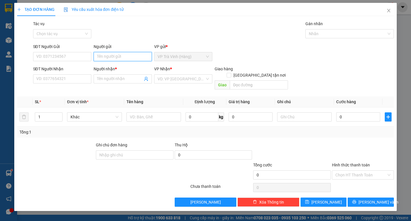
click at [119, 58] on input "Người gửi" at bounding box center [123, 56] width 58 height 9
click at [117, 68] on div "[PERSON_NAME] - 0969342029" at bounding box center [125, 68] width 56 height 6
type input "0969342029"
type input "[PERSON_NAME]"
click at [61, 57] on input "0969342029" at bounding box center [62, 56] width 58 height 9
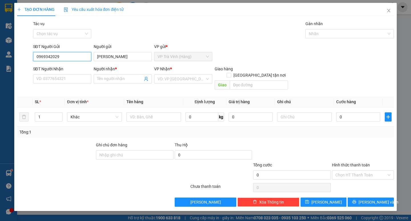
click at [61, 57] on input "0969342029" at bounding box center [62, 56] width 58 height 9
click at [78, 79] on input "SĐT Người Nhận" at bounding box center [62, 78] width 58 height 9
type input "2"
type input "3"
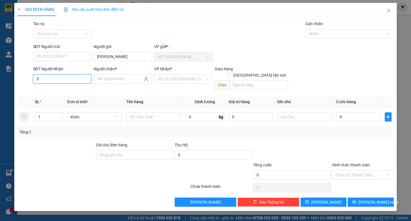
click at [41, 81] on input "3" at bounding box center [62, 78] width 58 height 9
click at [114, 78] on input "Người nhận *" at bounding box center [120, 79] width 46 height 6
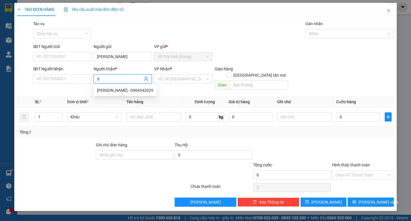
type input "3s"
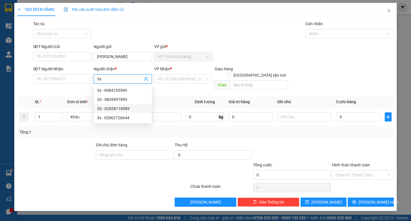
click at [125, 108] on div "3S - 02838118589" at bounding box center [122, 108] width 51 height 6
type input "02838118589"
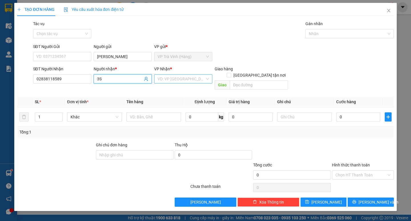
type input "3S"
click at [171, 80] on input "search" at bounding box center [181, 79] width 47 height 9
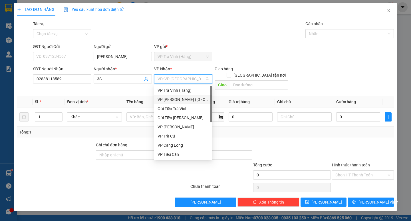
click at [173, 99] on div "VP [PERSON_NAME] ([GEOGRAPHIC_DATA])" at bounding box center [183, 99] width 51 height 6
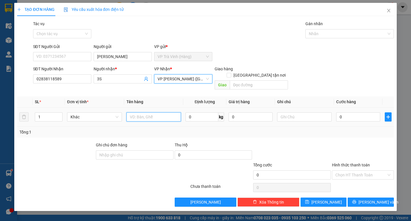
click at [151, 112] on input "text" at bounding box center [154, 116] width 55 height 9
type input "hộp kk"
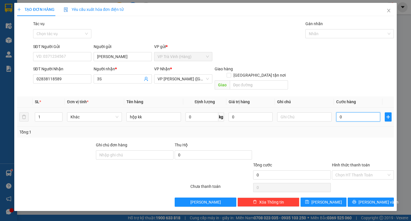
click at [353, 112] on input "0" at bounding box center [359, 116] width 44 height 9
type input "2"
type input "20"
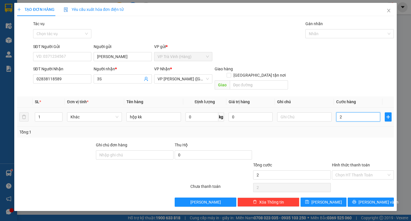
type input "20"
click at [373, 199] on span "[PERSON_NAME] và In" at bounding box center [379, 202] width 40 height 6
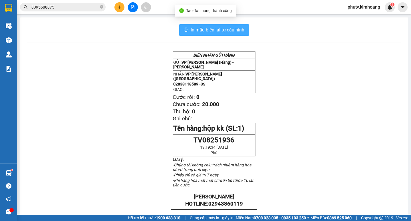
click at [193, 31] on span "In mẫu biên lai tự cấu hình" at bounding box center [218, 29] width 54 height 7
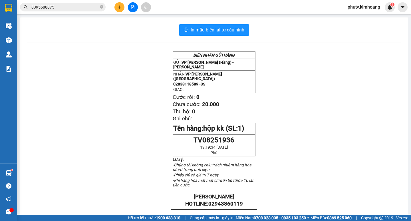
click at [307, 169] on div "BIÊN NHẬN GỬI HÀNG GỬI: VP [PERSON_NAME] (Hàng) - [PERSON_NAME] NHẬN: VP [PERSO…" at bounding box center [214, 206] width 374 height 312
click at [357, 3] on div "phutv.kimhoang 1" at bounding box center [369, 7] width 52 height 10
click at [357, 7] on span "phutv.kimhoang" at bounding box center [364, 6] width 42 height 7
click at [354, 19] on span "Đăng xuất" at bounding box center [366, 18] width 30 height 6
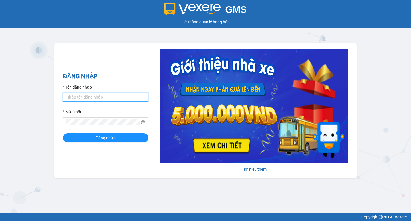
click at [110, 97] on input "Tên đăng nhập" at bounding box center [106, 97] width 86 height 9
type input "thuoctv.kimhoang"
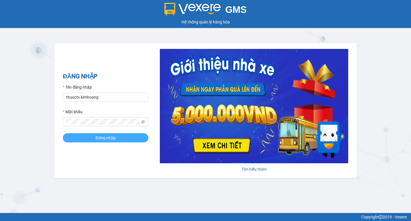
click at [114, 140] on span "Đăng nhập" at bounding box center [106, 138] width 20 height 6
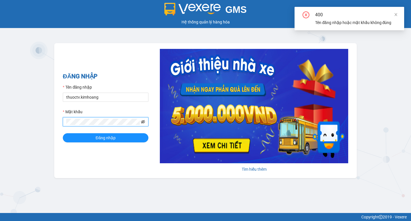
click at [144, 123] on icon "eye-invisible" at bounding box center [143, 122] width 4 height 4
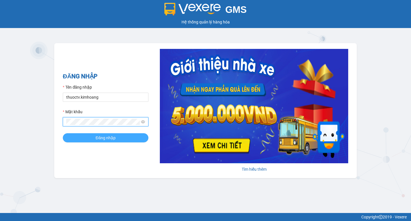
click at [106, 138] on span "Đăng nhập" at bounding box center [106, 138] width 20 height 6
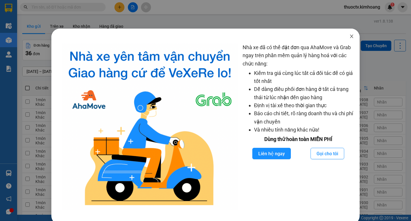
click at [350, 37] on icon "close" at bounding box center [352, 36] width 5 height 5
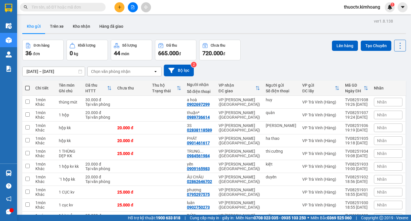
click at [61, 8] on input "text" at bounding box center [64, 7] width 67 height 6
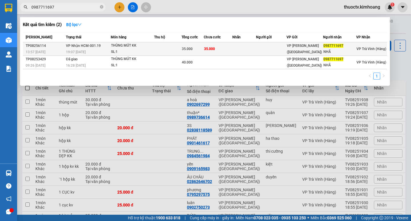
type input "0987711697"
click at [228, 49] on td "35.000" at bounding box center [218, 48] width 29 height 13
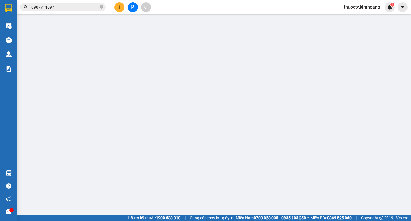
type input "0987711697"
type input "NHÃ"
type input "35.000"
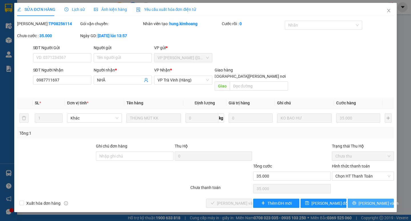
click at [374, 200] on span "[PERSON_NAME] và In" at bounding box center [379, 203] width 40 height 6
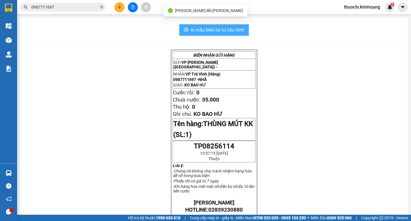
click at [191, 30] on span "In mẫu biên lai tự cấu hình" at bounding box center [218, 29] width 54 height 7
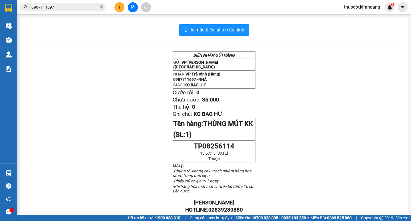
click at [55, 7] on input "0987711697" at bounding box center [64, 7] width 67 height 6
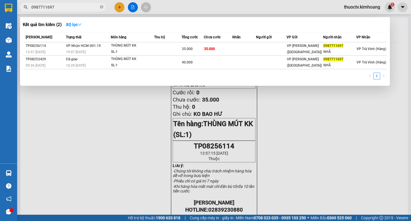
click at [55, 7] on input "0987711697" at bounding box center [64, 7] width 67 height 6
type input "9709"
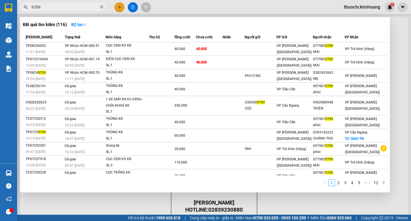
click at [42, 7] on input "9709" at bounding box center [64, 7] width 67 height 6
type input "226339"
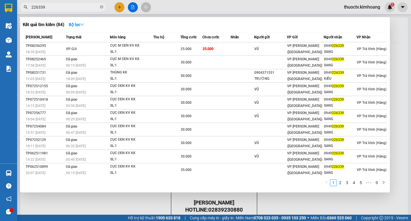
click at [46, 7] on input "226339" at bounding box center [64, 7] width 67 height 6
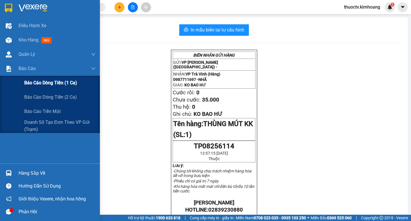
click at [41, 82] on span "Báo cáo dòng tiền (1 ca)" at bounding box center [50, 82] width 53 height 7
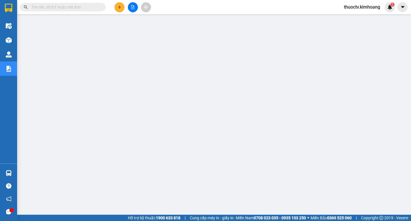
scroll to position [2, 0]
drag, startPoint x: 409, startPoint y: 154, endPoint x: 65, endPoint y: 6, distance: 374.7
click at [65, 6] on input "text" at bounding box center [64, 7] width 67 height 6
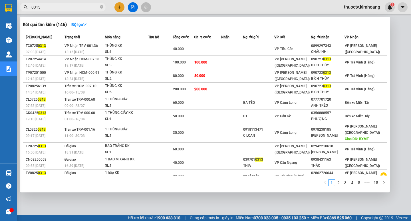
click at [48, 9] on input "0313" at bounding box center [64, 7] width 67 height 6
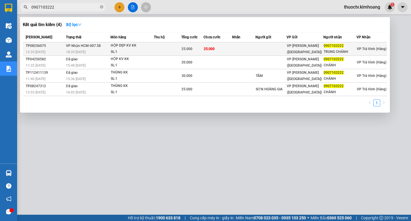
type input "0907103222"
click at [255, 50] on td at bounding box center [244, 48] width 24 height 13
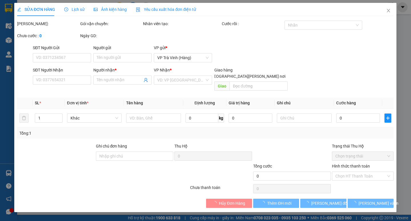
type input "0907103222"
type input "TRUNG CHÁNH"
type input "25.000"
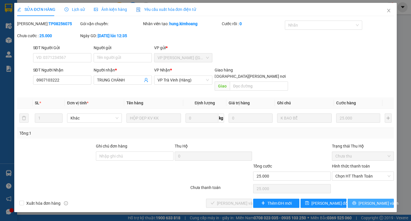
click at [372, 200] on span "[PERSON_NAME] và In" at bounding box center [379, 203] width 40 height 6
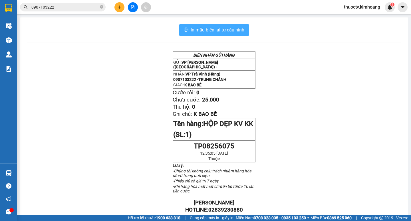
click at [203, 29] on span "In mẫu biên lai tự cấu hình" at bounding box center [218, 29] width 54 height 7
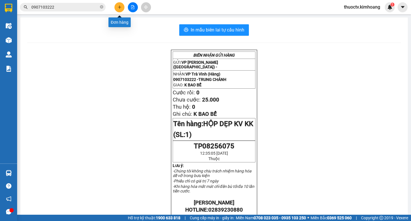
click at [120, 7] on icon "plus" at bounding box center [120, 7] width 4 height 4
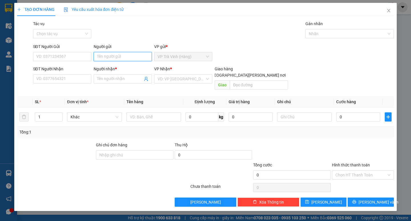
click at [120, 55] on input "Người gửi" at bounding box center [123, 56] width 58 height 9
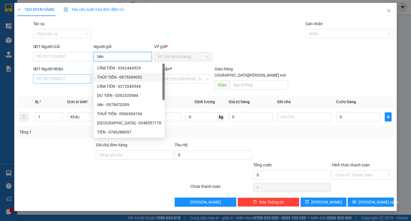
type input "tiên"
click at [68, 78] on input "SĐT Người Nhận" at bounding box center [62, 78] width 58 height 9
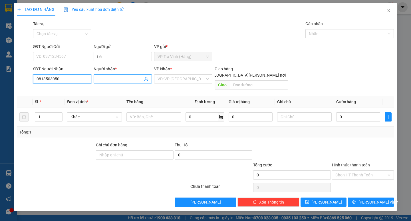
type input "0813503050"
click at [121, 81] on input "Người nhận *" at bounding box center [120, 79] width 46 height 6
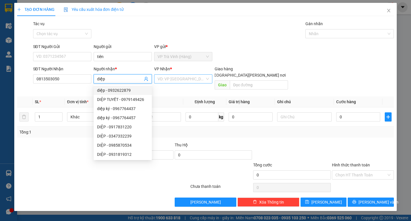
type input "diệp"
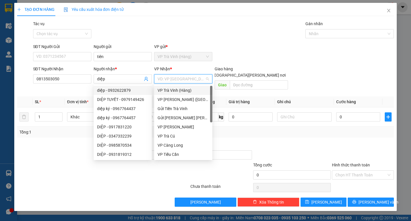
click at [174, 81] on input "search" at bounding box center [181, 79] width 47 height 9
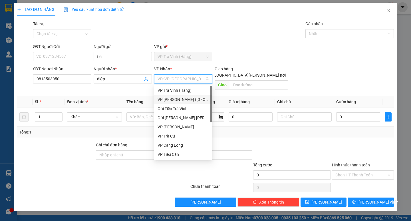
click at [172, 98] on div "VP [PERSON_NAME] ([GEOGRAPHIC_DATA])" at bounding box center [183, 99] width 51 height 6
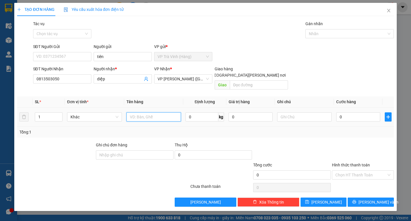
click at [141, 114] on input "text" at bounding box center [154, 116] width 55 height 9
type input "cục trang kk"
click at [363, 112] on input "0" at bounding box center [359, 116] width 44 height 9
type input "2"
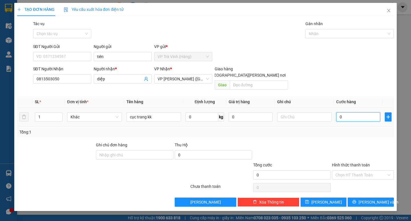
type input "2"
type input "25"
type input "25.000"
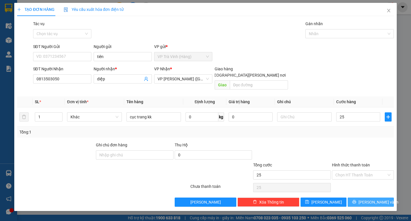
type input "25.000"
click at [369, 199] on span "[PERSON_NAME] và In" at bounding box center [379, 202] width 40 height 6
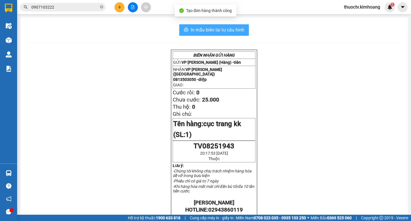
click at [191, 29] on span "In mẫu biên lai tự cấu hình" at bounding box center [218, 29] width 54 height 7
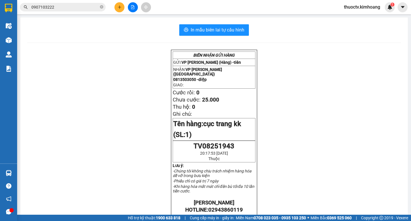
click at [373, 213] on div "BIÊN NHẬN GỬI HÀNG GỬI: VP Trà Vinh (Hàng) - tiên NHẬN: VP Trần Phú (Hàng) 0813…" at bounding box center [214, 214] width 374 height 329
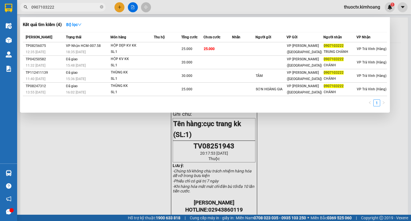
click at [53, 9] on input "0907103222" at bounding box center [64, 7] width 67 height 6
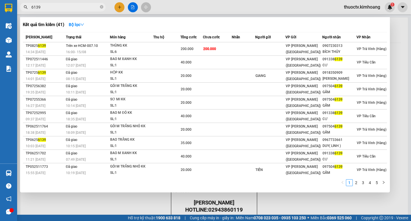
type input "6139"
click at [118, 8] on div at bounding box center [205, 110] width 411 height 221
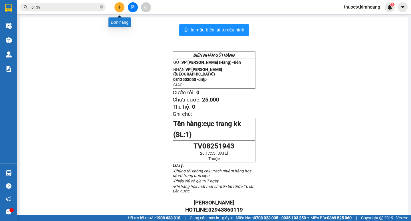
click at [120, 3] on button at bounding box center [120, 7] width 10 height 10
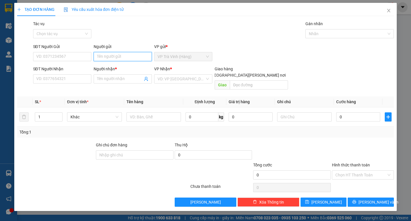
click at [108, 59] on input "Người gửi" at bounding box center [123, 56] width 58 height 9
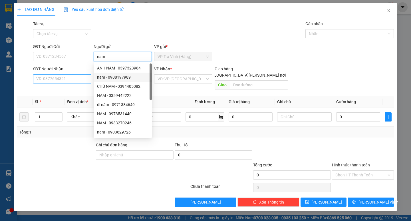
type input "nam"
click at [78, 80] on input "SĐT Người Nhận" at bounding box center [62, 78] width 58 height 9
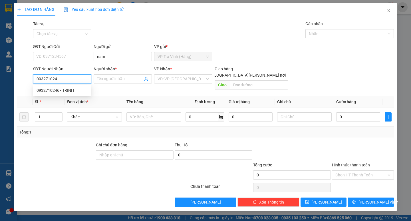
type input "0932710246"
click at [70, 91] on div "0932710246 - TRINH" at bounding box center [62, 90] width 51 height 6
type input "TRINH"
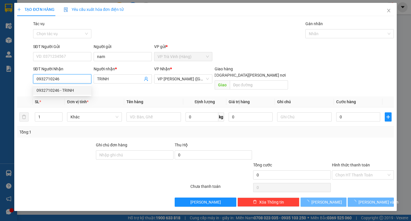
type input "35.000"
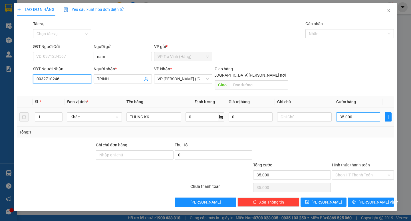
type input "0932710246"
click at [359, 112] on input "35.000" at bounding box center [359, 116] width 44 height 9
type input "3"
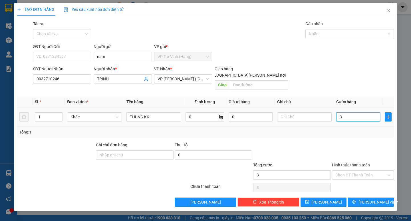
type input "30"
type input "30.000"
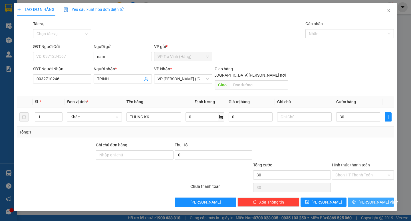
type input "30.000"
click at [367, 199] on span "[PERSON_NAME] và In" at bounding box center [379, 202] width 40 height 6
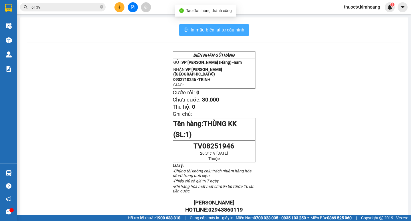
click at [194, 27] on span "In mẫu biên lai tự cấu hình" at bounding box center [218, 29] width 54 height 7
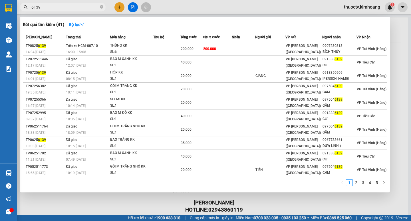
click at [51, 7] on input "6139" at bounding box center [64, 7] width 67 height 6
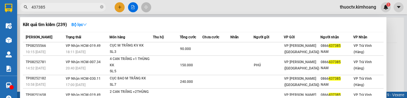
click at [69, 5] on input "437385" at bounding box center [64, 7] width 67 height 6
click at [49, 5] on input "437385" at bounding box center [64, 7] width 67 height 6
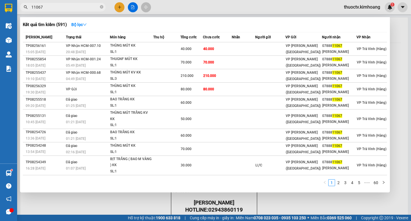
click at [46, 6] on input "11067" at bounding box center [64, 7] width 67 height 6
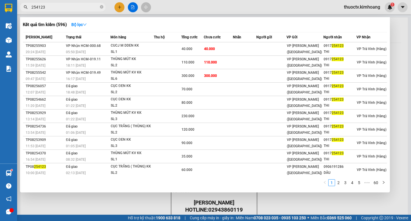
click at [50, 6] on input "254123" at bounding box center [64, 7] width 67 height 6
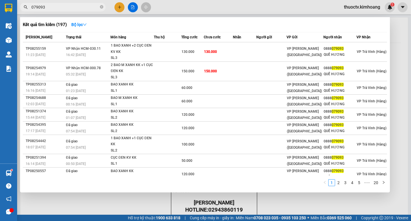
click at [47, 5] on input "079093" at bounding box center [64, 7] width 67 height 6
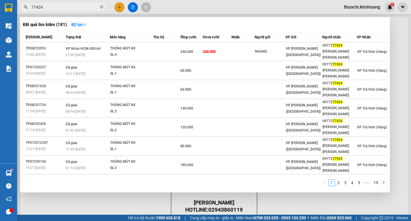
click at [45, 9] on input "77424" at bounding box center [64, 7] width 67 height 6
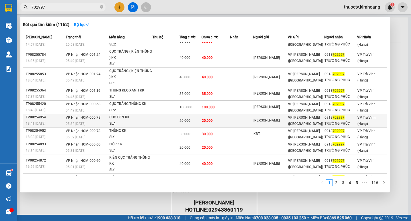
scroll to position [19, 0]
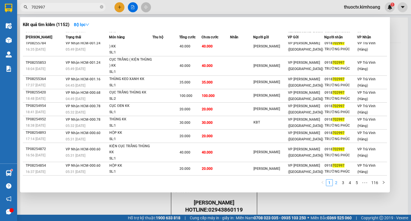
click at [338, 183] on link "2" at bounding box center [336, 182] width 6 height 6
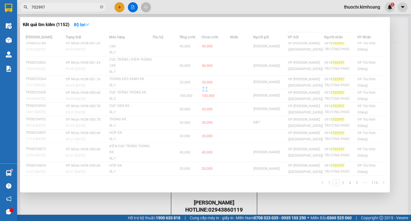
scroll to position [7, 0]
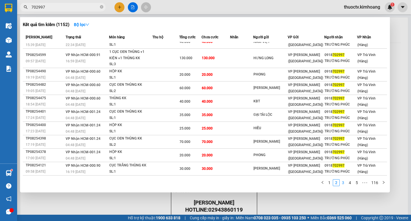
click at [345, 182] on link "3" at bounding box center [343, 182] width 6 height 6
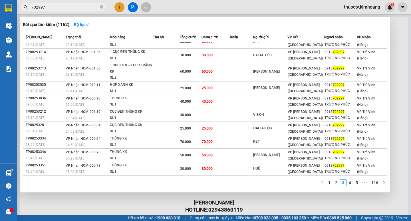
click at [49, 6] on input "702997" at bounding box center [64, 7] width 67 height 6
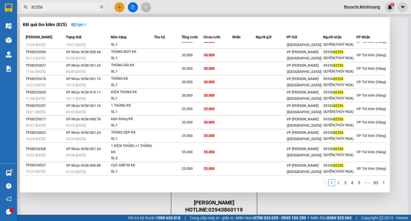
type input "82356"
click at [339, 183] on link "2" at bounding box center [339, 182] width 6 height 6
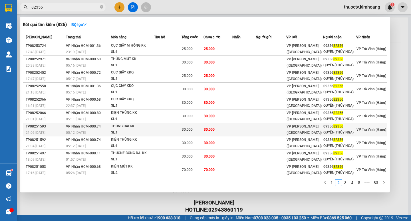
scroll to position [1, 0]
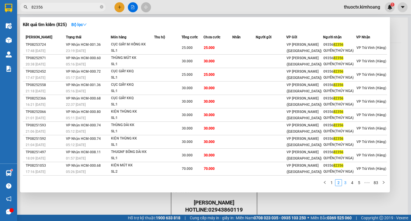
click at [346, 182] on link "3" at bounding box center [346, 182] width 6 height 6
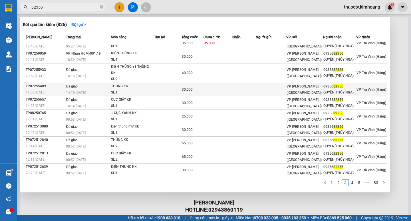
scroll to position [7, 0]
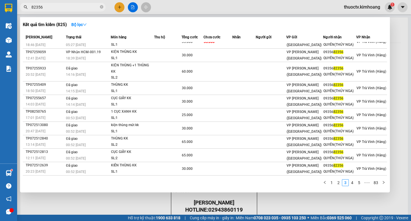
click at [47, 6] on input "82356" at bounding box center [64, 7] width 67 height 6
